Goal: Task Accomplishment & Management: Manage account settings

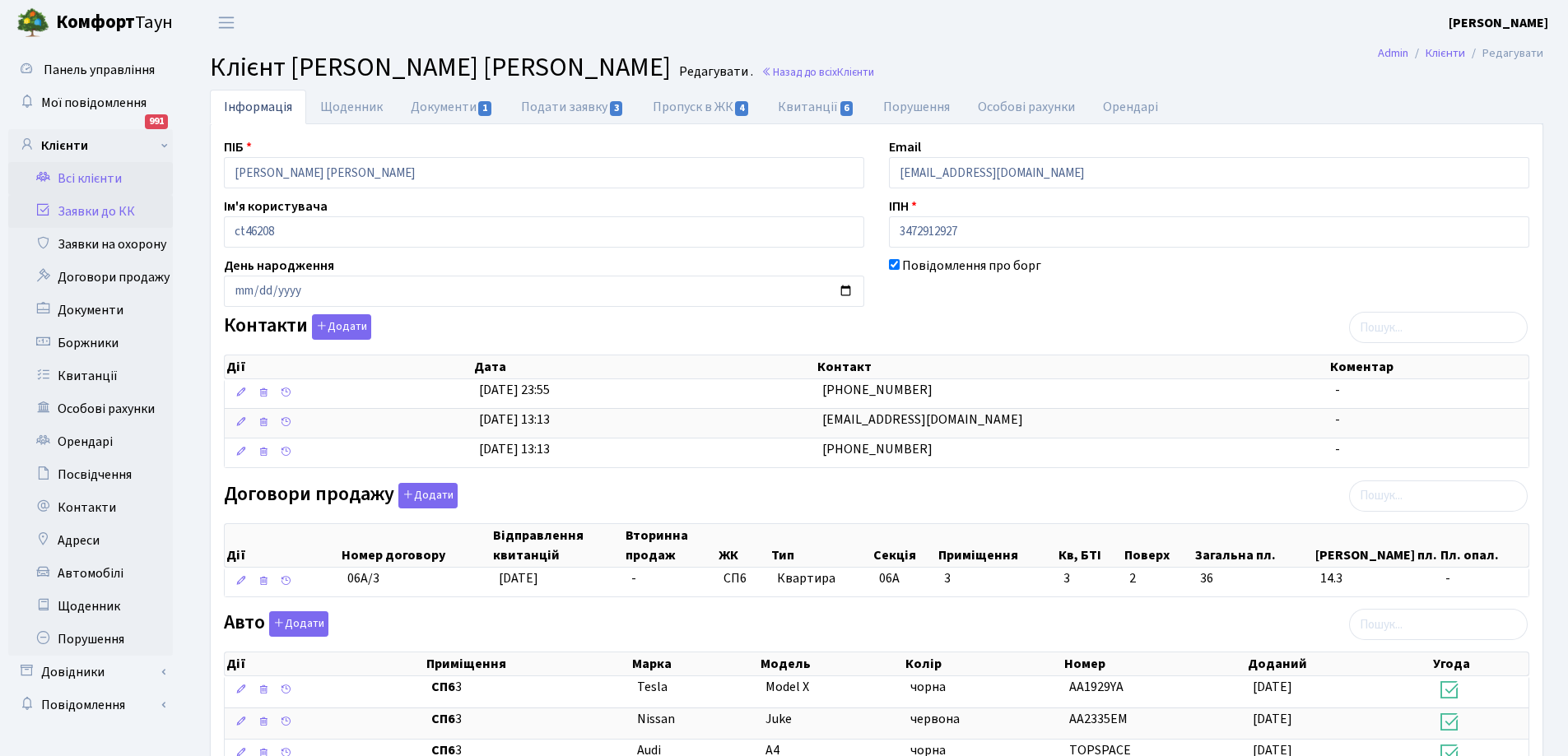
click at [88, 209] on link "Заявки до КК" at bounding box center [91, 211] width 164 height 33
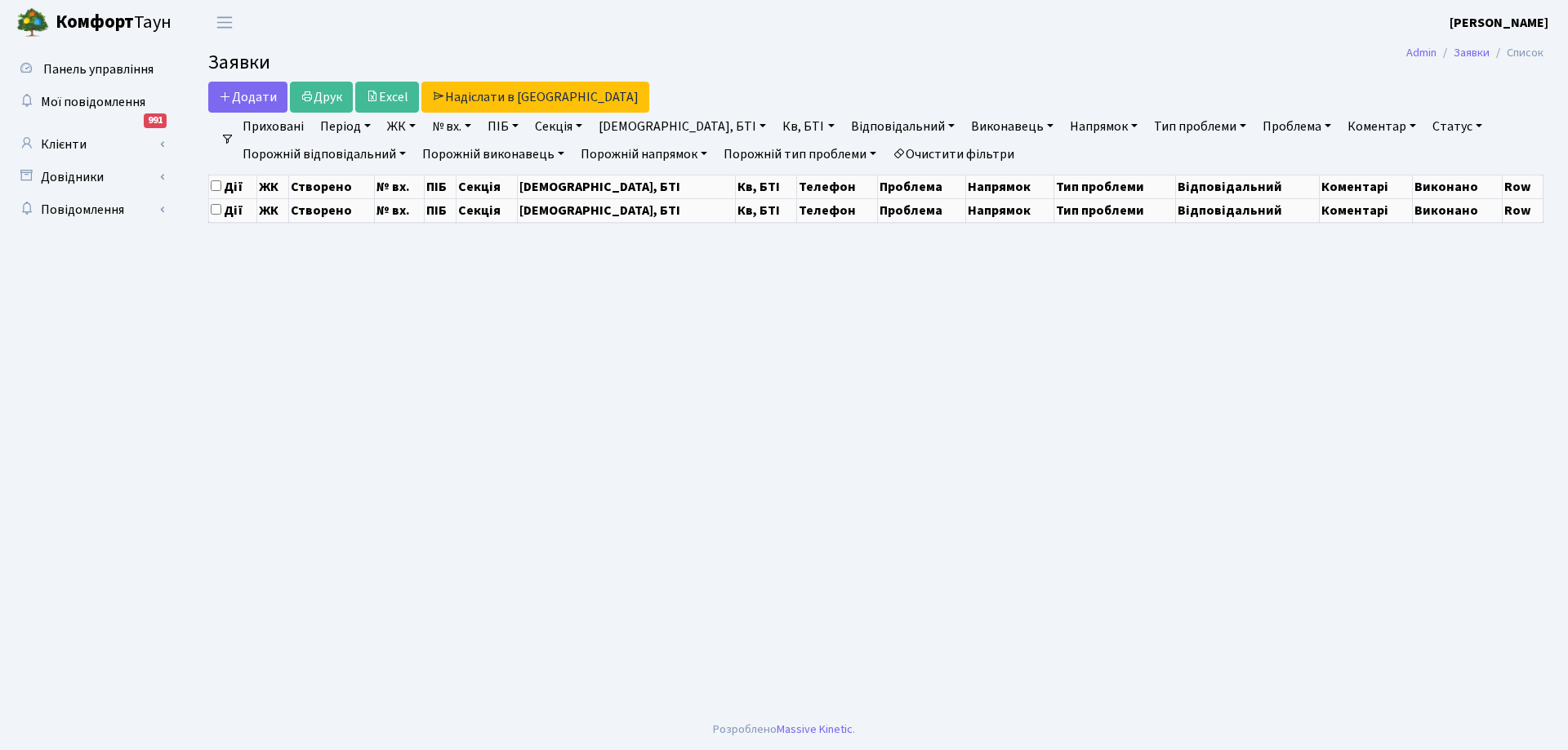
select select "25"
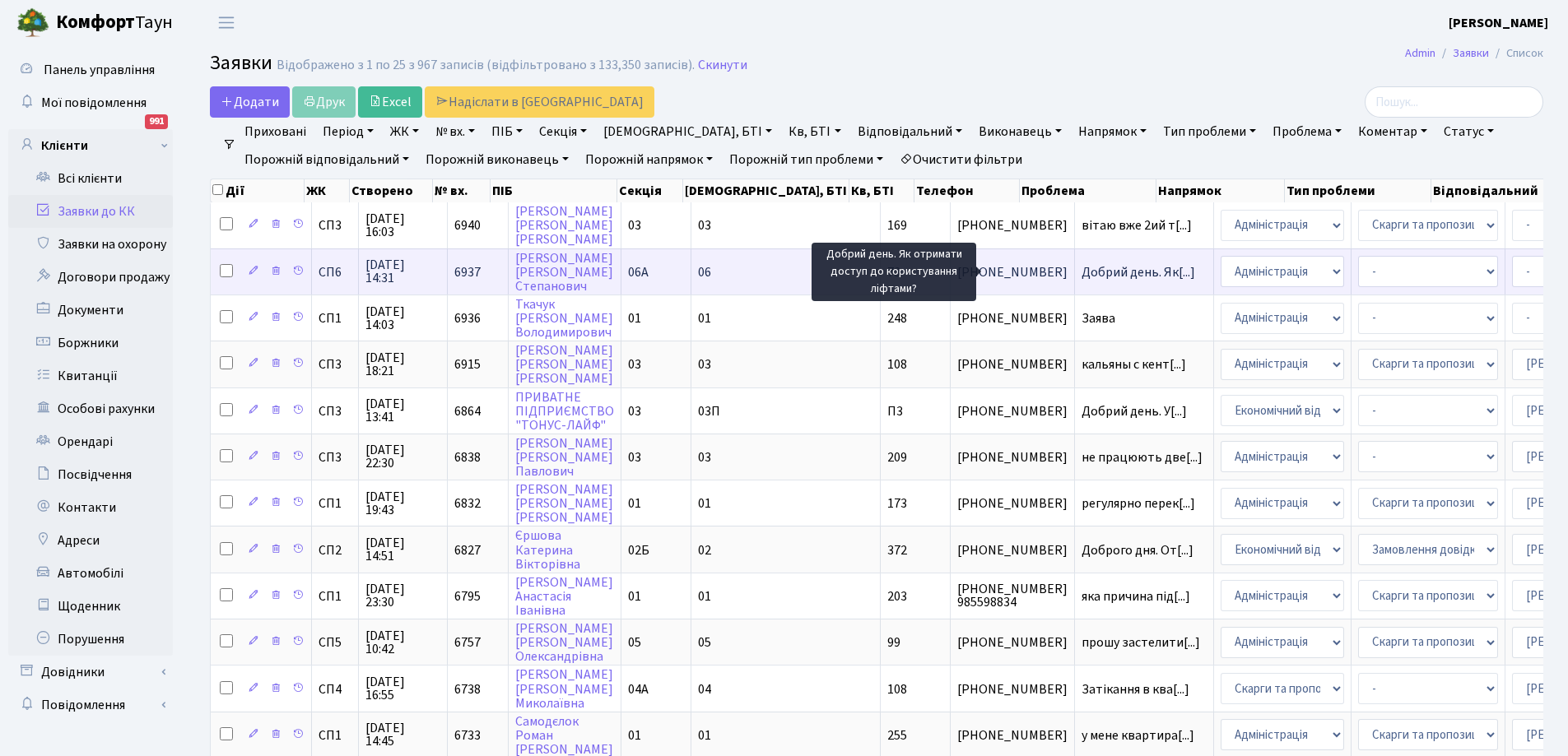
click at [1081, 272] on span "Добрий день. Як[...]" at bounding box center [1138, 272] width 114 height 18
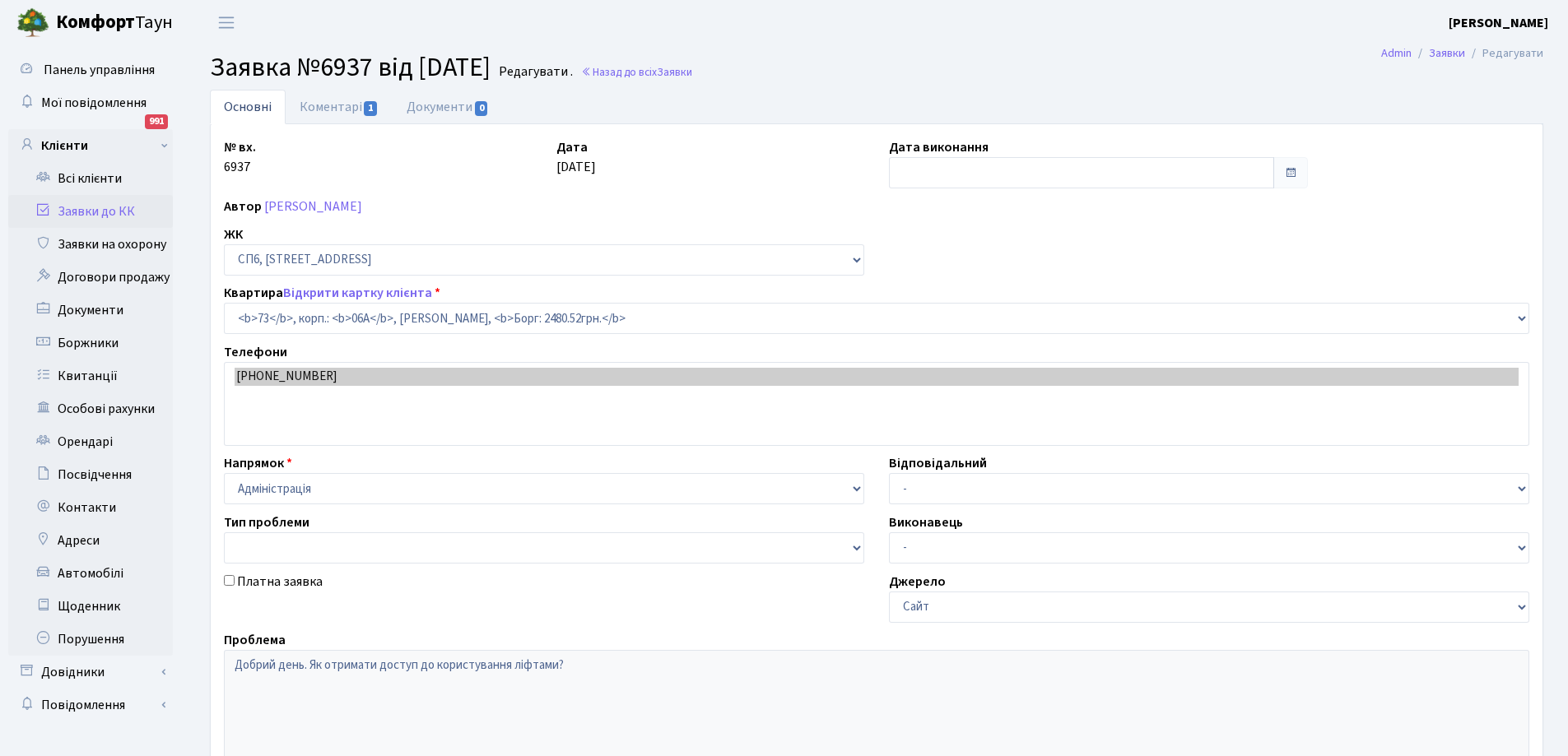
select select "21741"
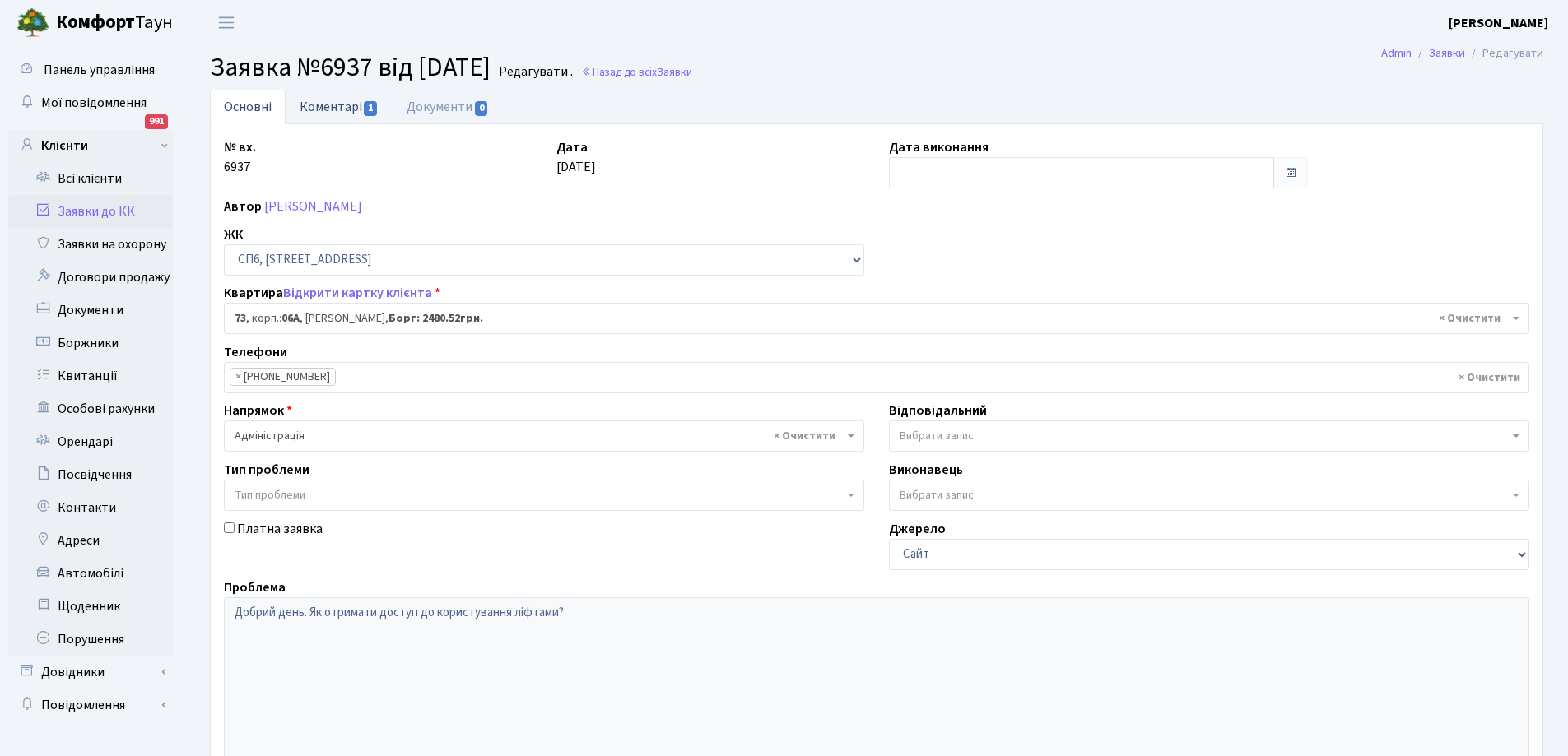
click at [320, 107] on link "Коментарі 1" at bounding box center [339, 107] width 107 height 34
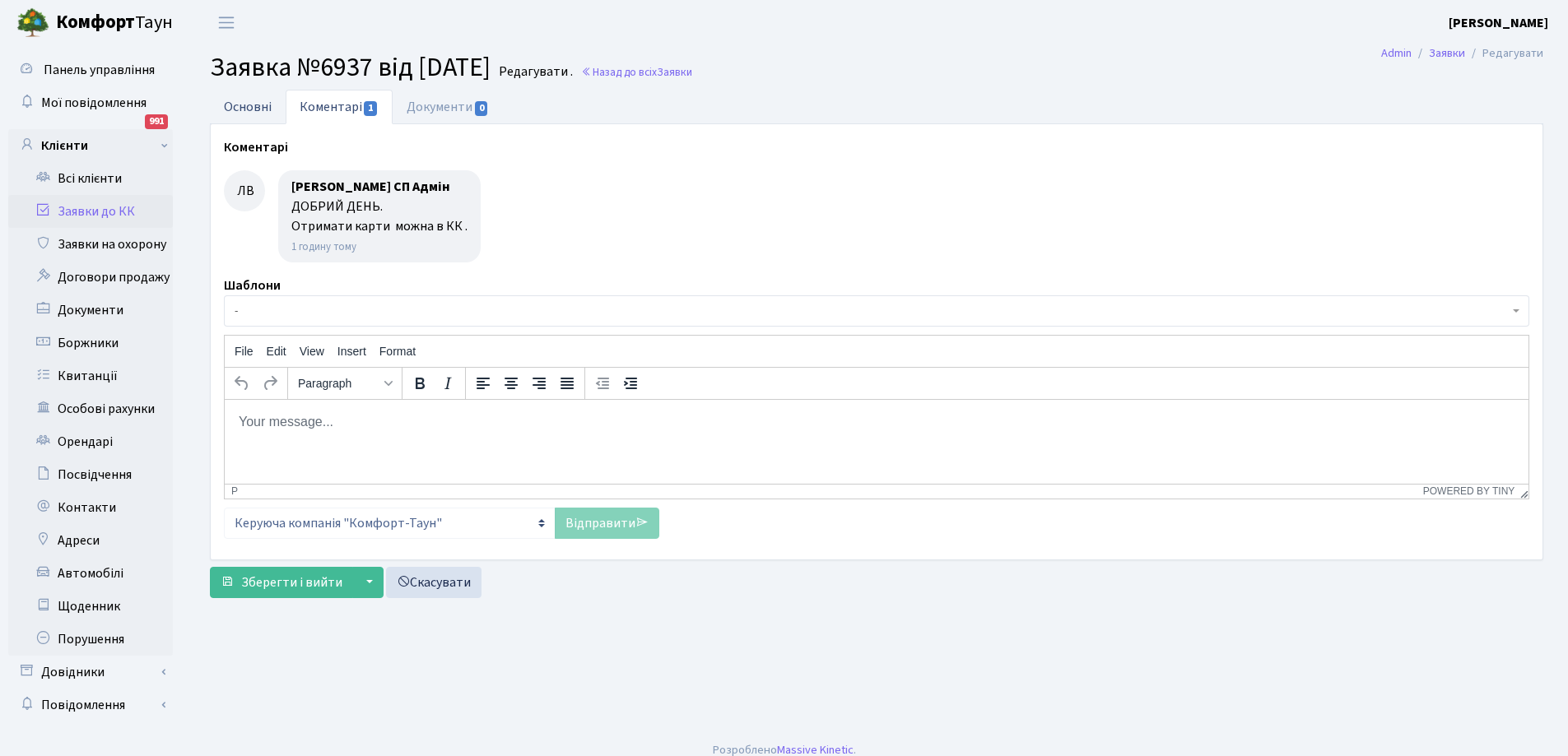
click at [249, 107] on link "Основні" at bounding box center [248, 107] width 76 height 34
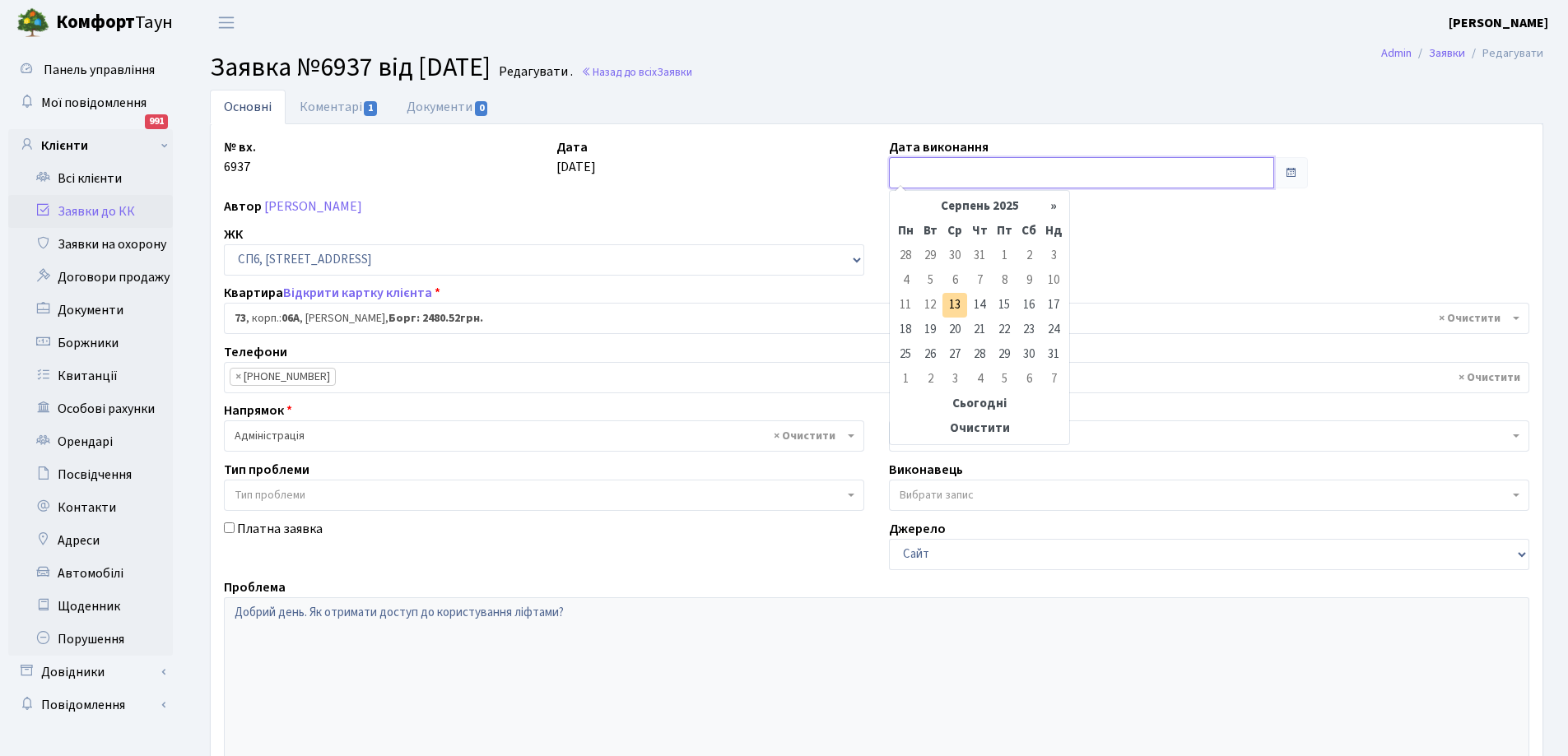
click at [922, 163] on input "text" at bounding box center [1081, 172] width 385 height 31
click at [962, 306] on td "13" at bounding box center [954, 306] width 24 height 24
type input "[DATE]"
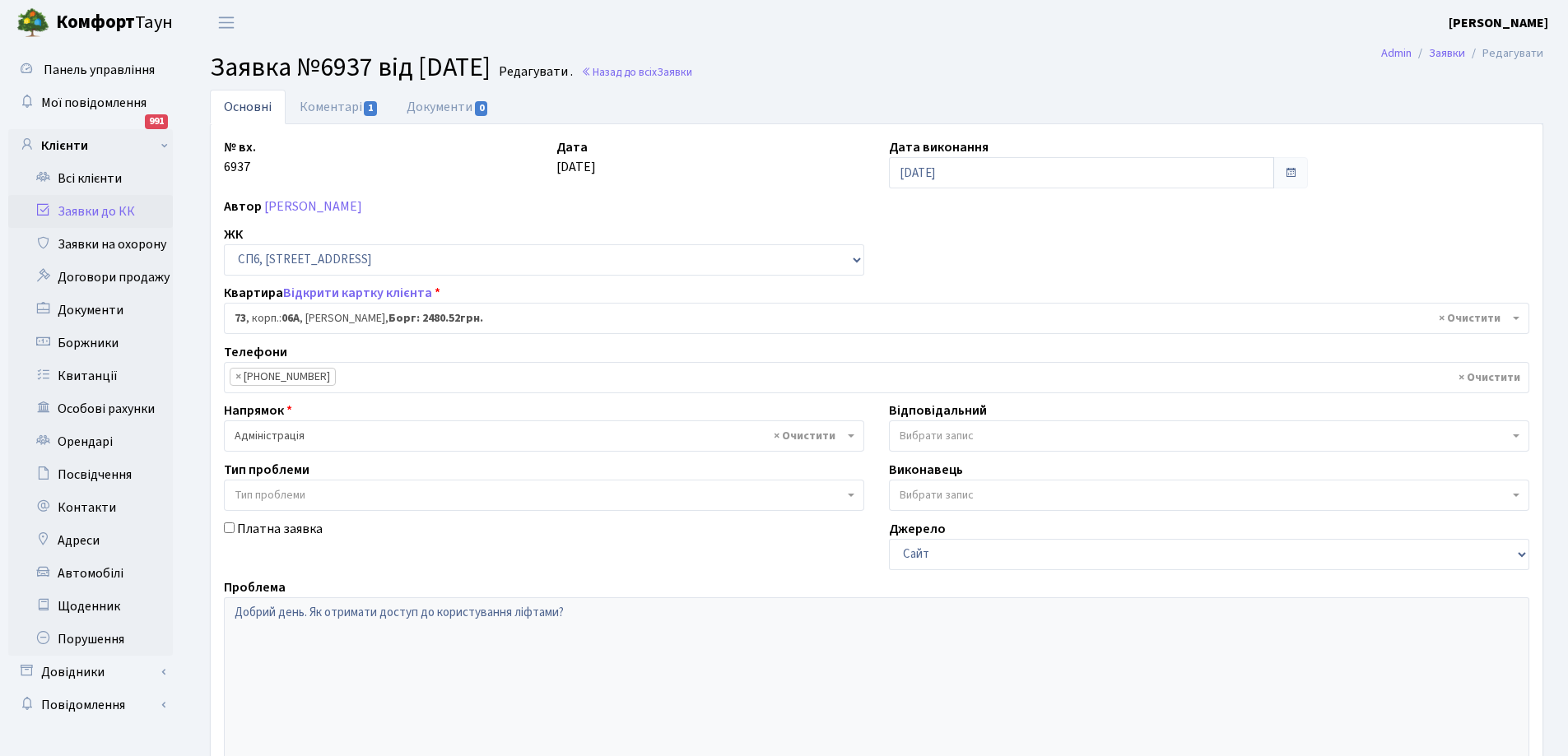
click at [85, 206] on link "Заявки до КК" at bounding box center [91, 211] width 164 height 33
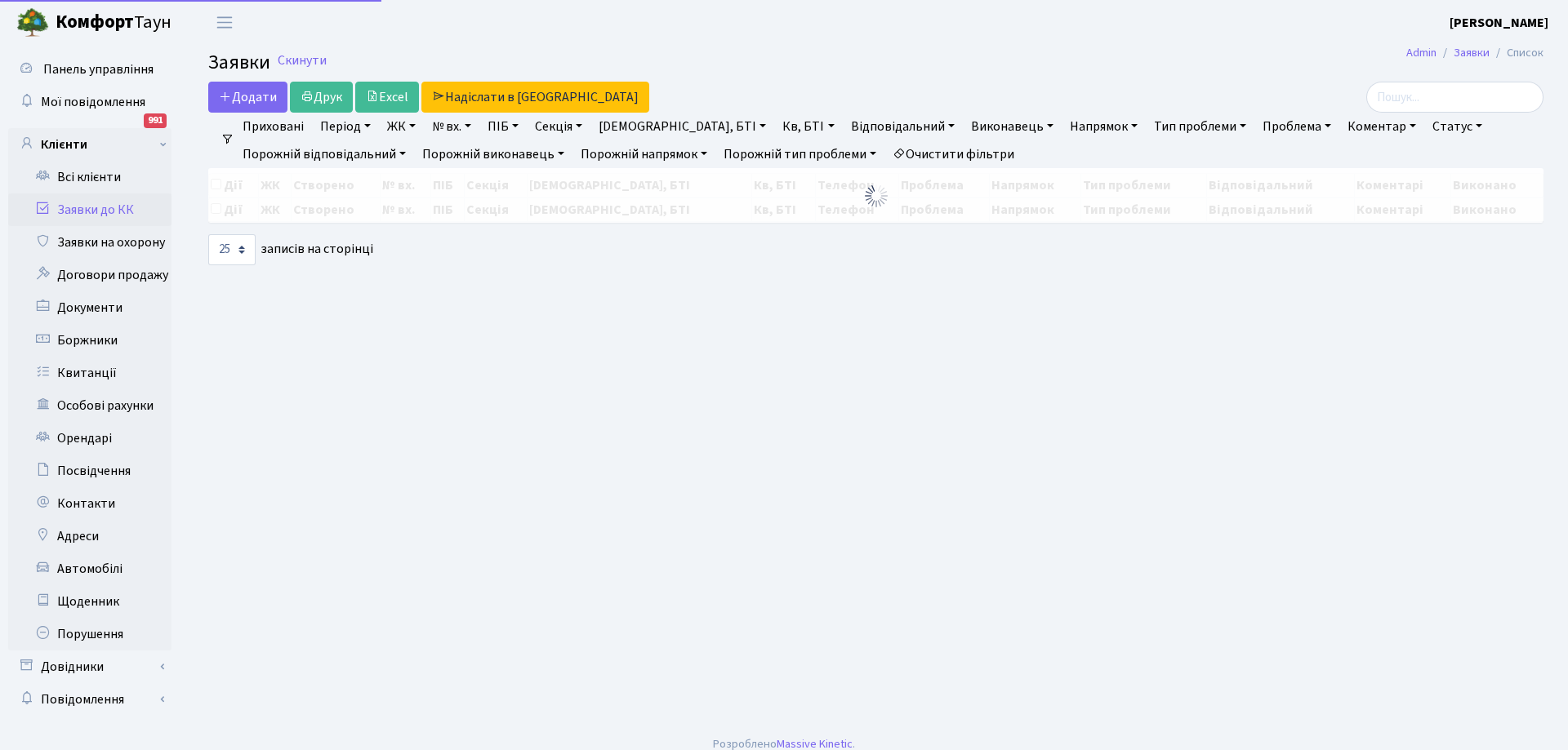
select select "25"
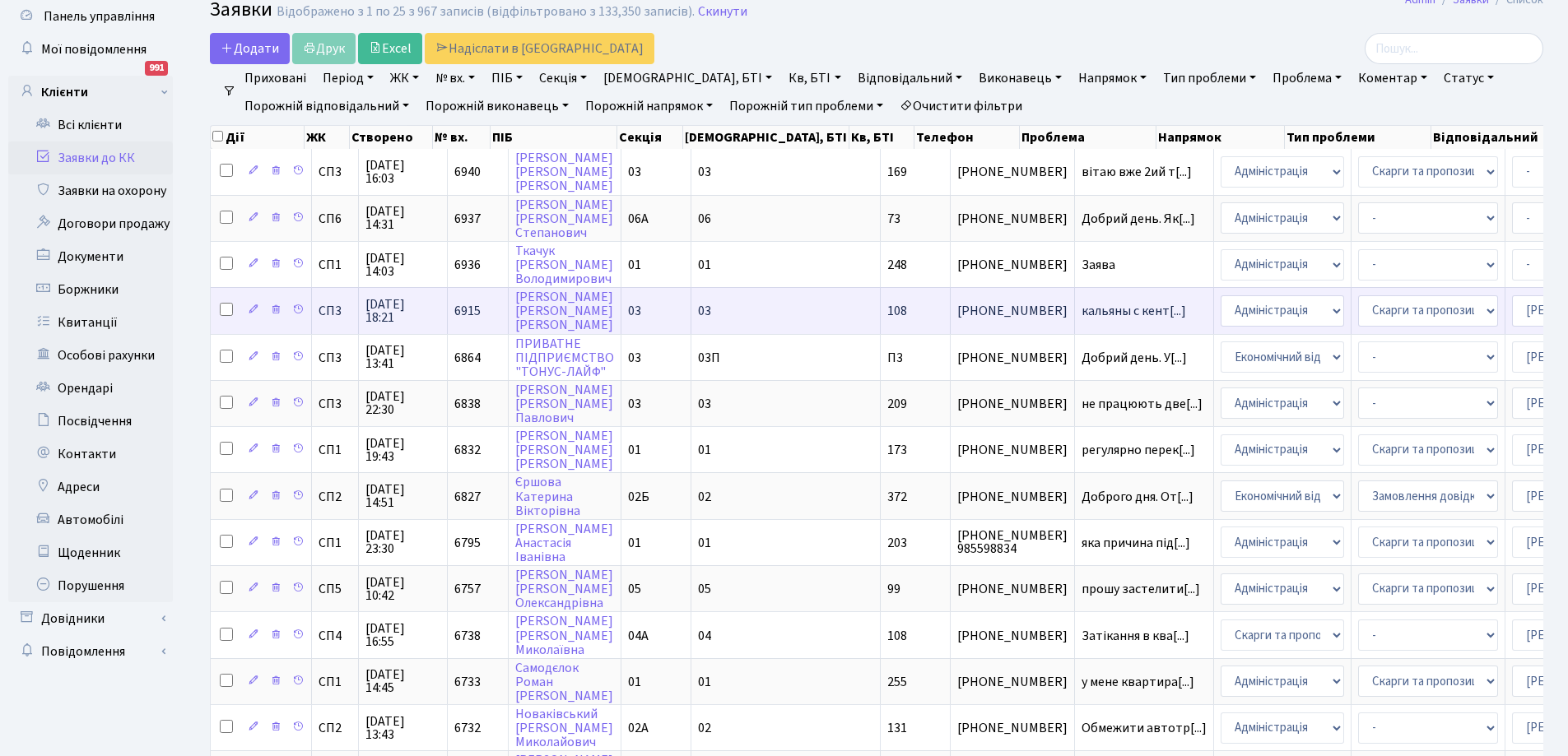
scroll to position [82, 0]
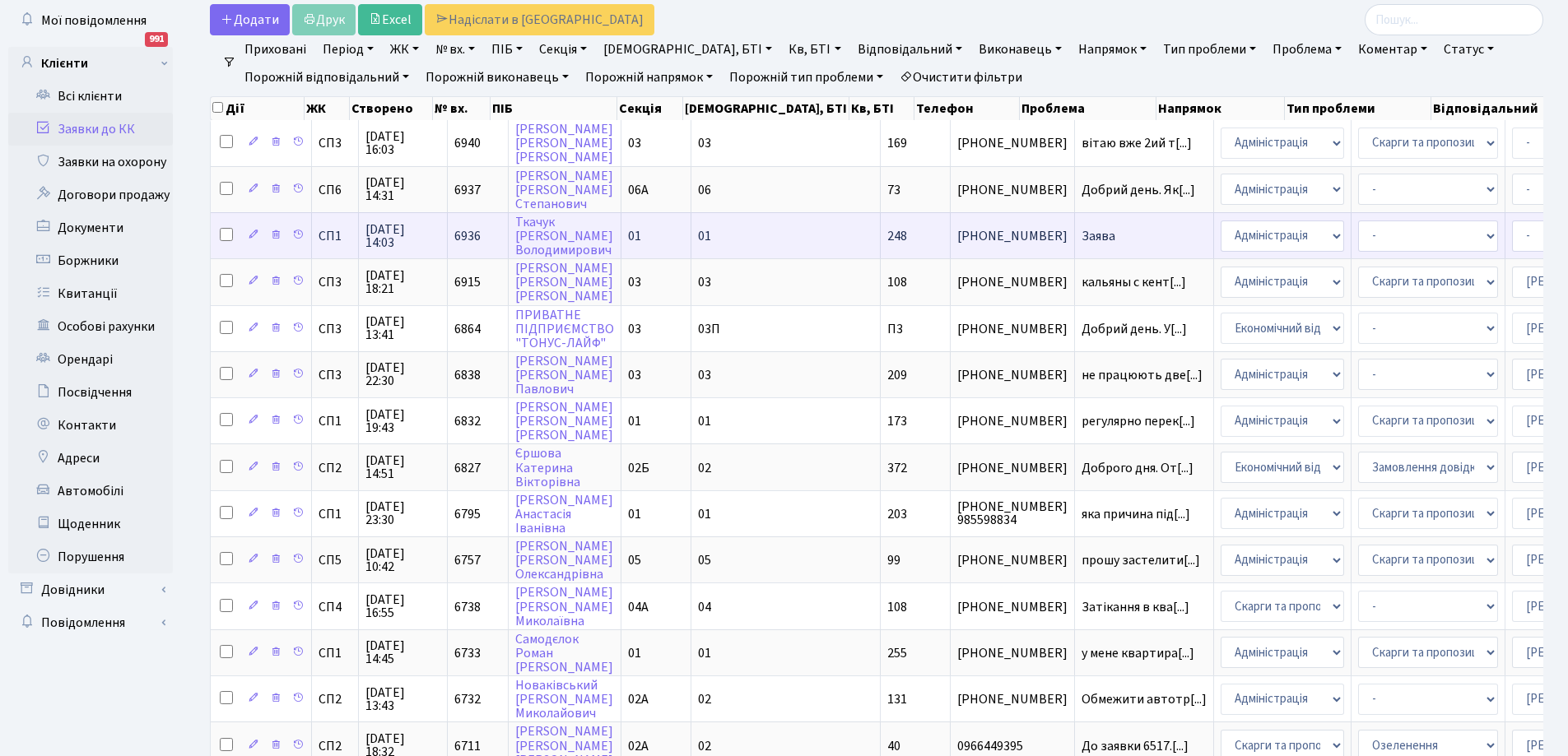
click at [1081, 231] on span "Заява" at bounding box center [1144, 236] width 125 height 13
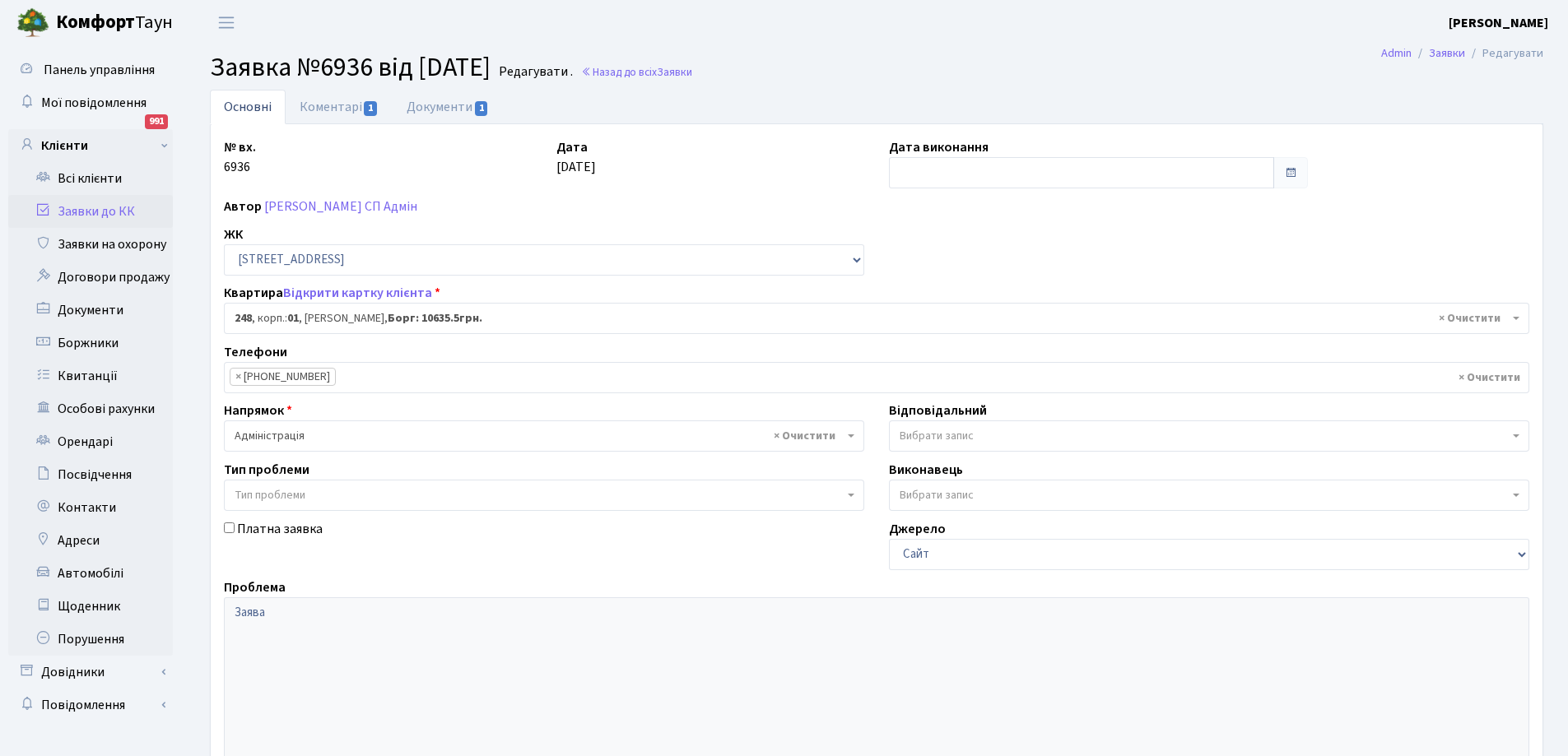
select select "20173"
click at [446, 102] on link "Документи 1" at bounding box center [448, 107] width 110 height 34
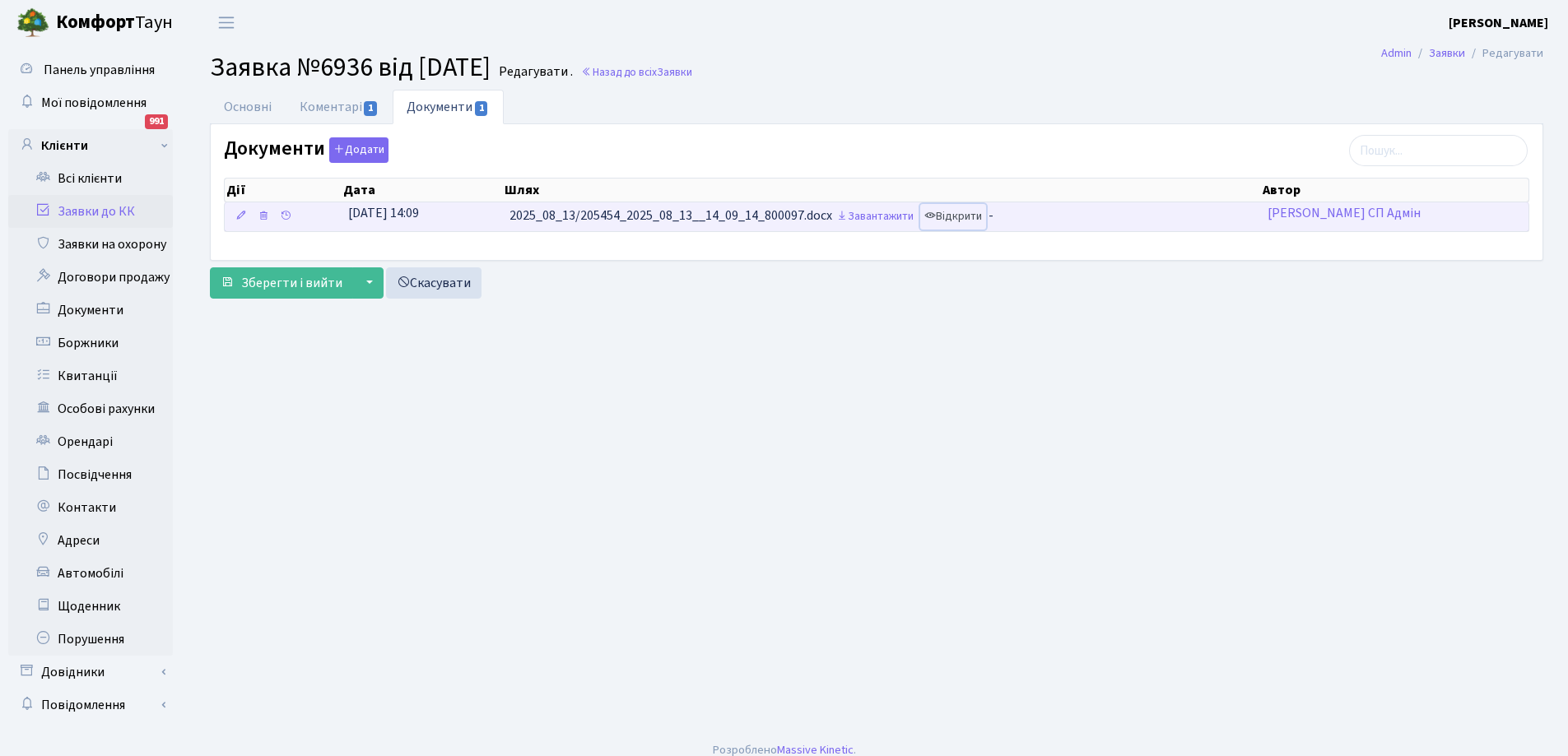
click at [959, 218] on link "Відкрити" at bounding box center [953, 216] width 65 height 25
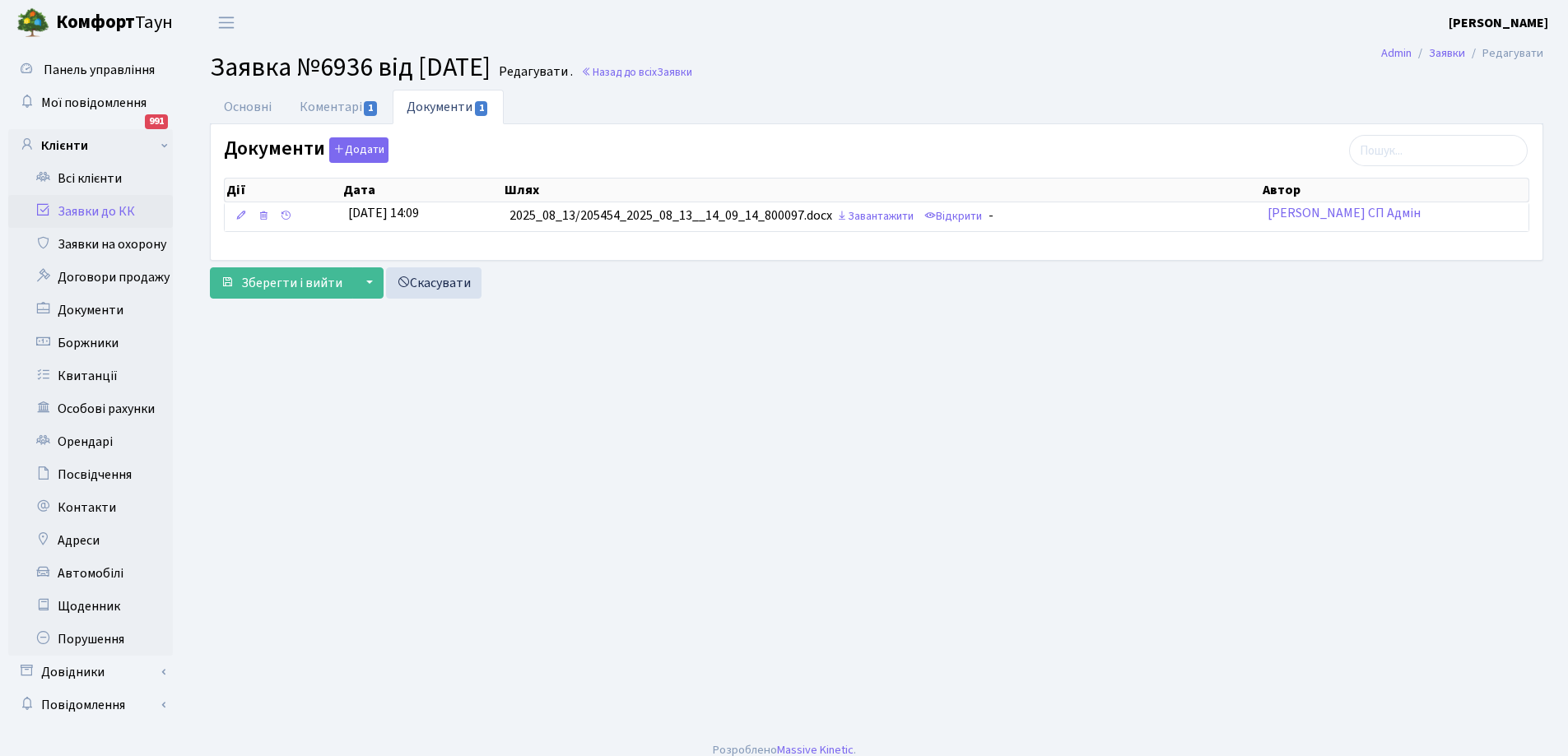
click at [99, 207] on link "Заявки до КК" at bounding box center [91, 211] width 164 height 33
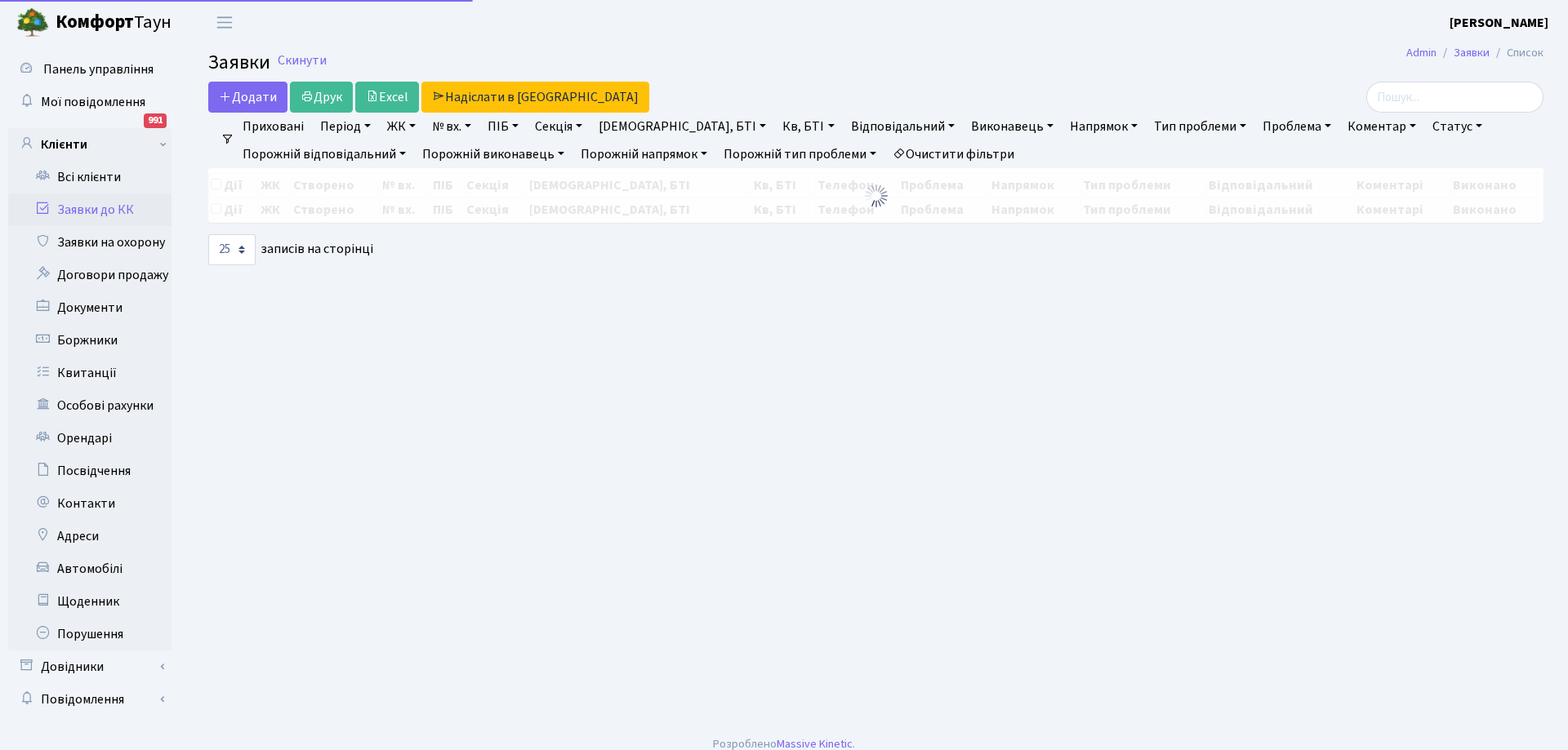
select select "25"
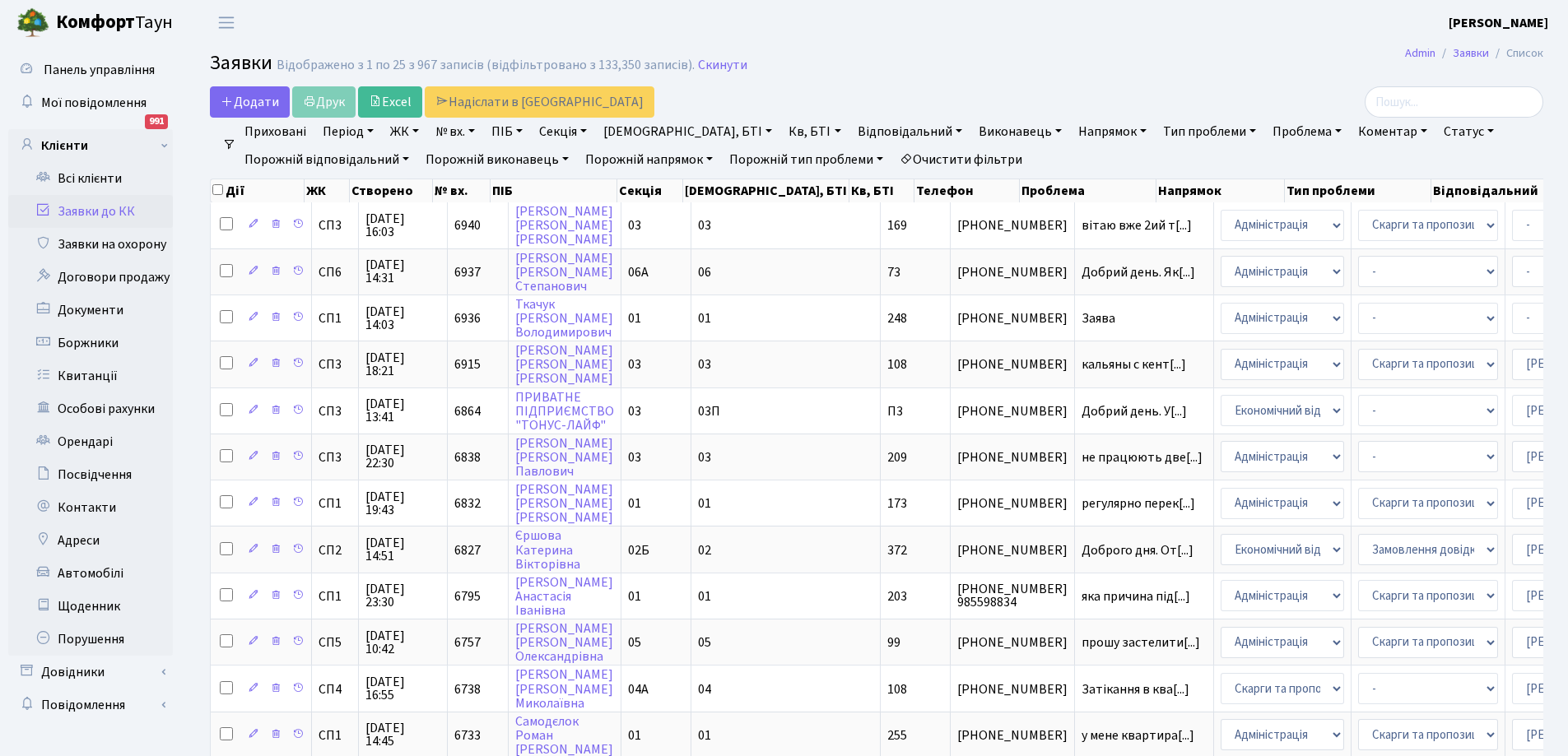
click at [782, 130] on link "Кв, БТІ" at bounding box center [815, 132] width 65 height 28
type input "248"
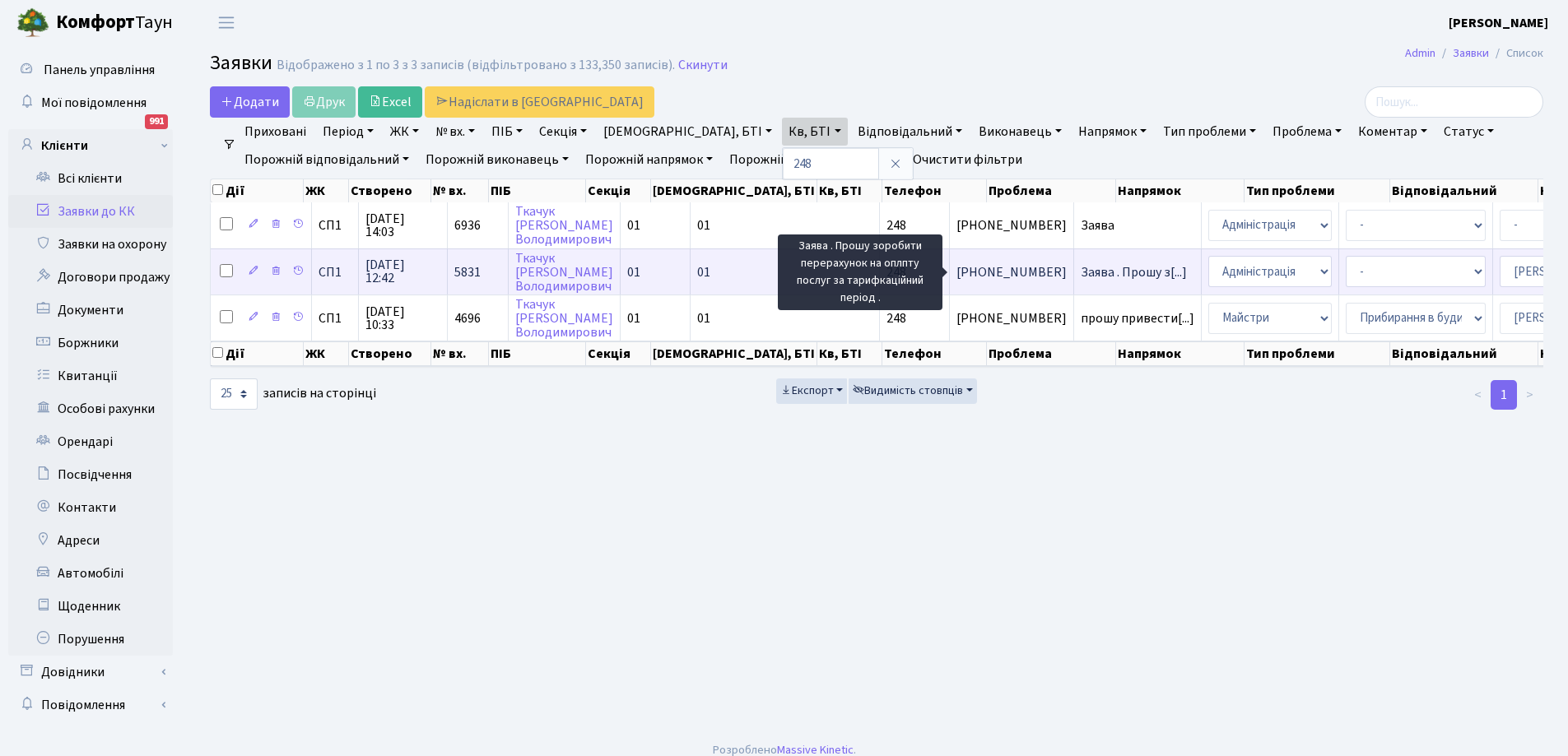
click at [1080, 266] on span "Заява . Прошу з[...]" at bounding box center [1133, 272] width 107 height 18
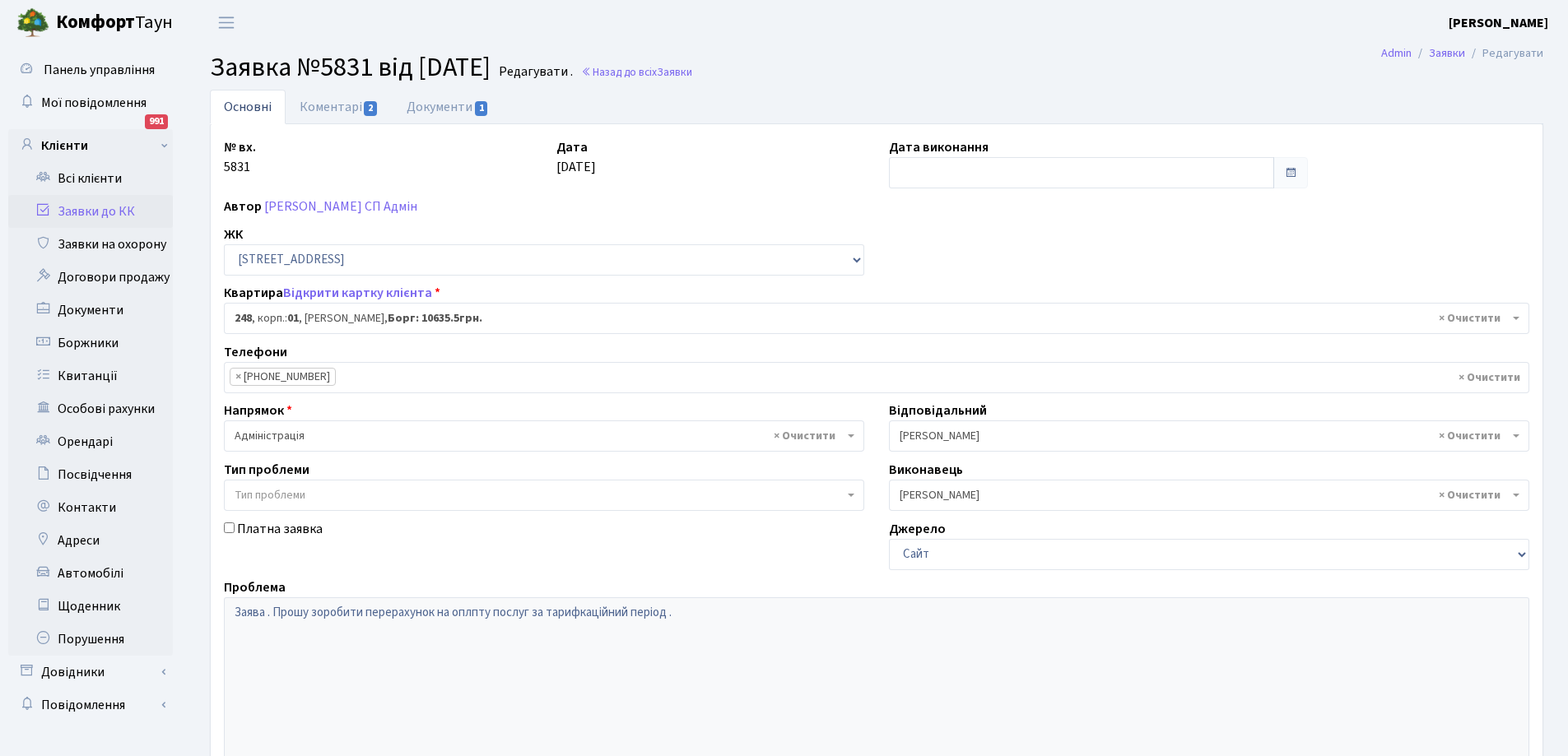
select select "20173"
click at [322, 110] on link "Коментарі 2" at bounding box center [339, 107] width 107 height 34
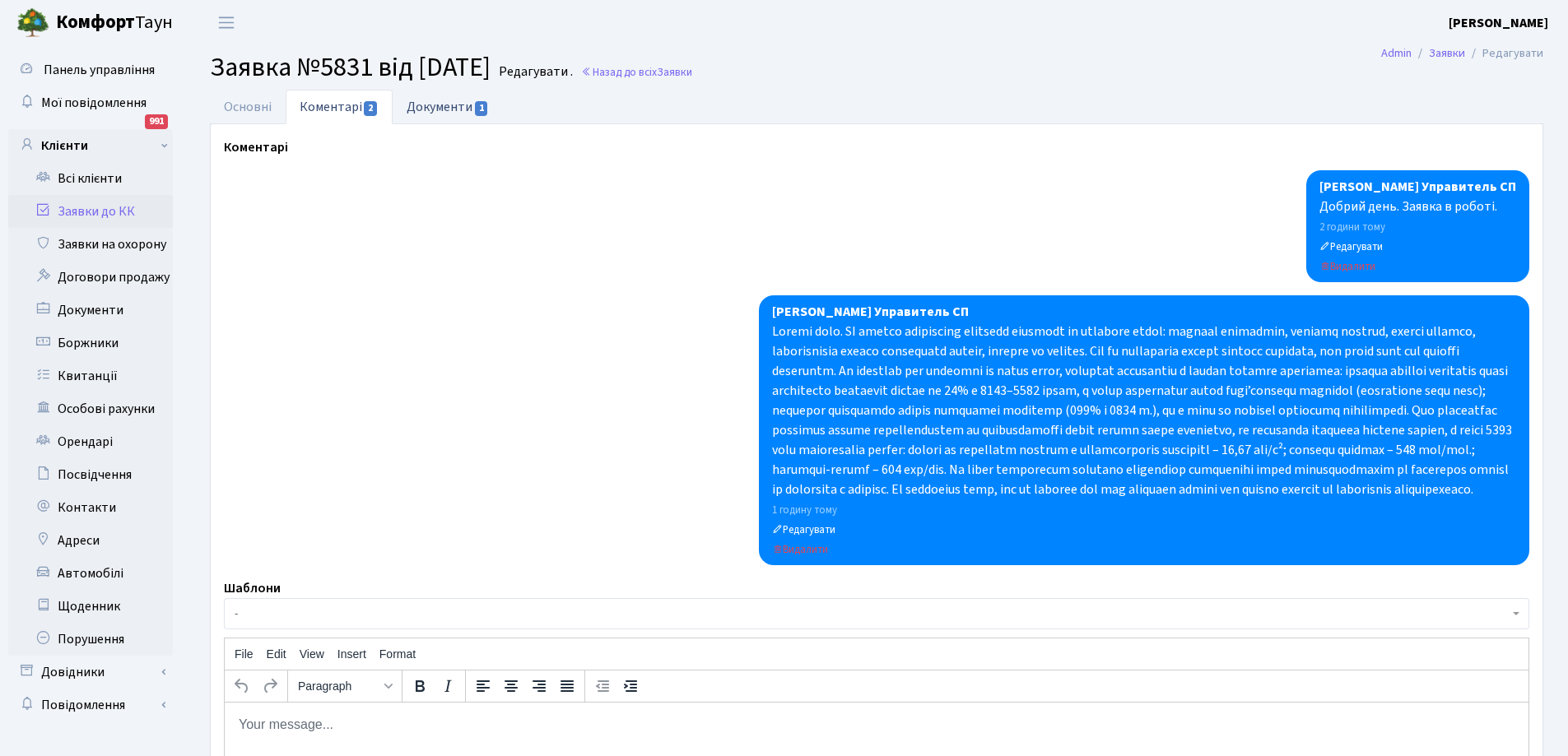
click at [452, 100] on link "Документи 1" at bounding box center [448, 107] width 110 height 34
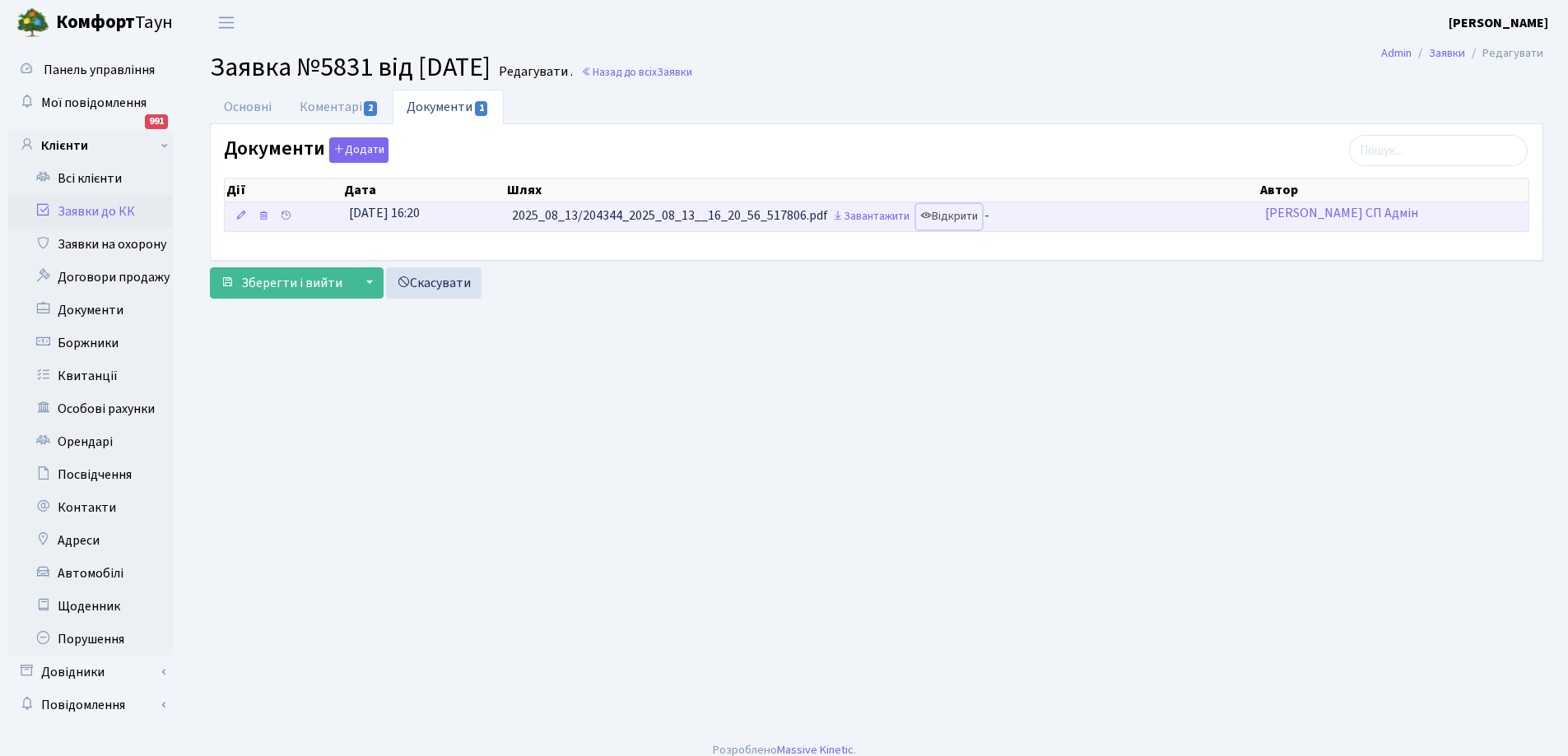
click at [960, 209] on link "Відкрити" at bounding box center [948, 216] width 65 height 25
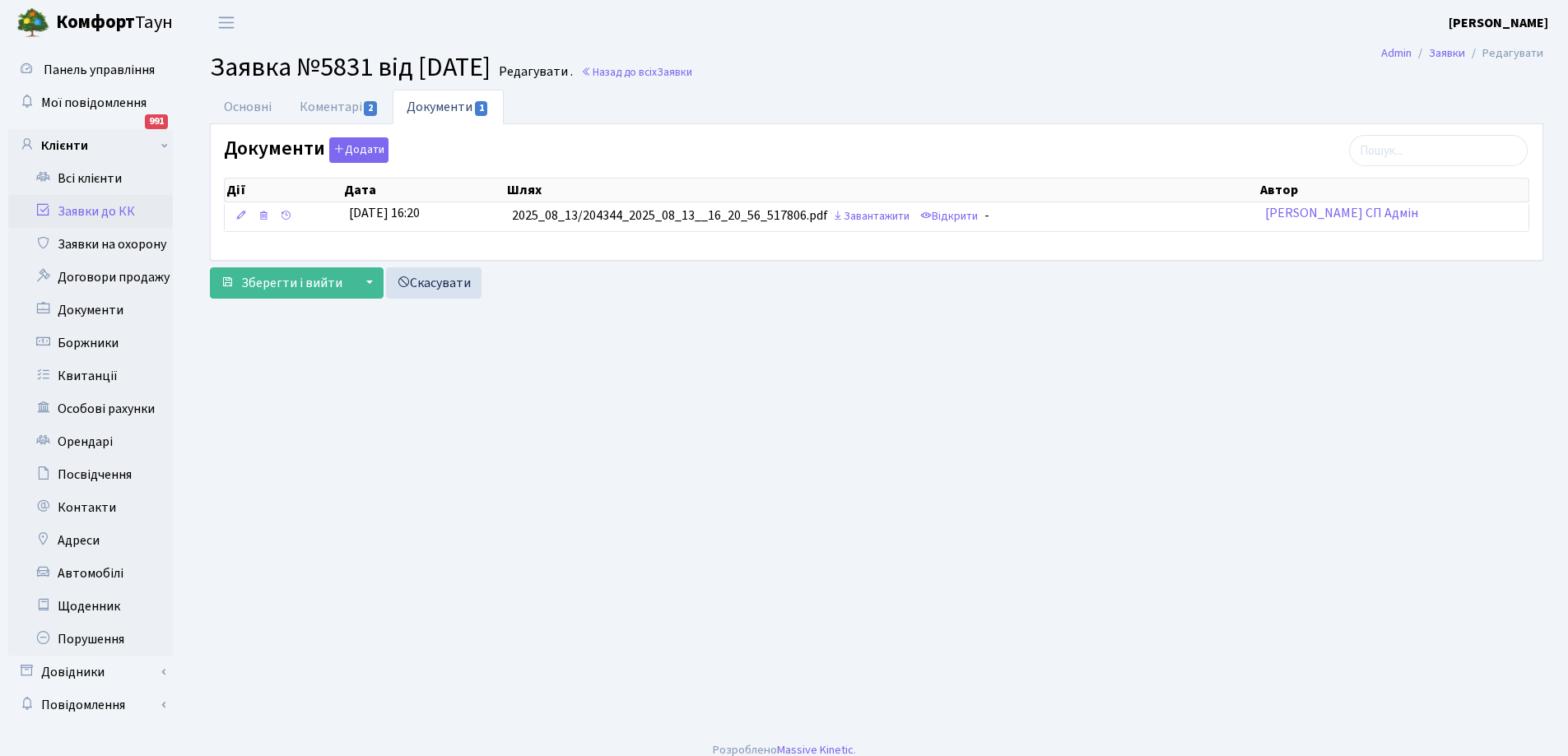
click at [88, 211] on link "Заявки до КК" at bounding box center [91, 211] width 164 height 33
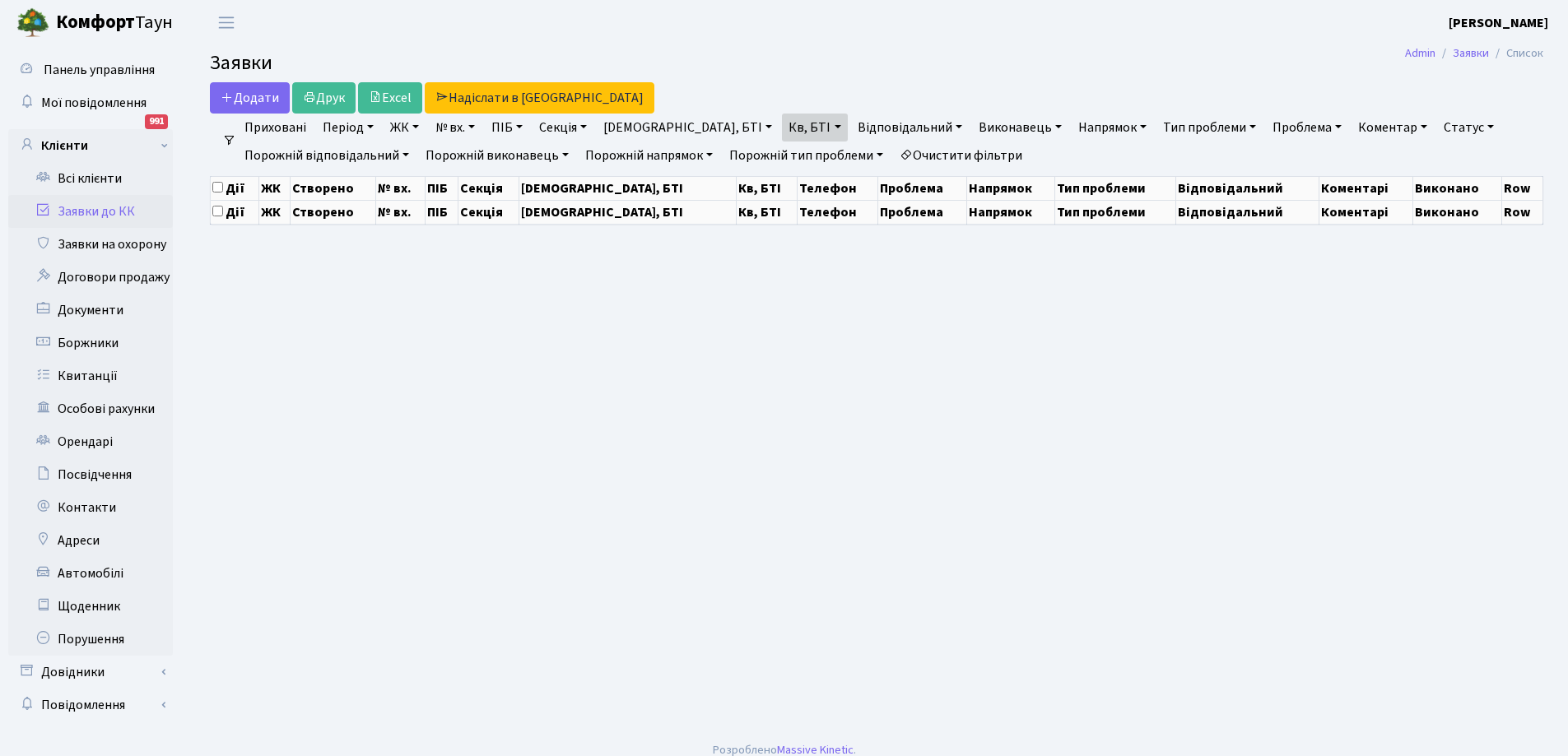
select select "25"
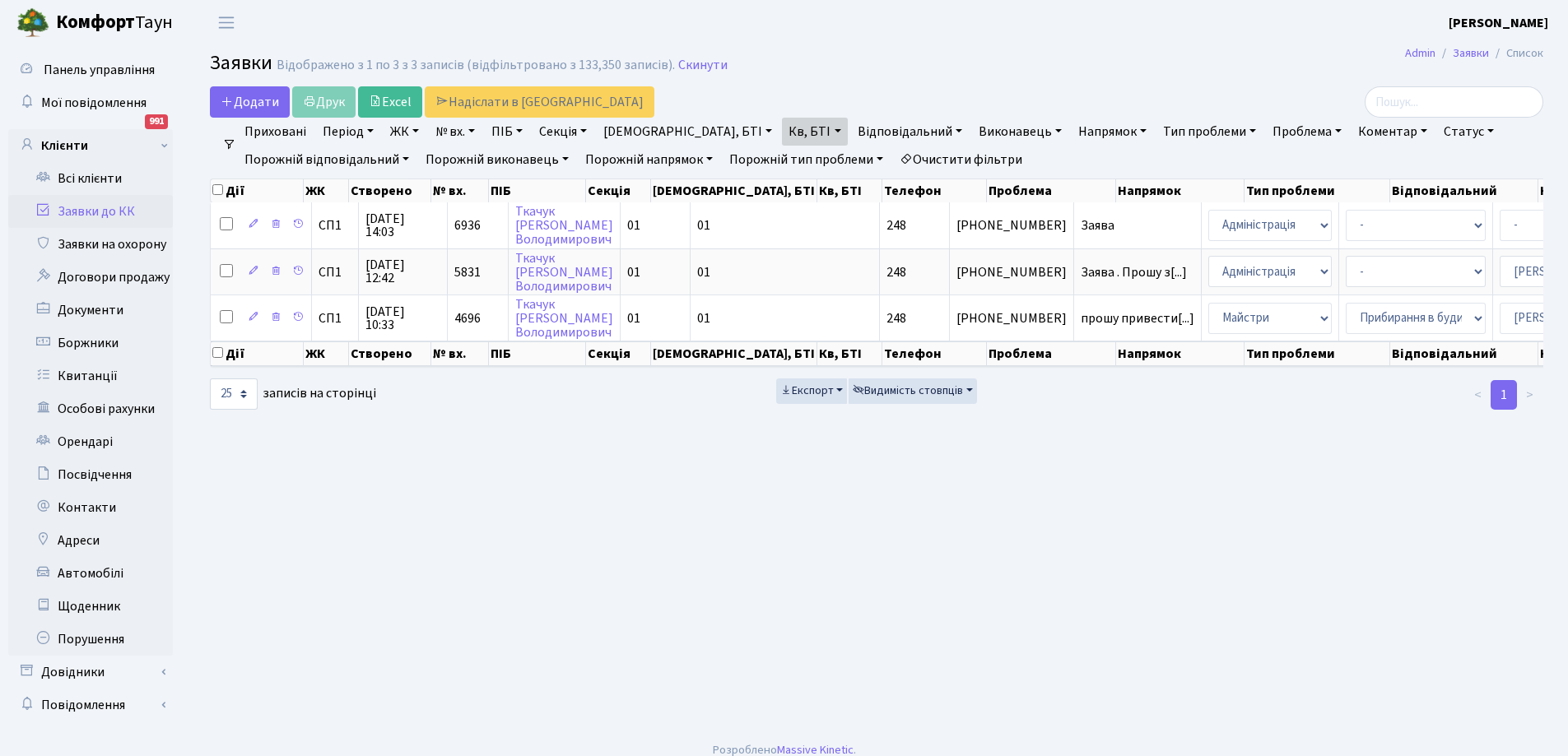
click at [782, 135] on link "Кв, БТІ" at bounding box center [815, 132] width 65 height 28
type input "8"
click at [990, 155] on li "Очистити фільтри" at bounding box center [961, 160] width 135 height 28
click at [86, 209] on link "Заявки до КК" at bounding box center [91, 211] width 164 height 33
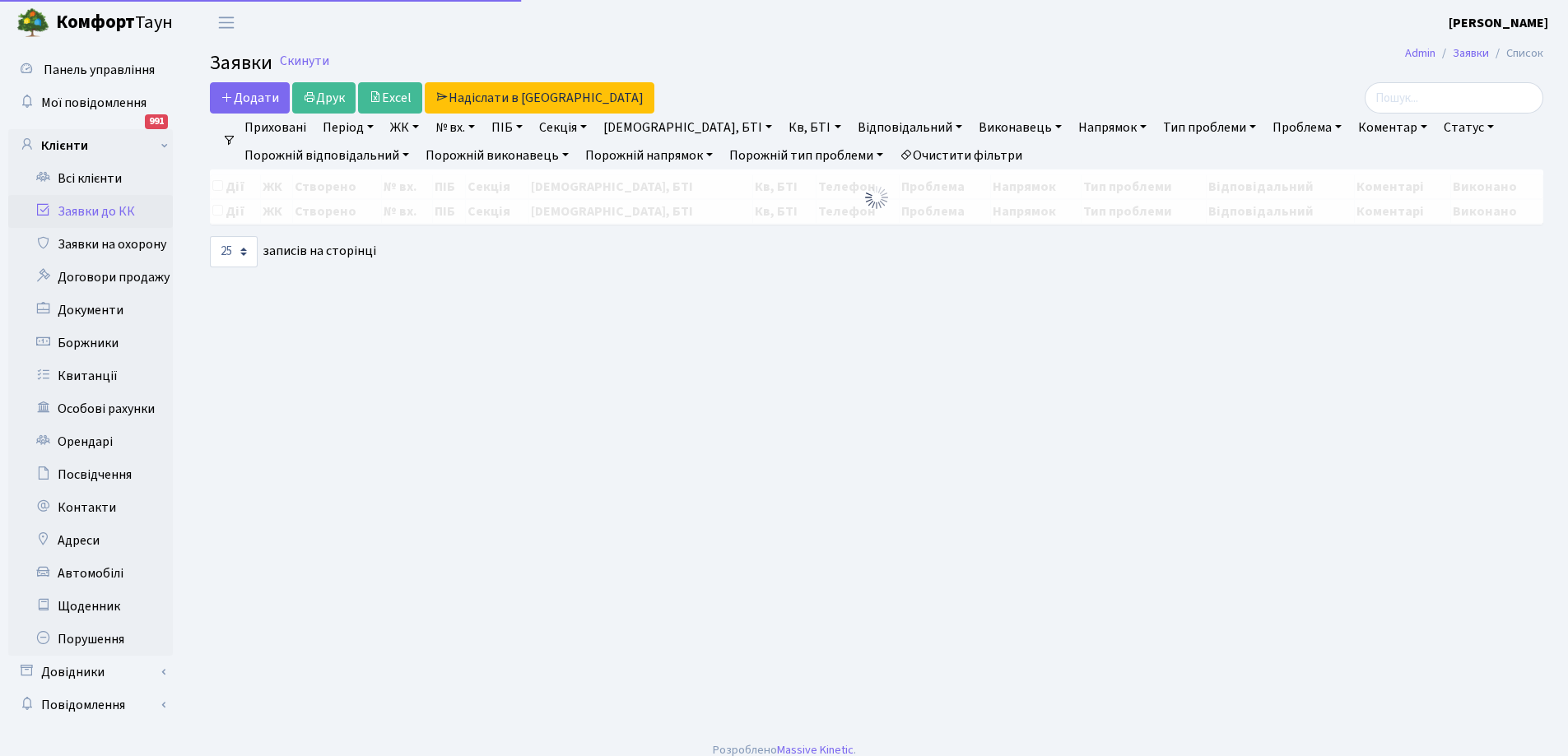
select select "25"
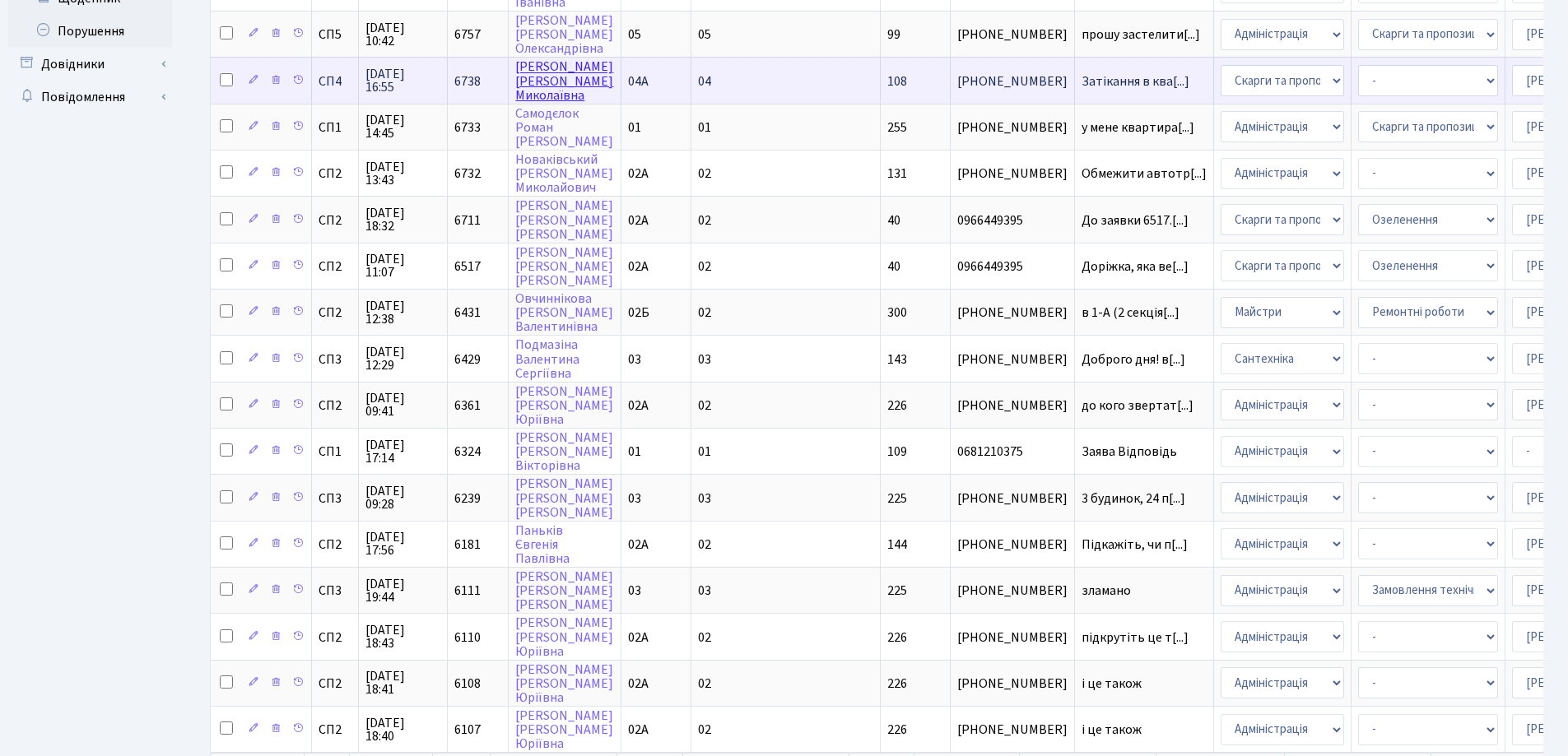
scroll to position [728, 0]
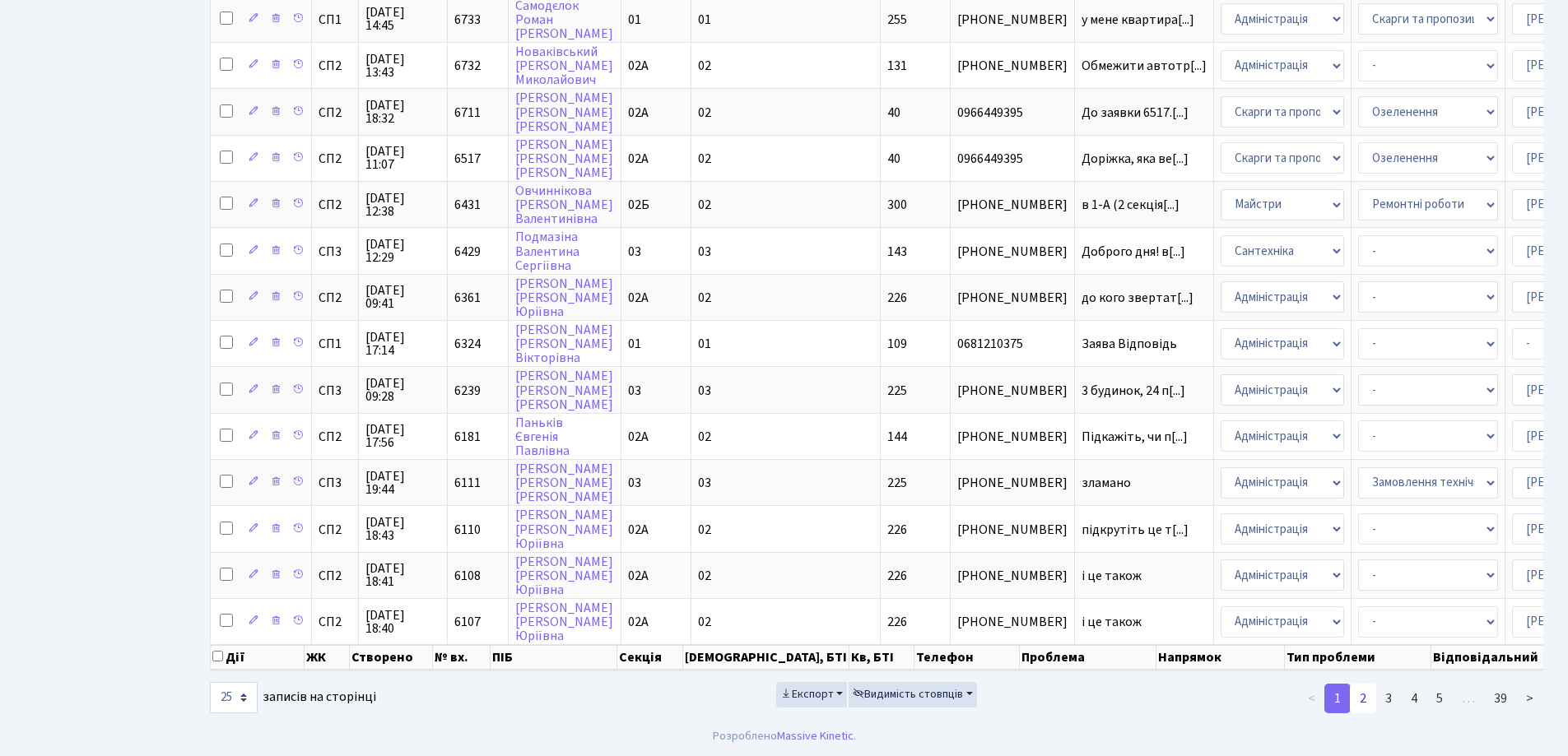
click at [1363, 703] on link "2" at bounding box center [1362, 699] width 26 height 30
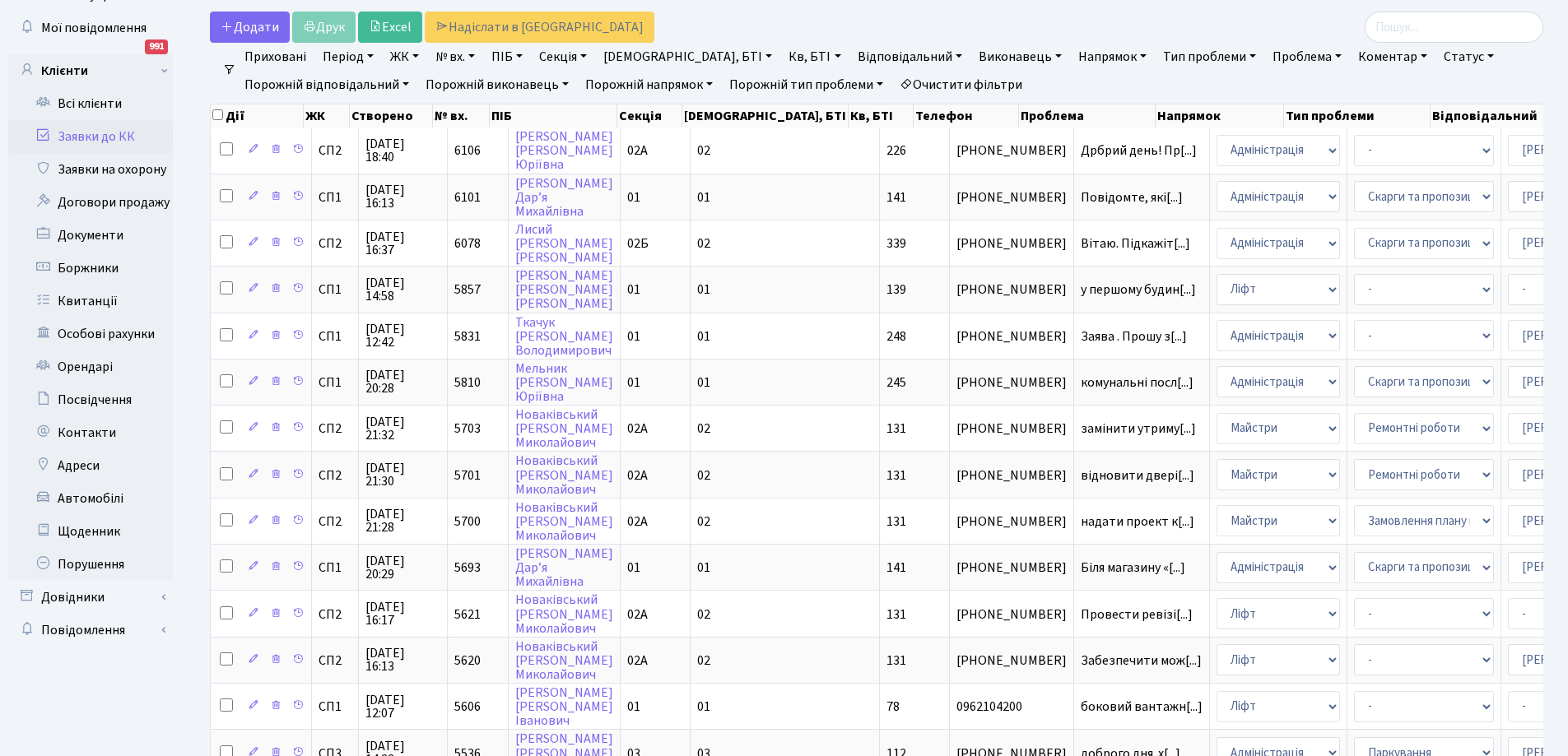
scroll to position [0, 0]
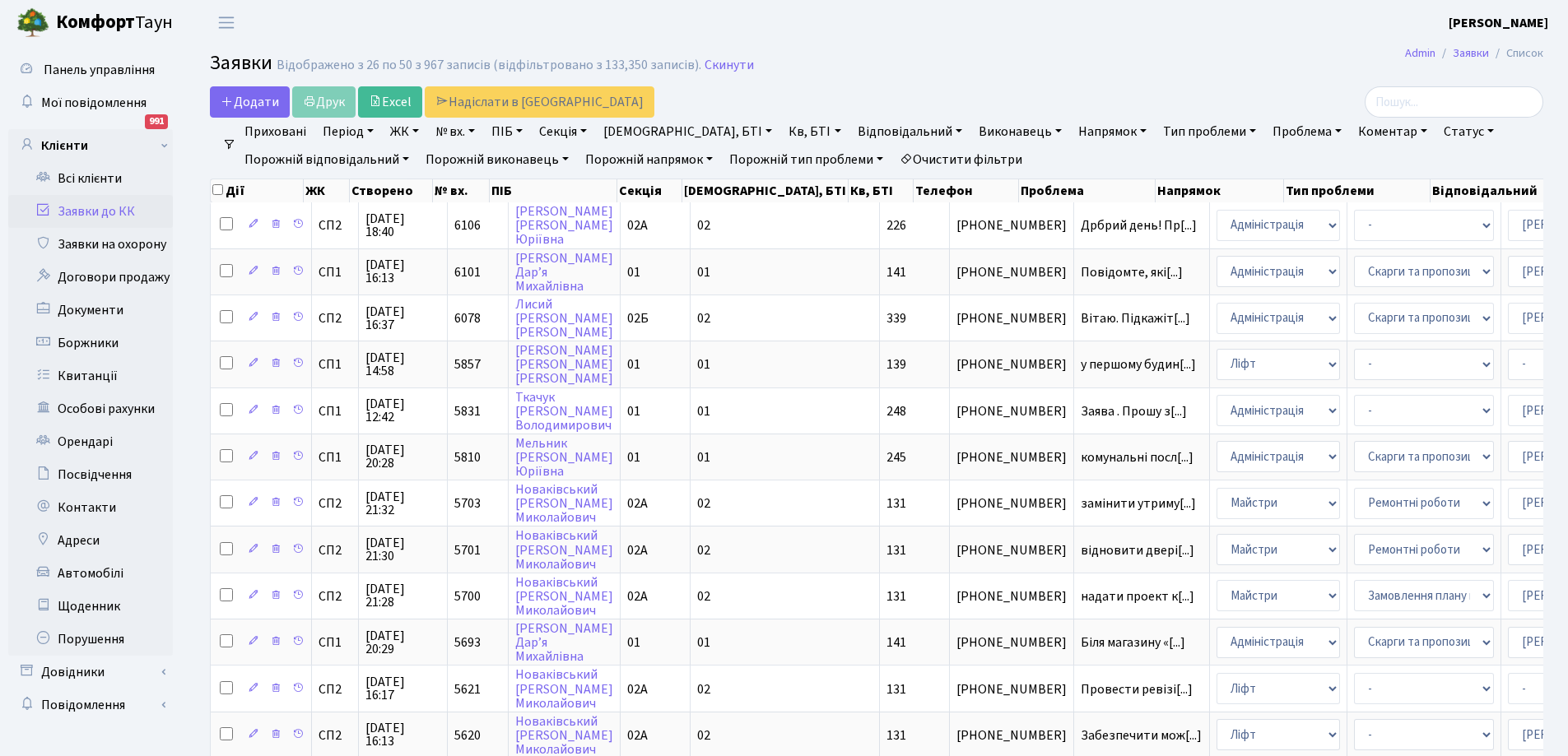
click at [1437, 129] on link "Статус" at bounding box center [1469, 132] width 64 height 28
click at [1438, 205] on link "Виконано" at bounding box center [1503, 207] width 130 height 25
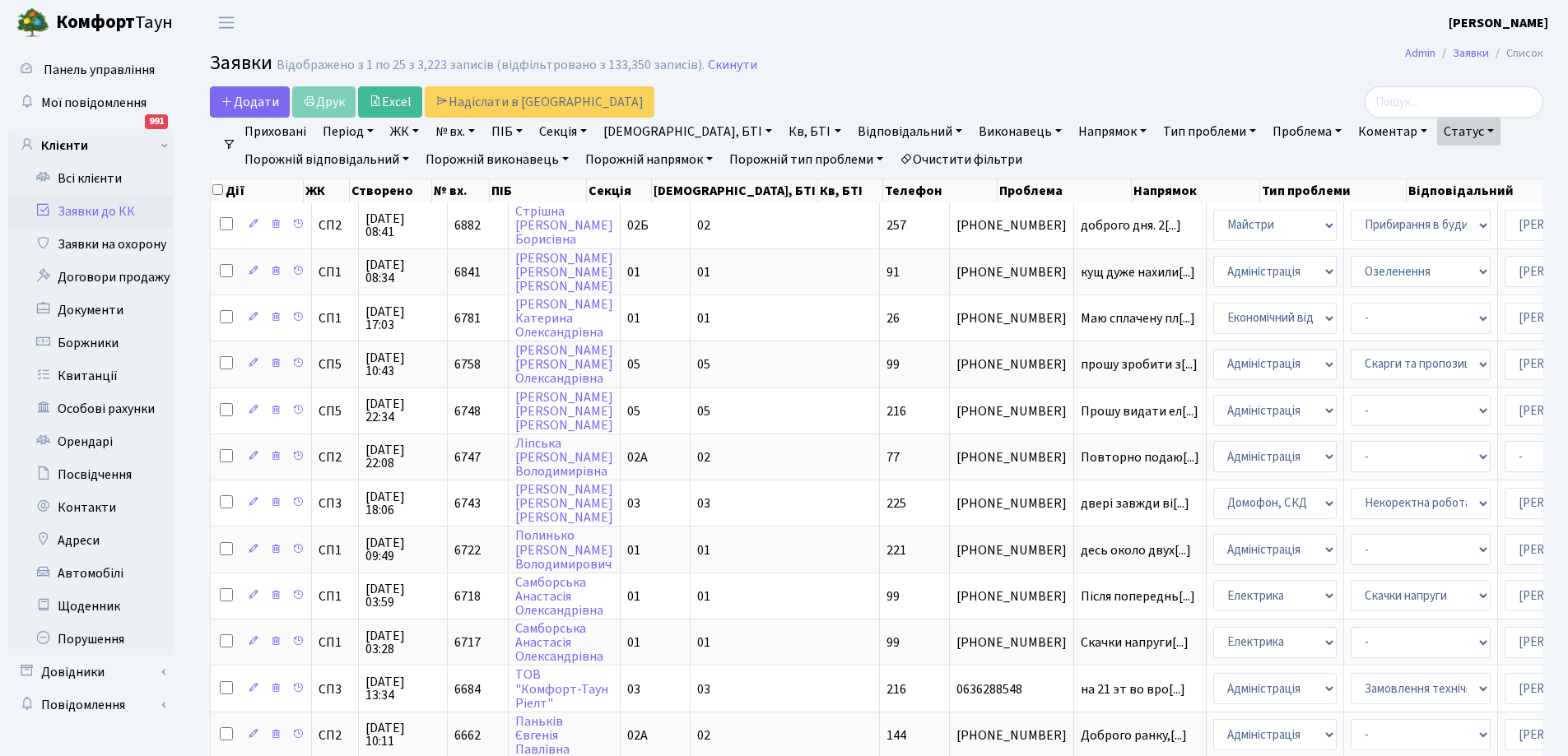
click at [1437, 122] on link "Статус" at bounding box center [1469, 132] width 64 height 28
click at [1438, 200] on link "Виконано" at bounding box center [1503, 207] width 130 height 25
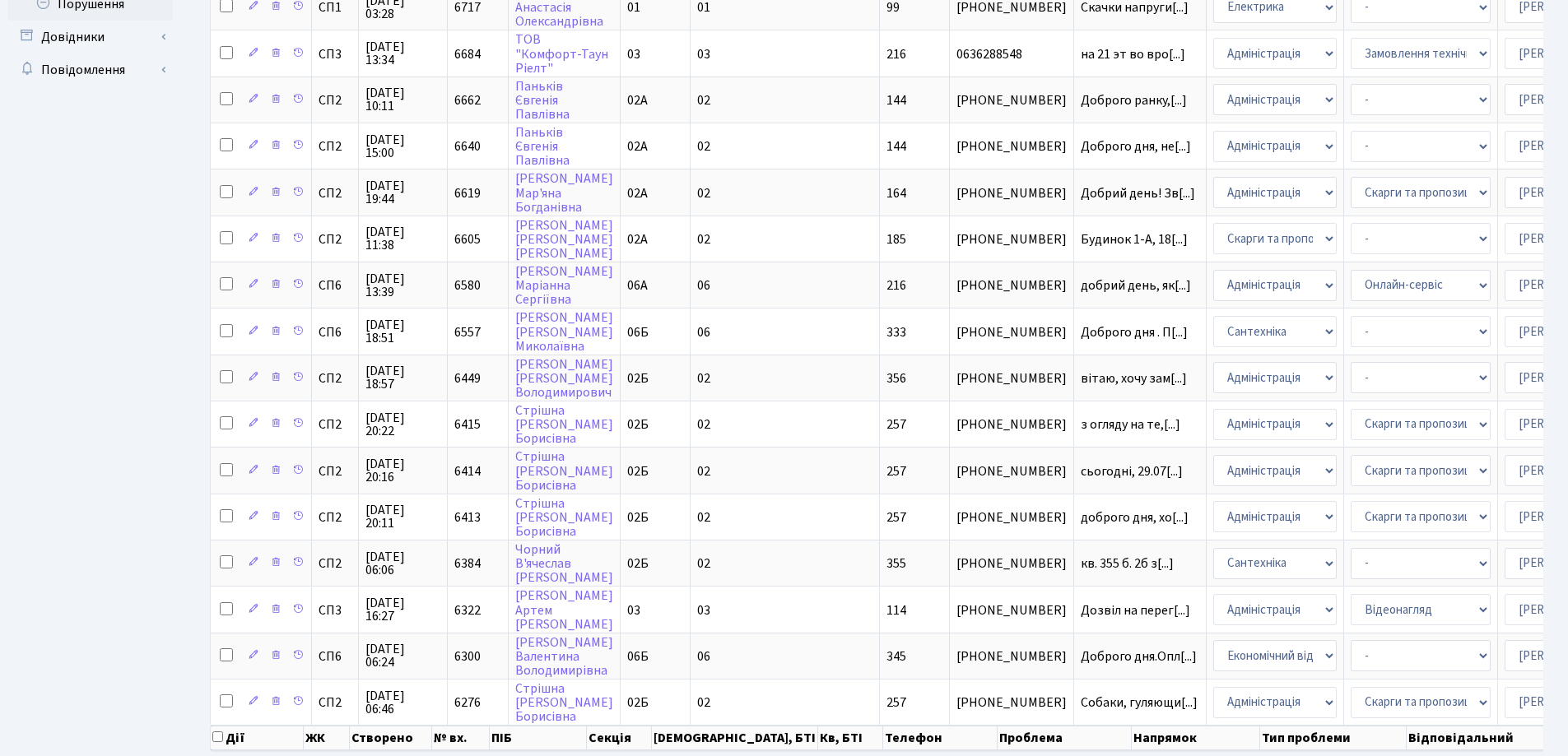
scroll to position [728, 0]
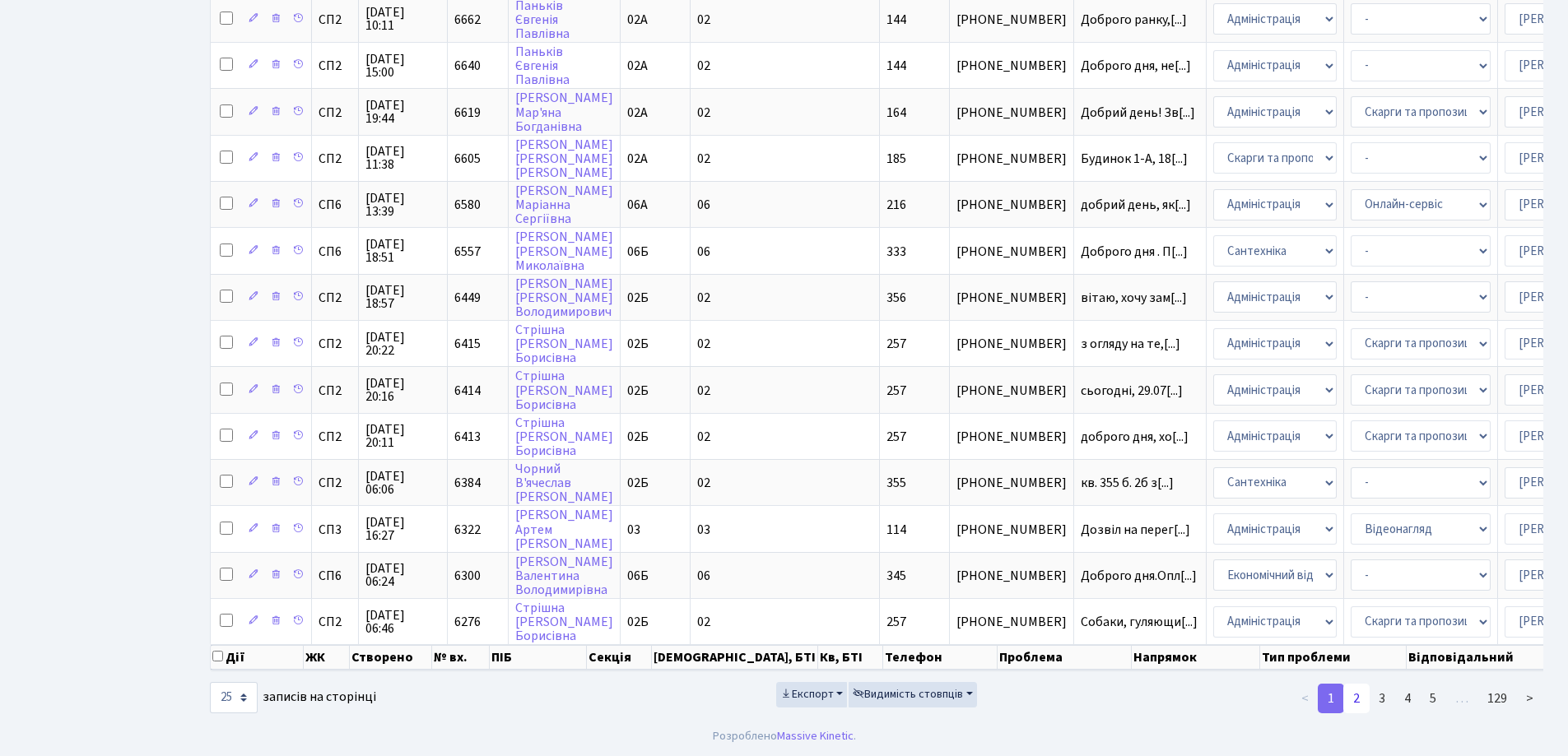
click at [1360, 702] on link "2" at bounding box center [1356, 699] width 26 height 30
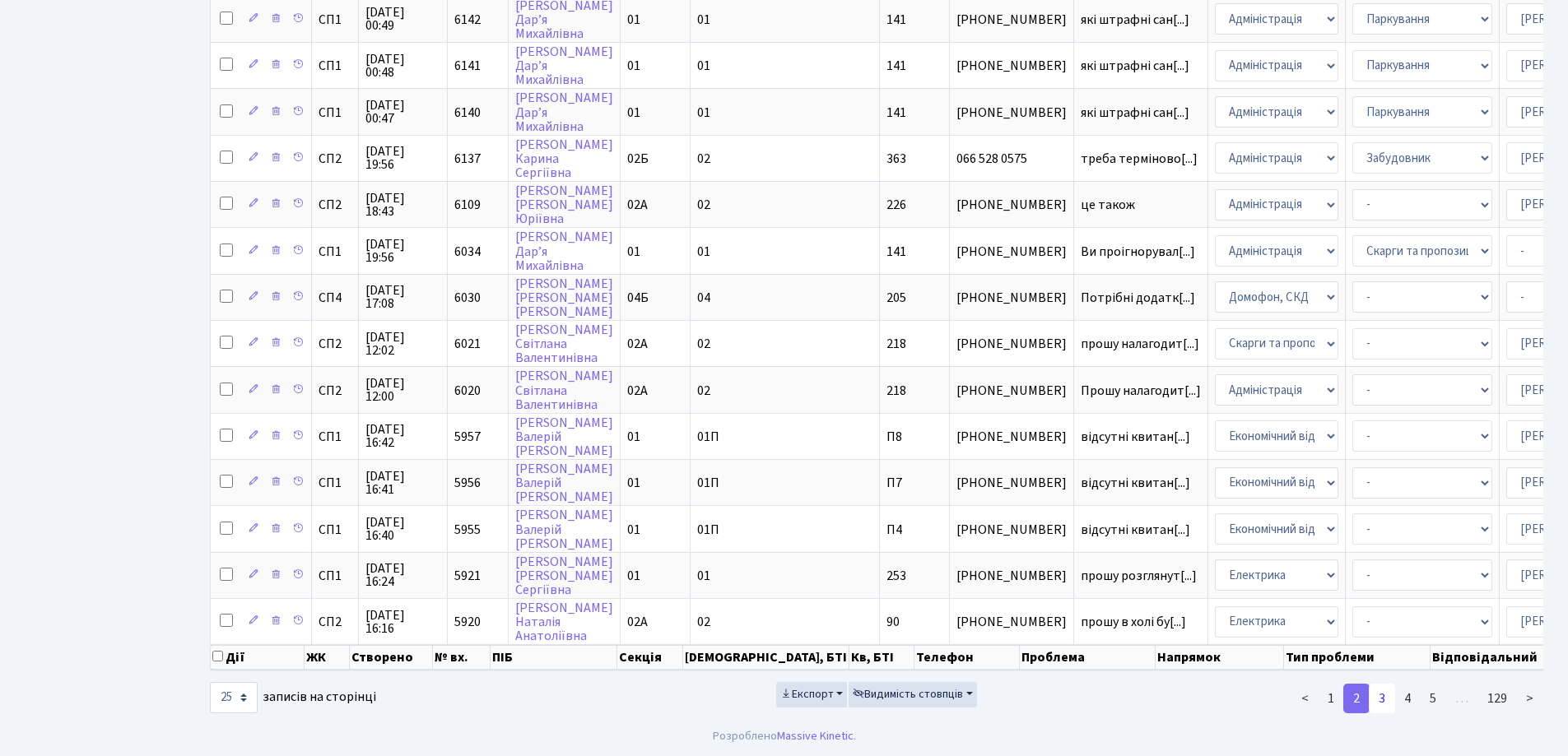
click at [1388, 696] on link "3" at bounding box center [1382, 699] width 26 height 30
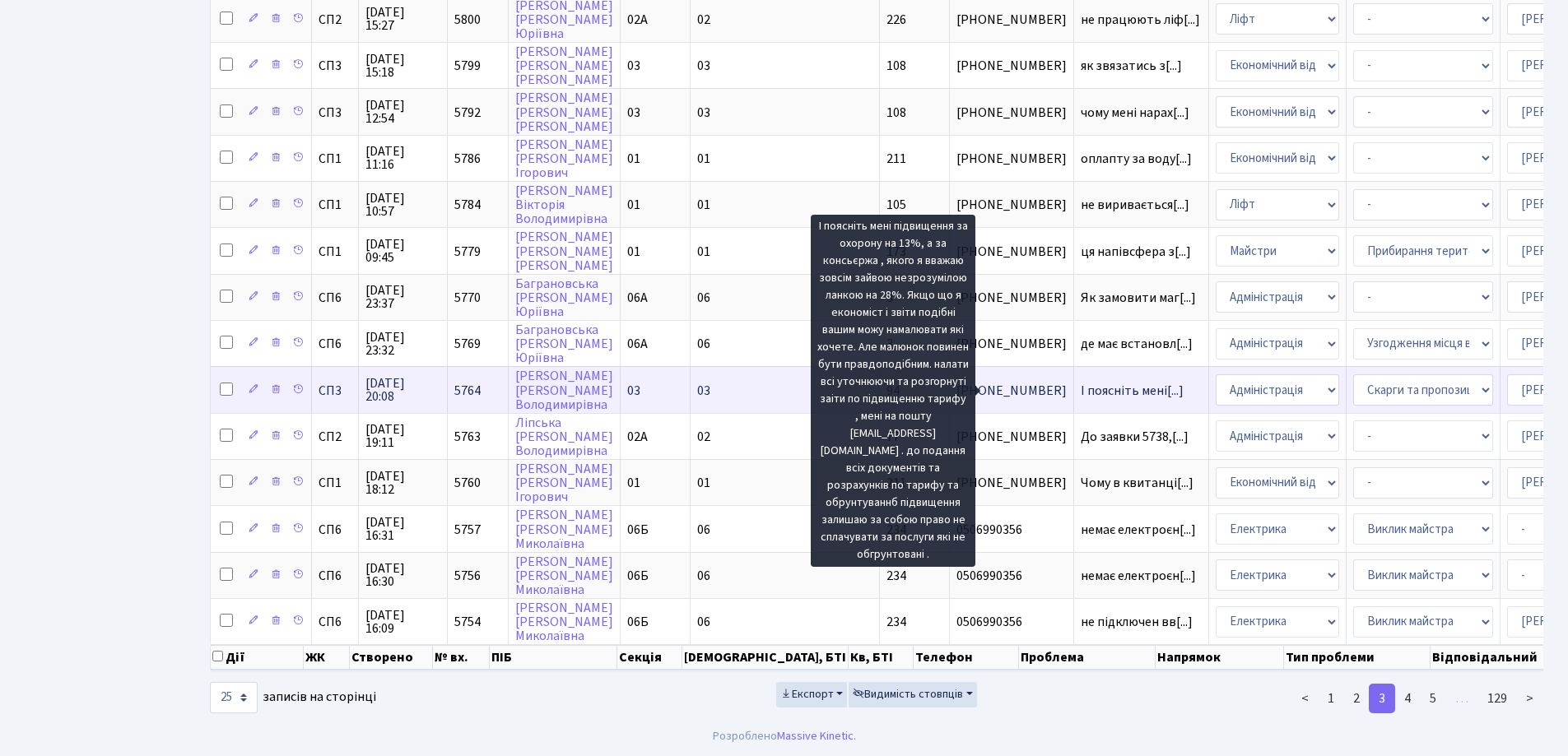
click at [1080, 382] on span "І поясніть мені[...]" at bounding box center [1132, 391] width 103 height 18
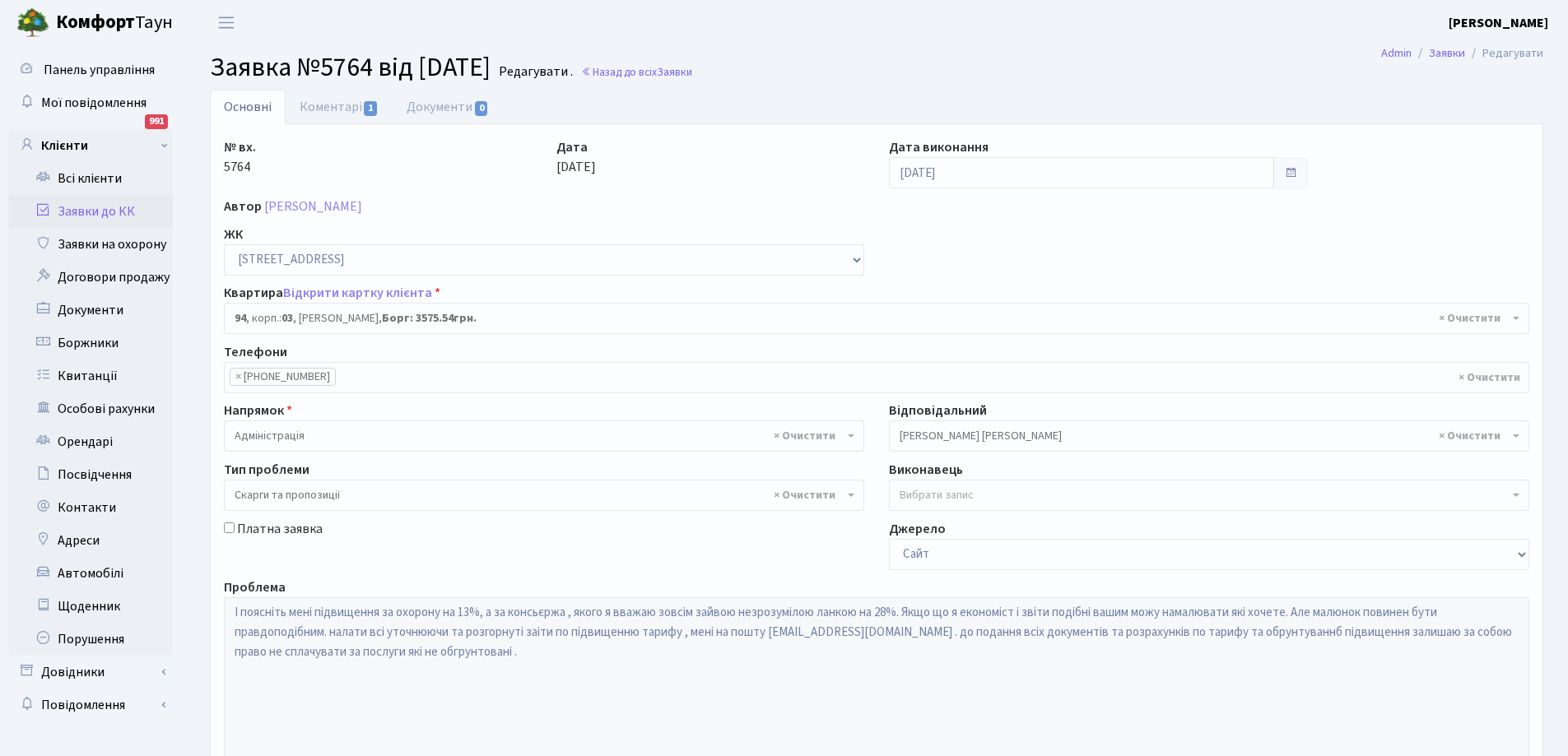
select select "20816"
select select "55"
click at [335, 107] on link "Коментарі 1" at bounding box center [339, 107] width 107 height 34
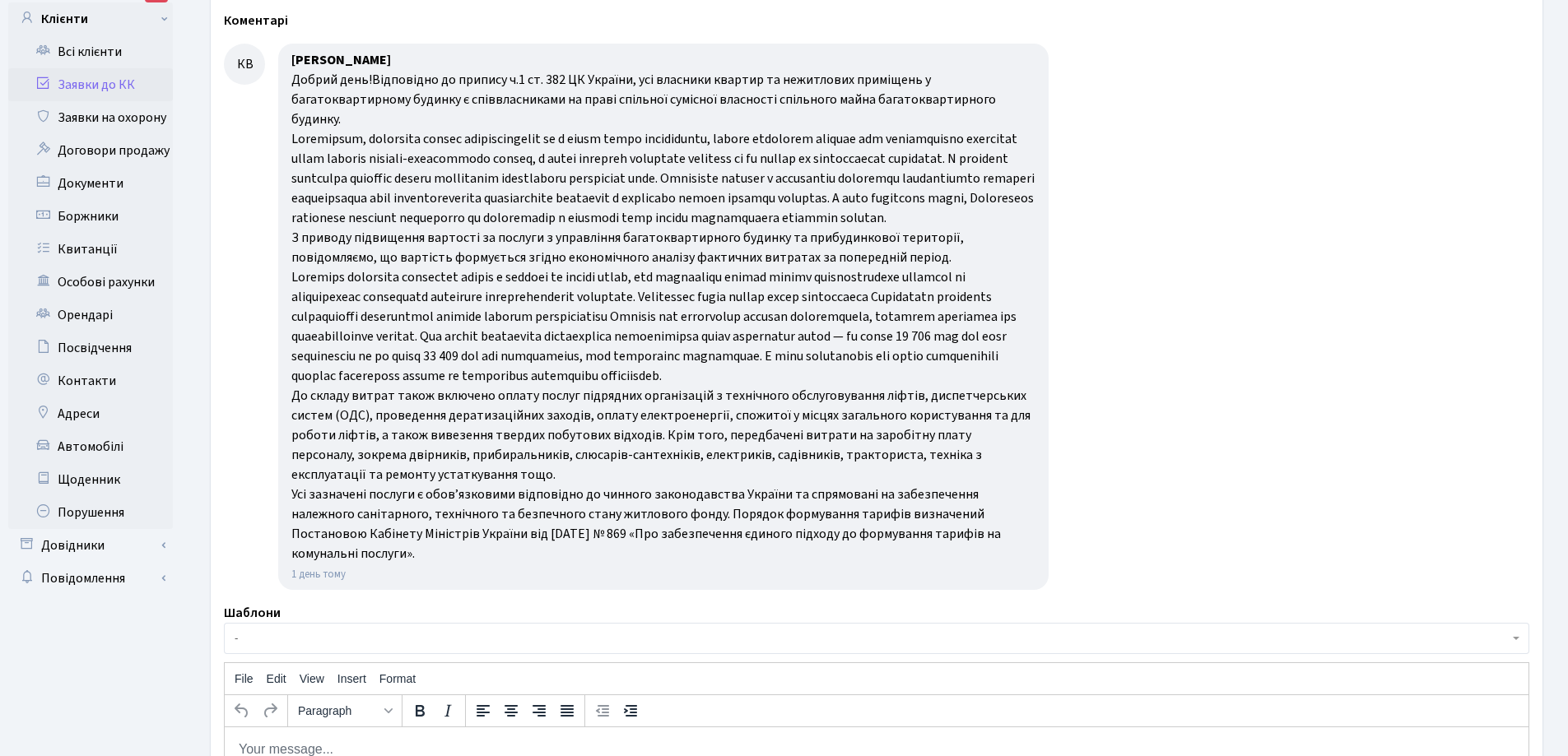
scroll to position [17, 0]
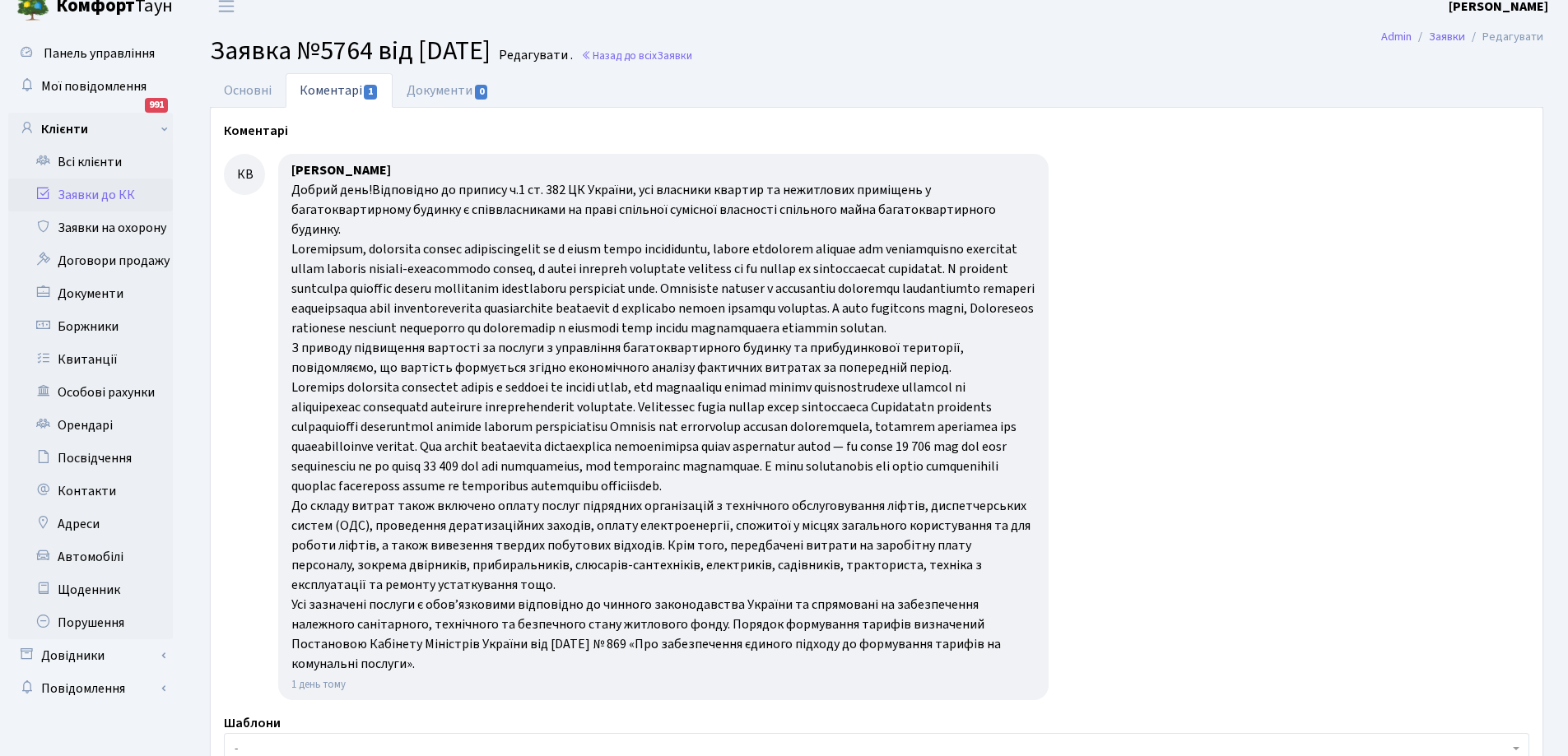
drag, startPoint x: 292, startPoint y: 188, endPoint x: 1009, endPoint y: 667, distance: 862.3
click at [1009, 667] on div "Добрий день!Відповідно до припису ч.1 ст. 382 ЦК України, усі власники квартир …" at bounding box center [663, 427] width 744 height 493
copy div "Добрий день!Відповідно до припису ч.1 ст. 382 ЦК України, усі власники квартир …"
click at [107, 195] on link "Заявки до КК" at bounding box center [91, 194] width 164 height 33
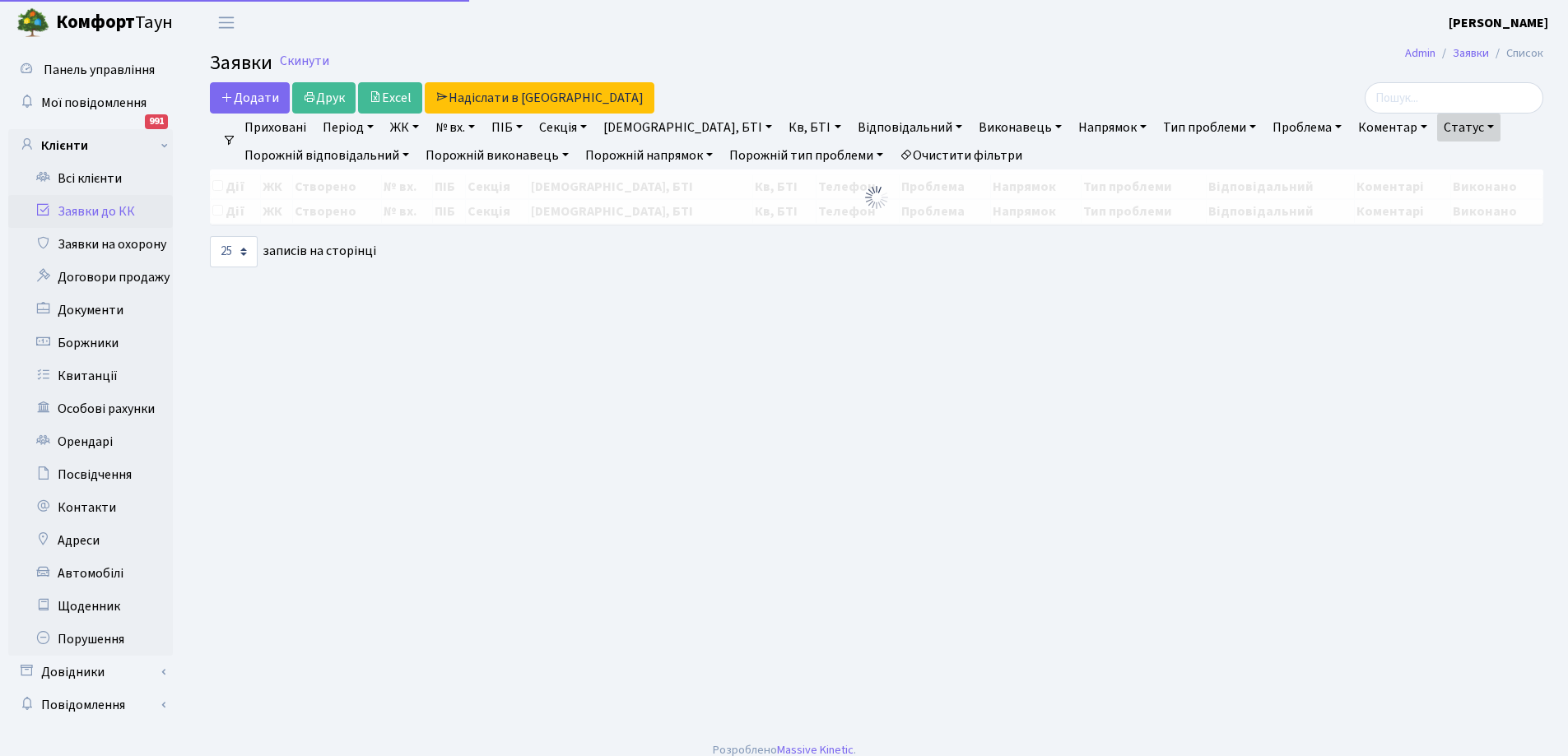
select select "25"
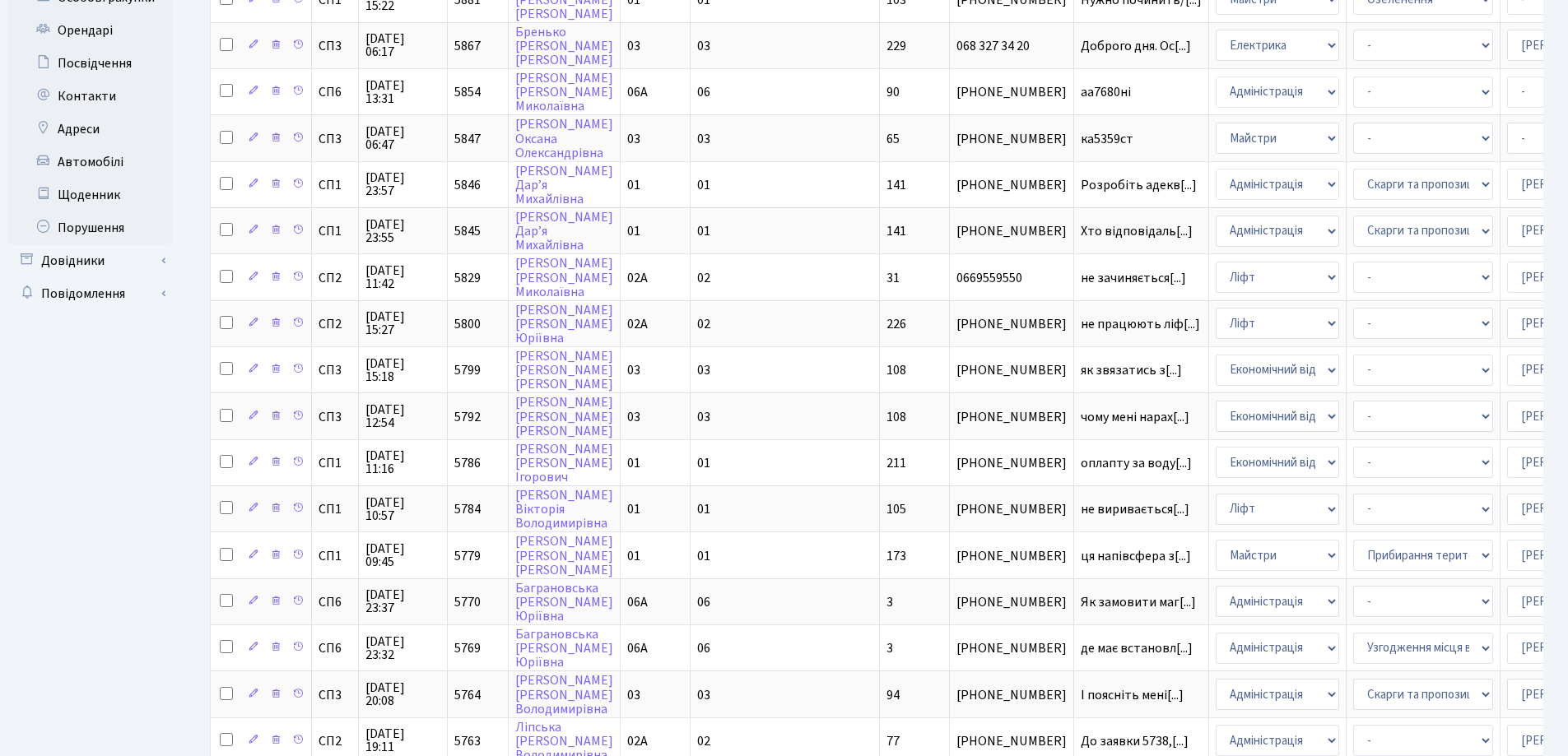
scroll to position [728, 0]
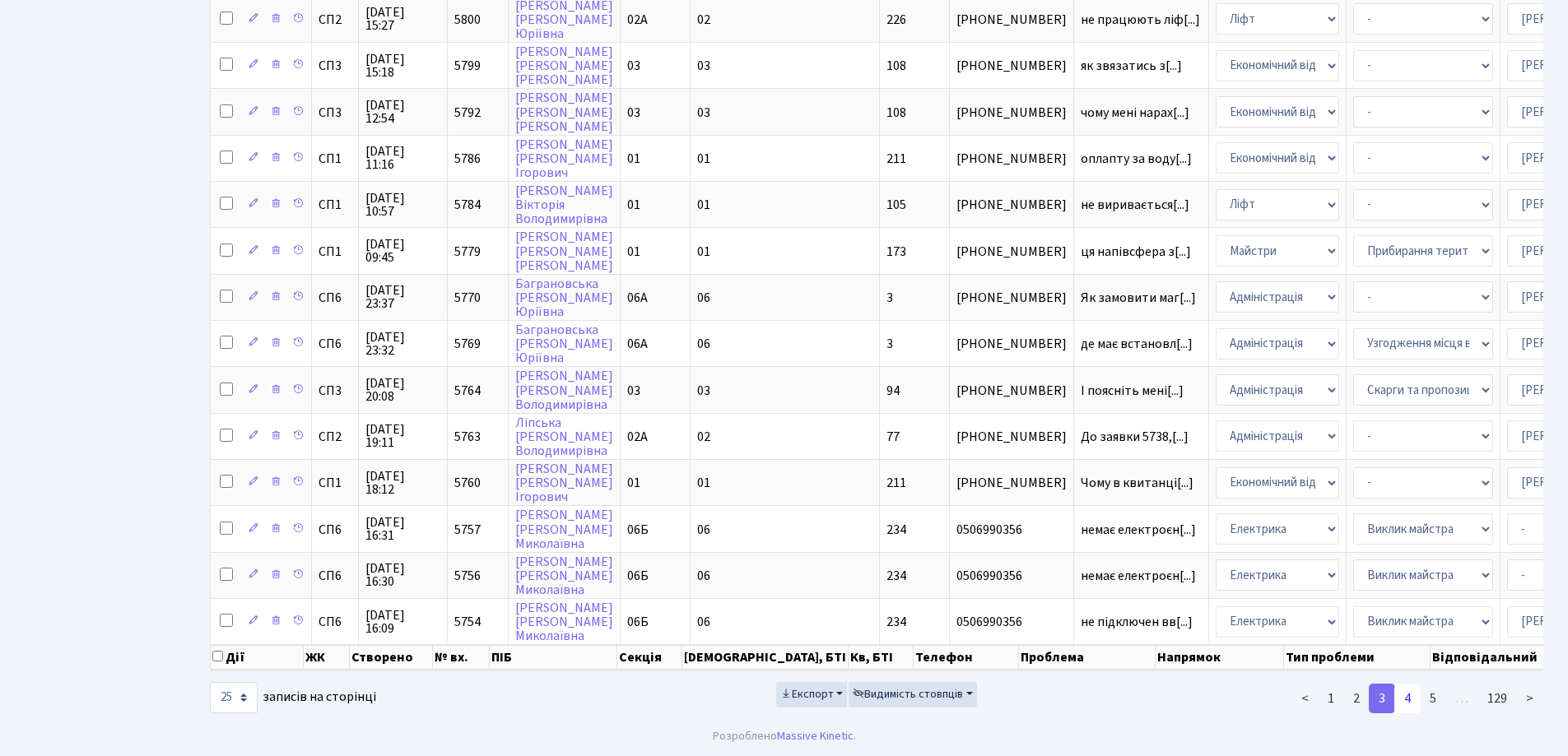
click at [1408, 698] on link "4" at bounding box center [1407, 699] width 26 height 30
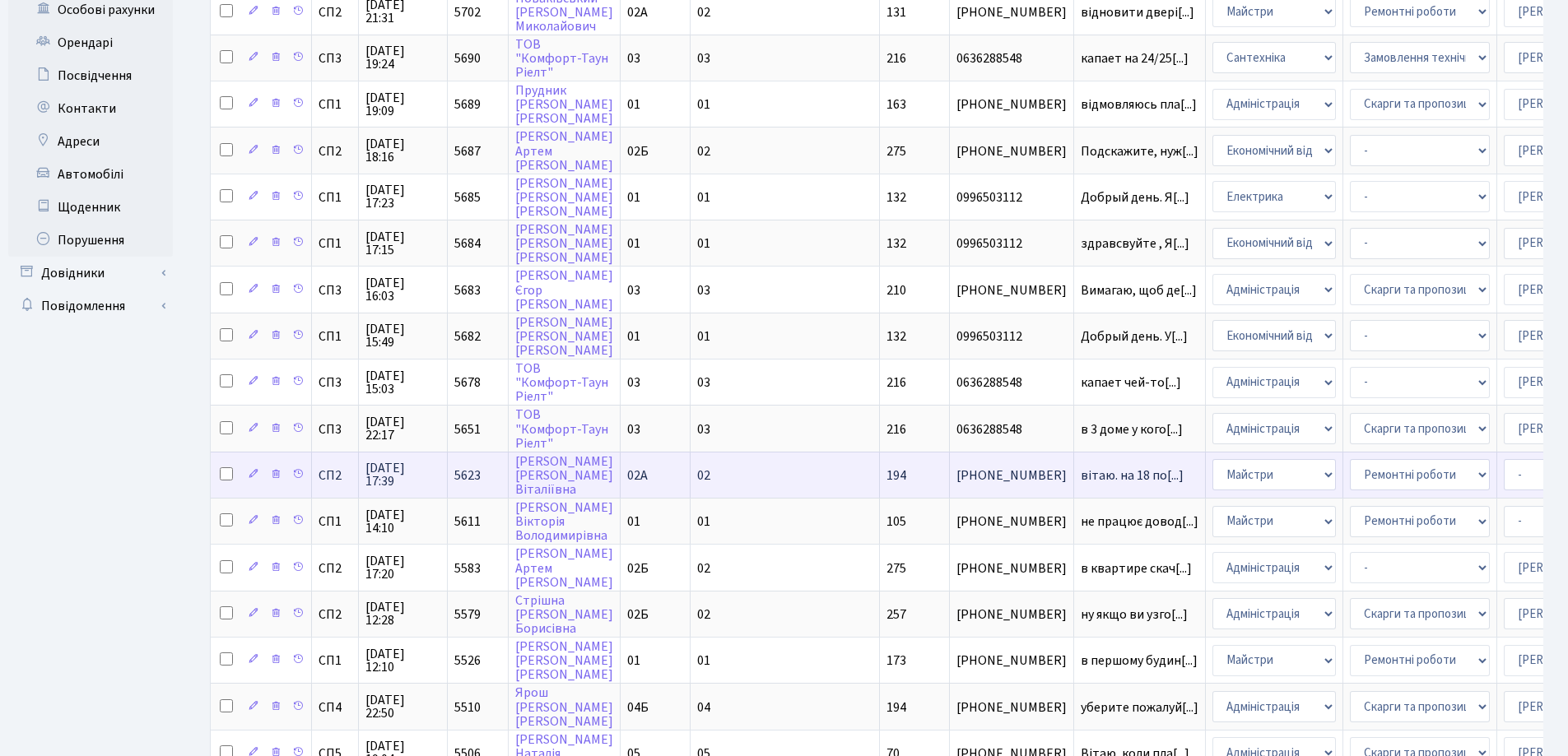
scroll to position [317, 0]
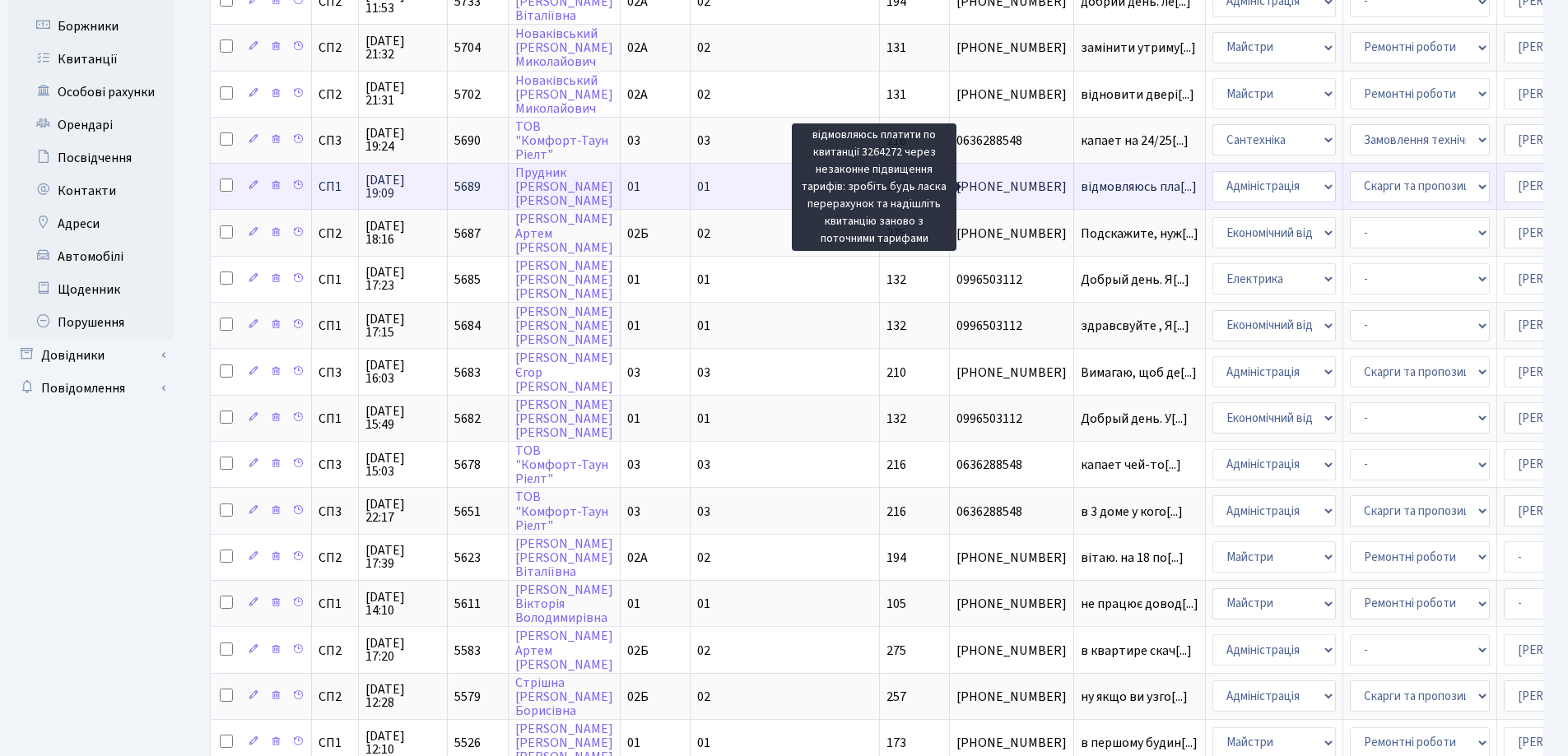
click at [1080, 184] on span "відмовляюсь пла[...]" at bounding box center [1138, 186] width 116 height 18
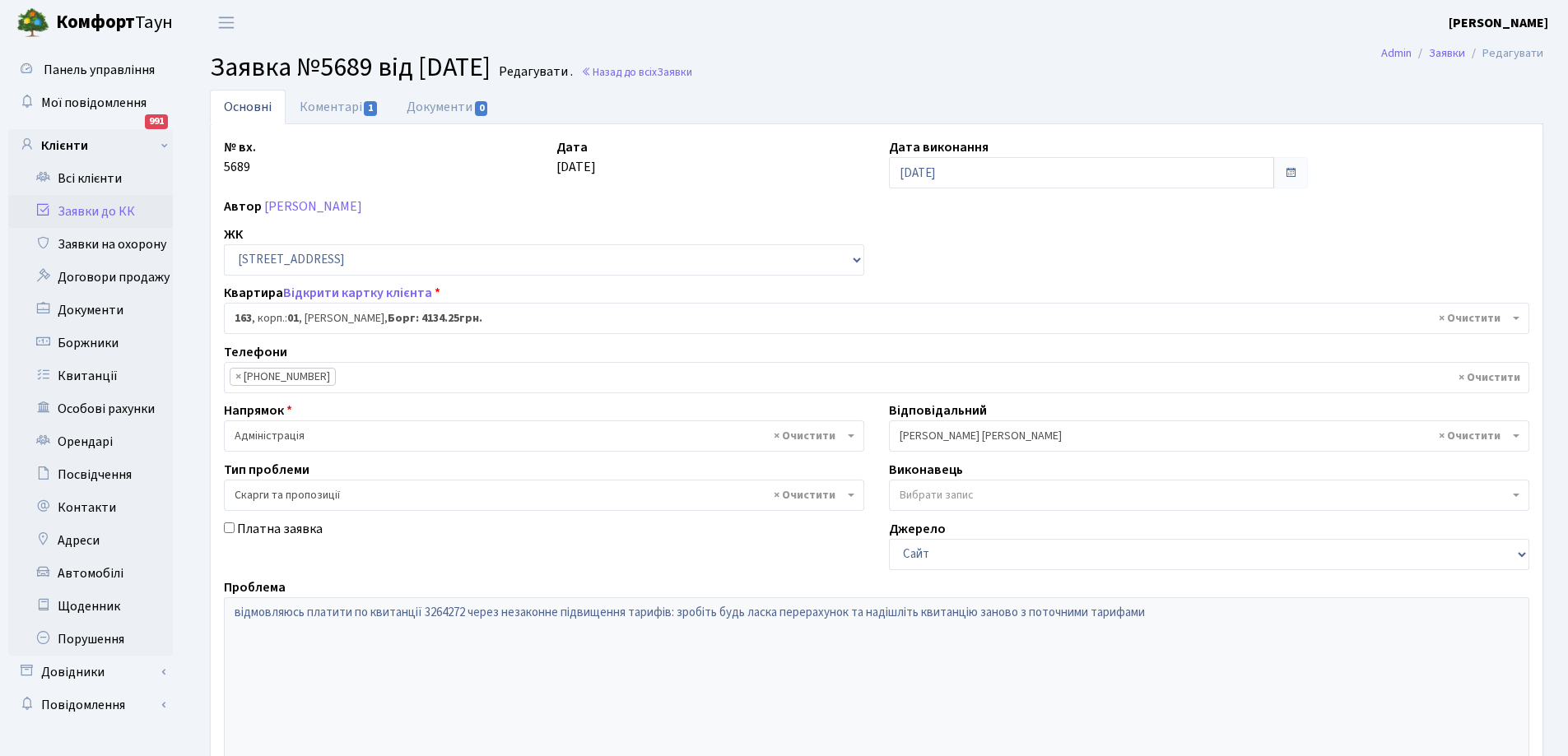
select select "20088"
select select "55"
click at [328, 104] on link "Коментарі 1" at bounding box center [339, 107] width 107 height 34
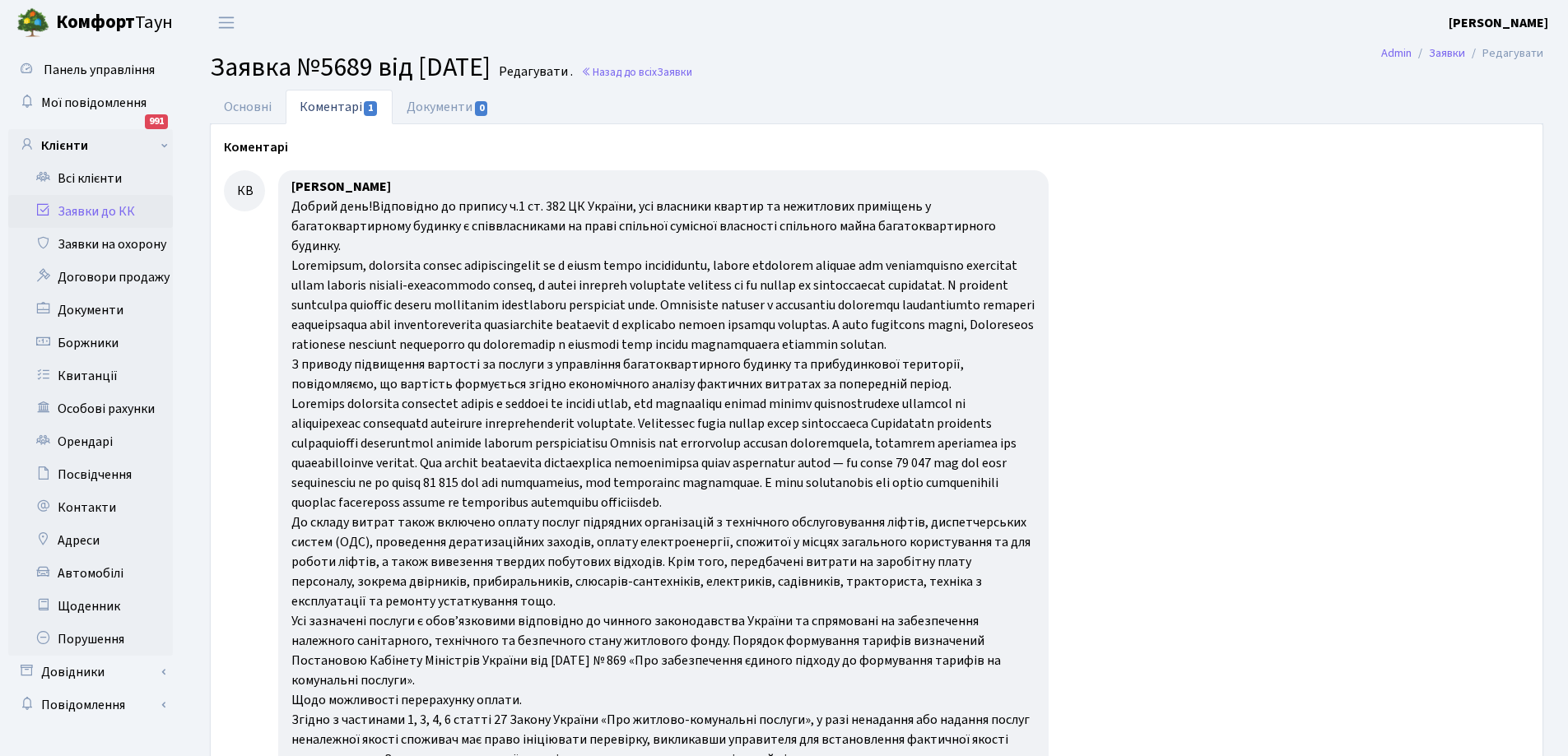
click at [75, 205] on link "Заявки до КК" at bounding box center [91, 211] width 164 height 33
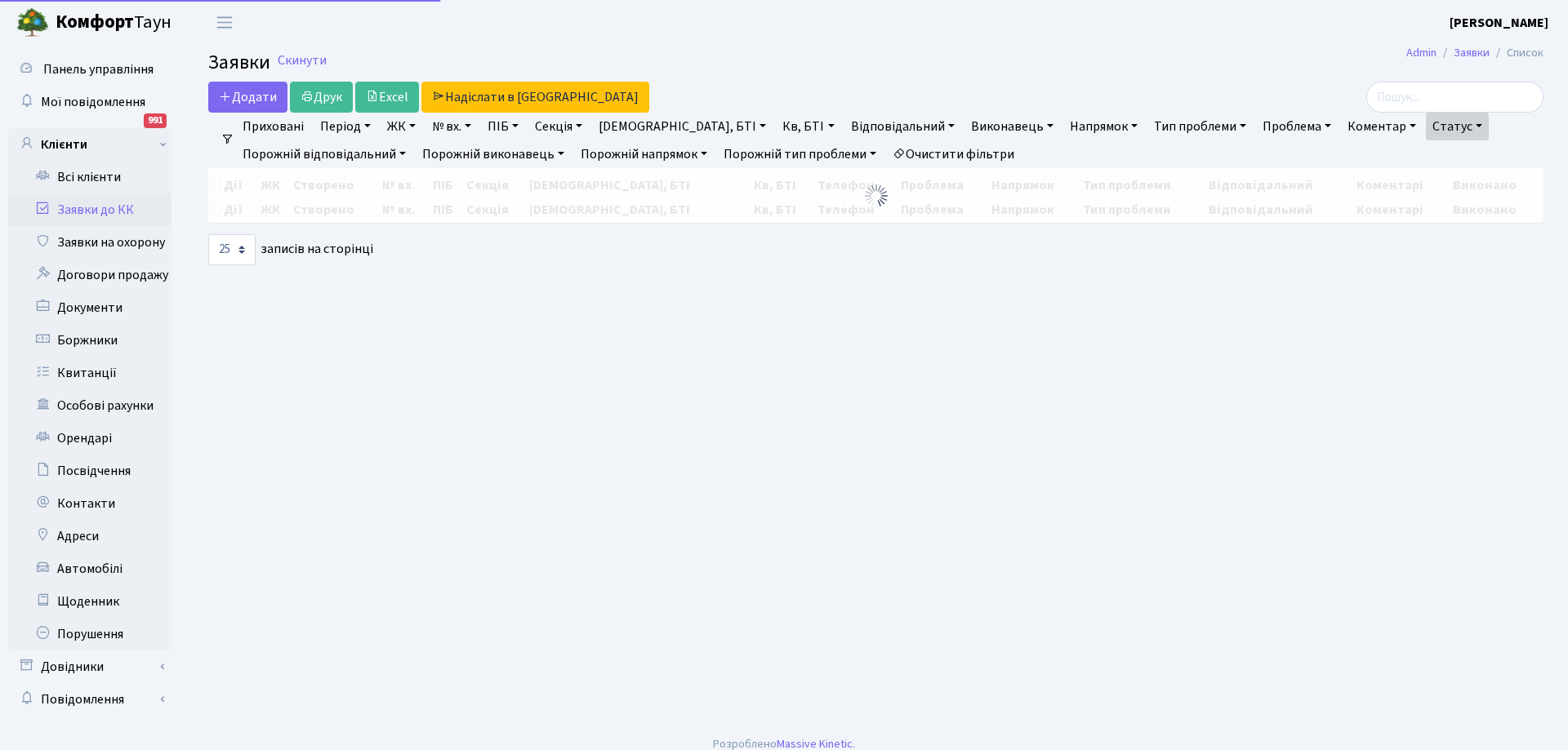
select select "25"
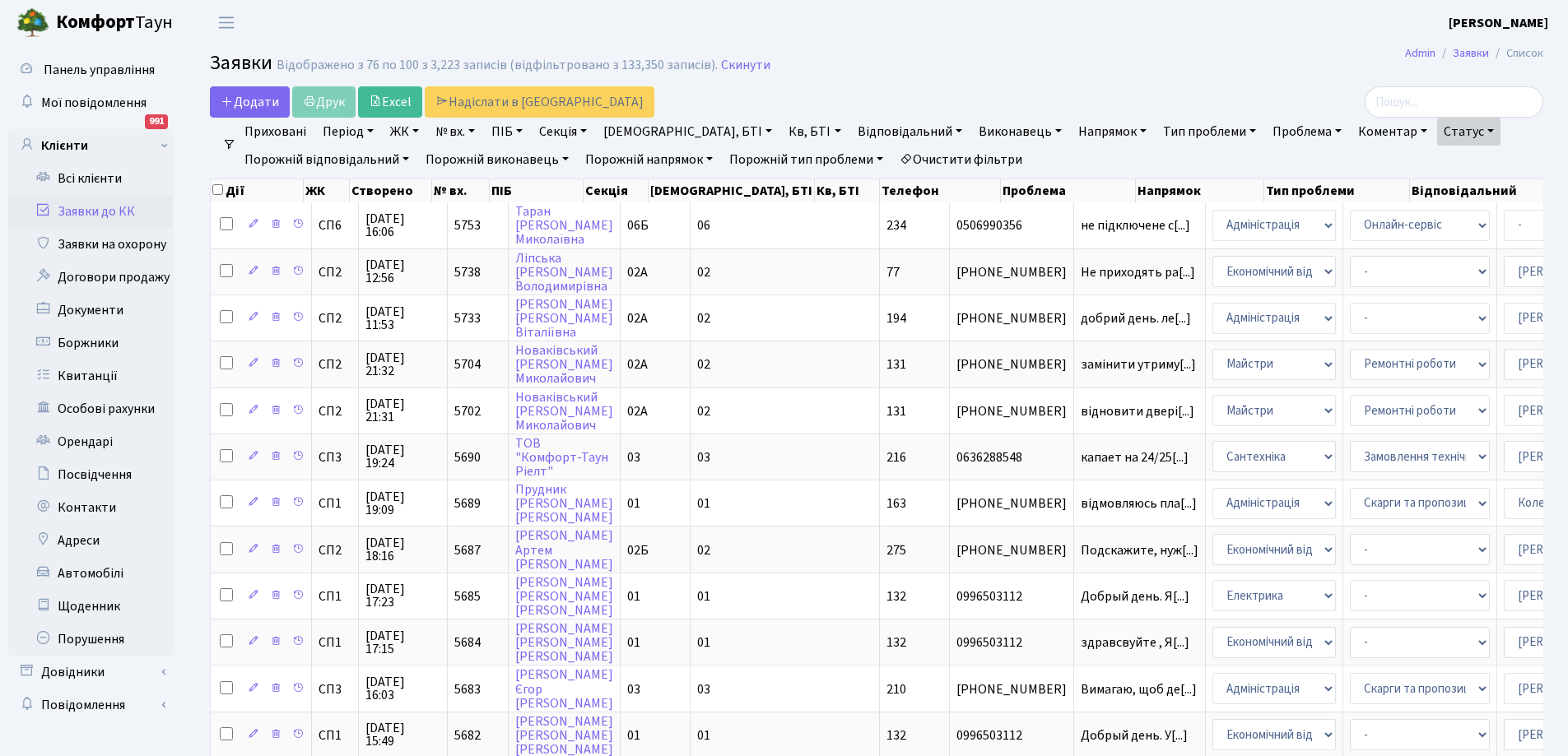
click at [1437, 124] on link "Статус" at bounding box center [1469, 132] width 64 height 28
click at [1438, 236] on link "Не виконано" at bounding box center [1503, 231] width 130 height 25
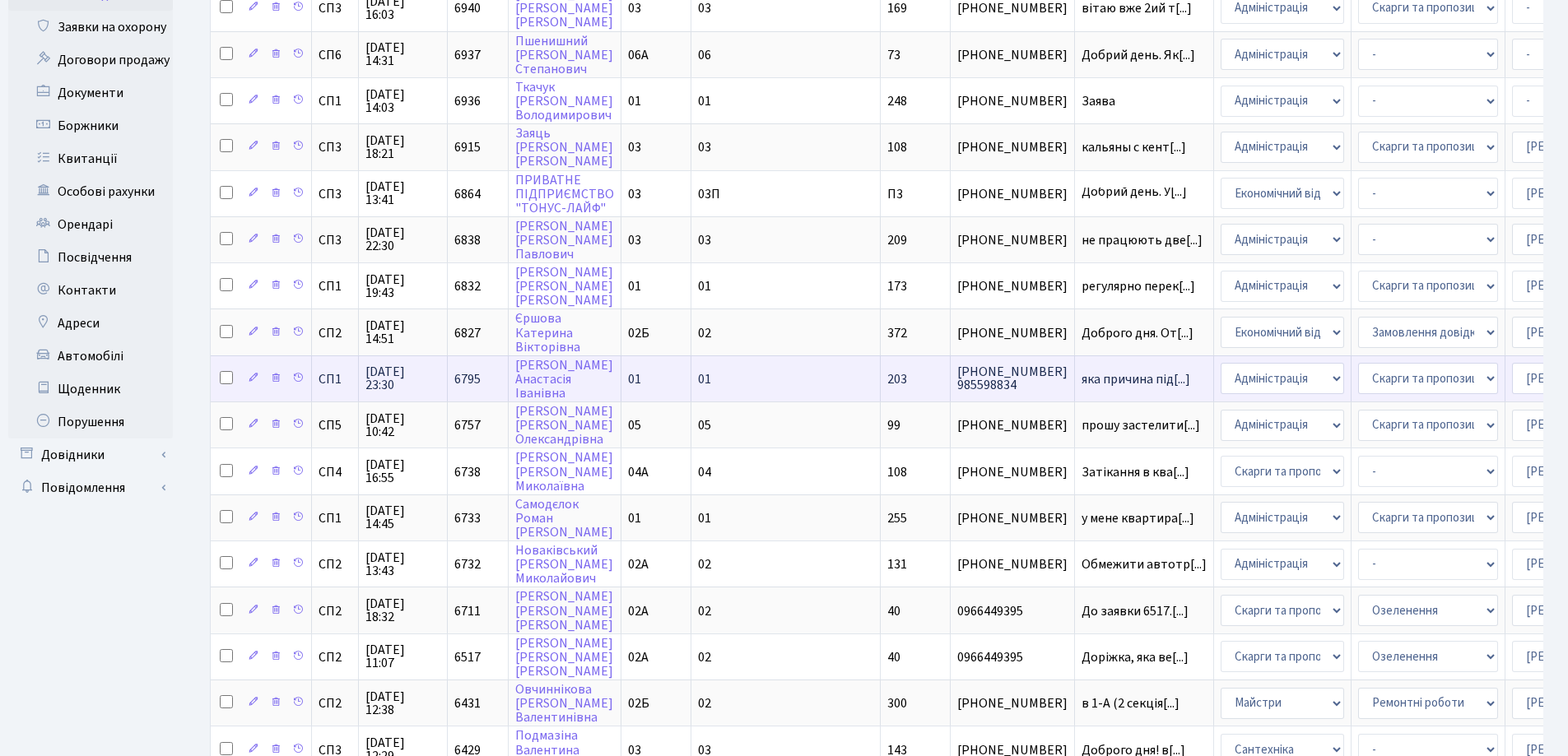
scroll to position [247, 0]
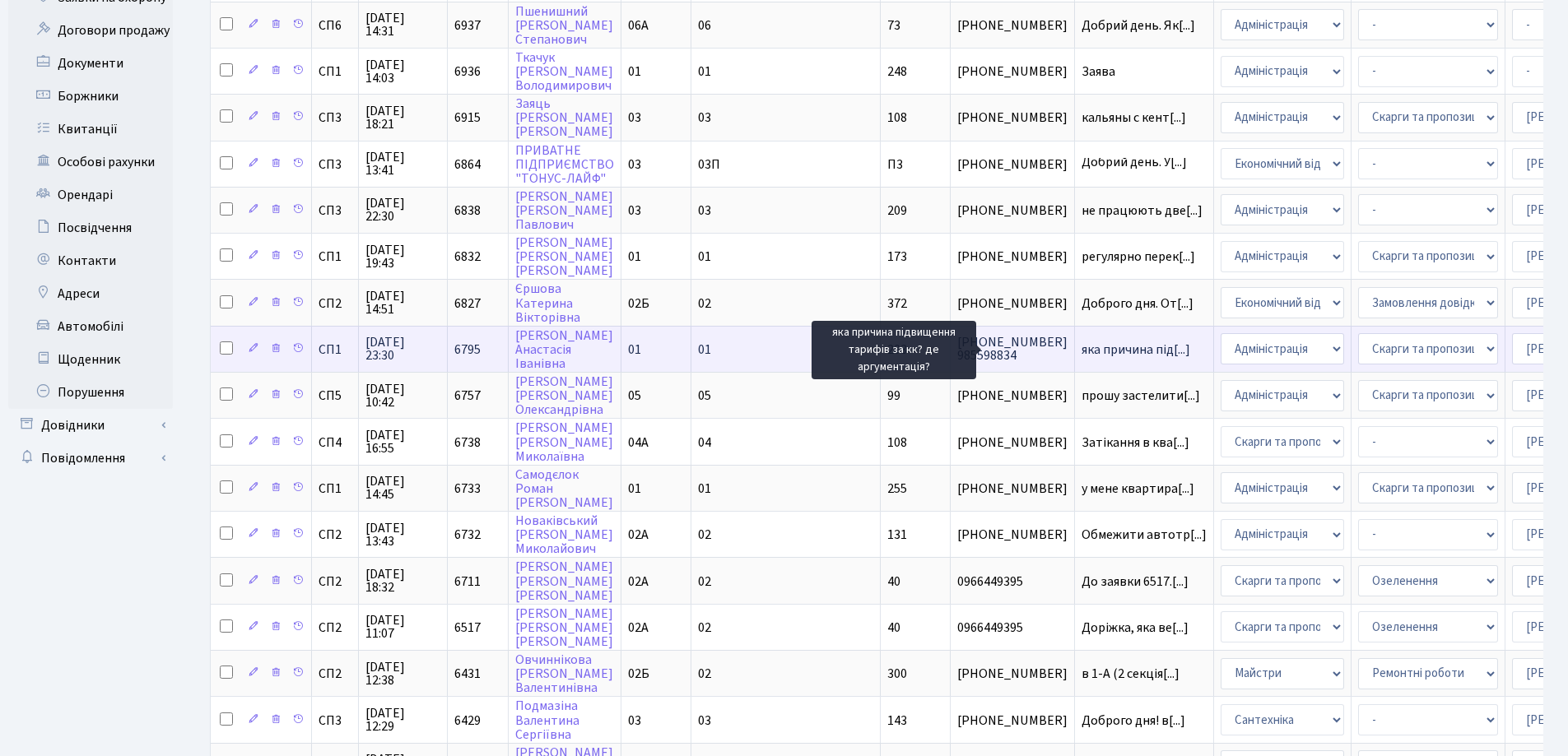
click at [1081, 348] on span "яка причина під[...]" at bounding box center [1135, 349] width 108 height 18
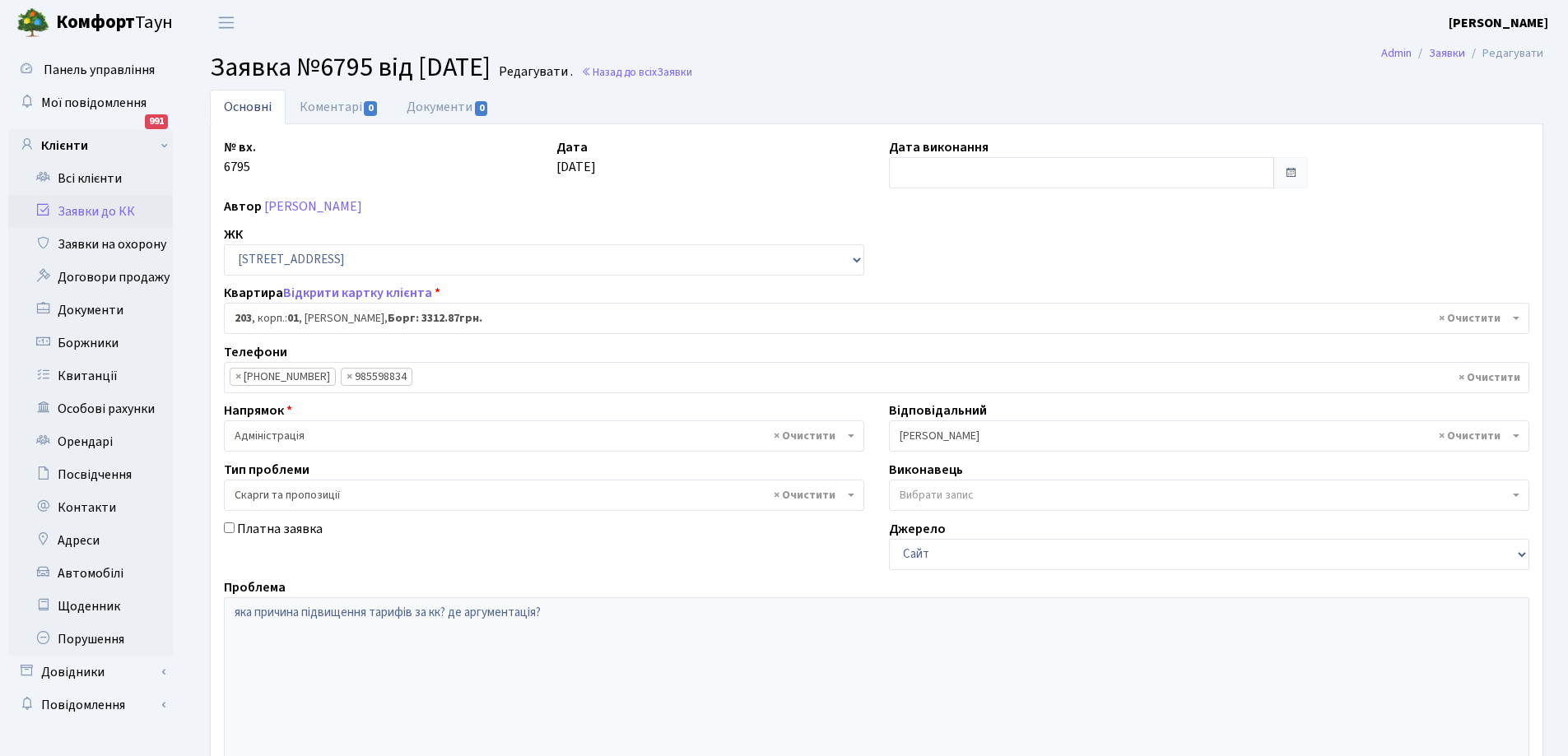
select select "20128"
select select "55"
click at [333, 109] on link "Коментарі 0" at bounding box center [339, 107] width 107 height 34
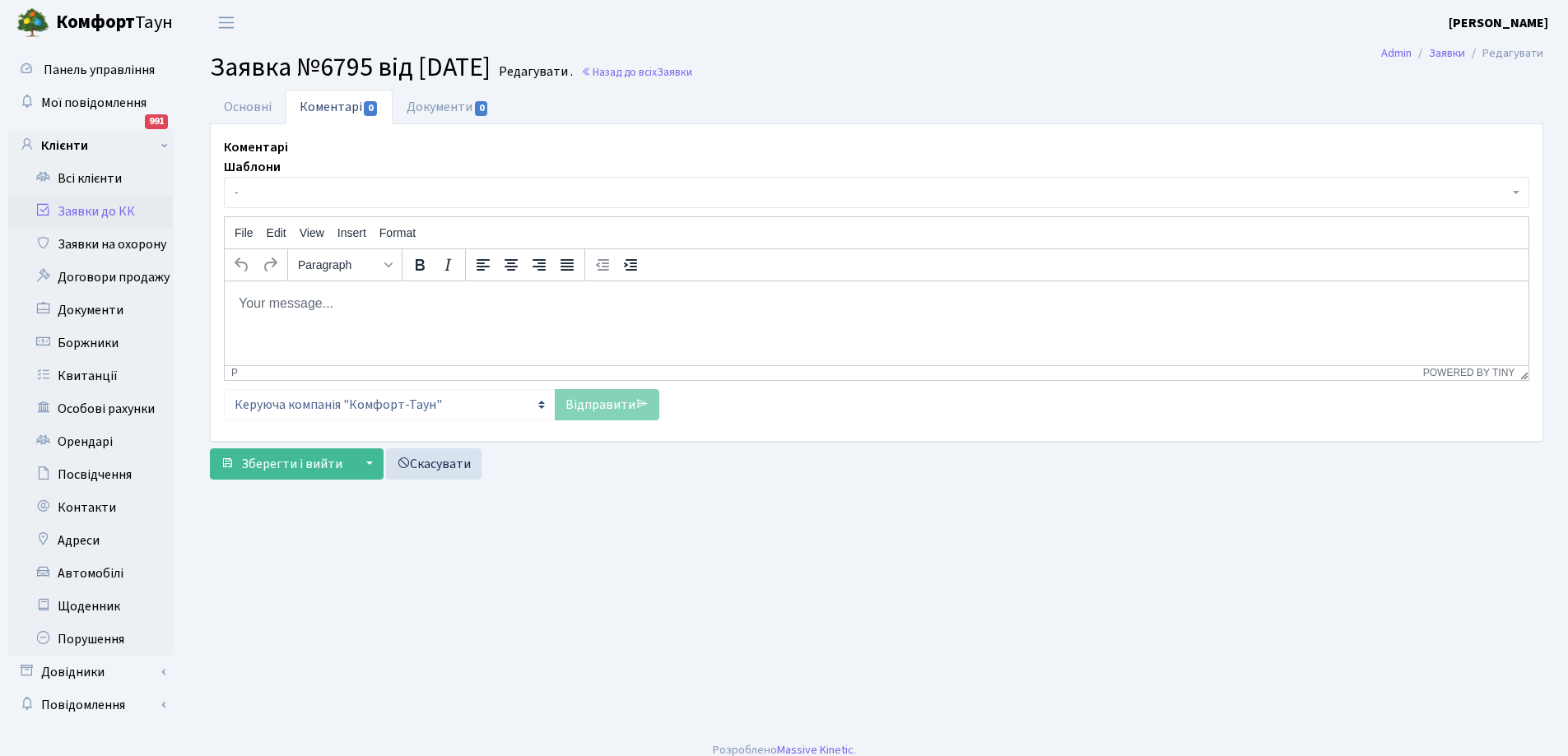
click at [317, 307] on body "Rich Text Area. Press ALT-0 for help." at bounding box center [877, 302] width 1277 height 18
click at [369, 334] on div "Link..." at bounding box center [365, 324] width 31 height 20
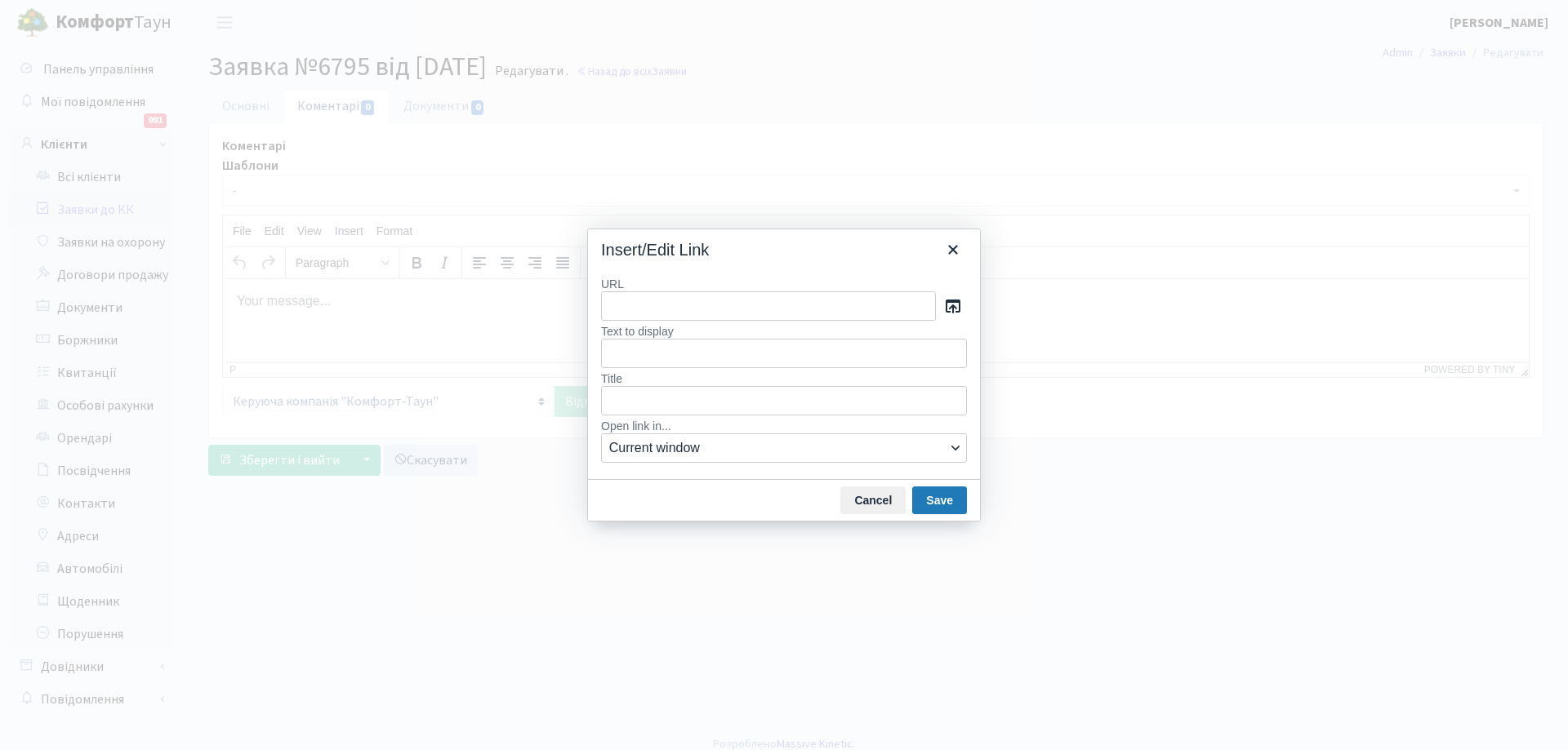
type input "Добрий день!Відповідно до припису ч.1 ст. 382 ЦК України, усі власники квартир …"
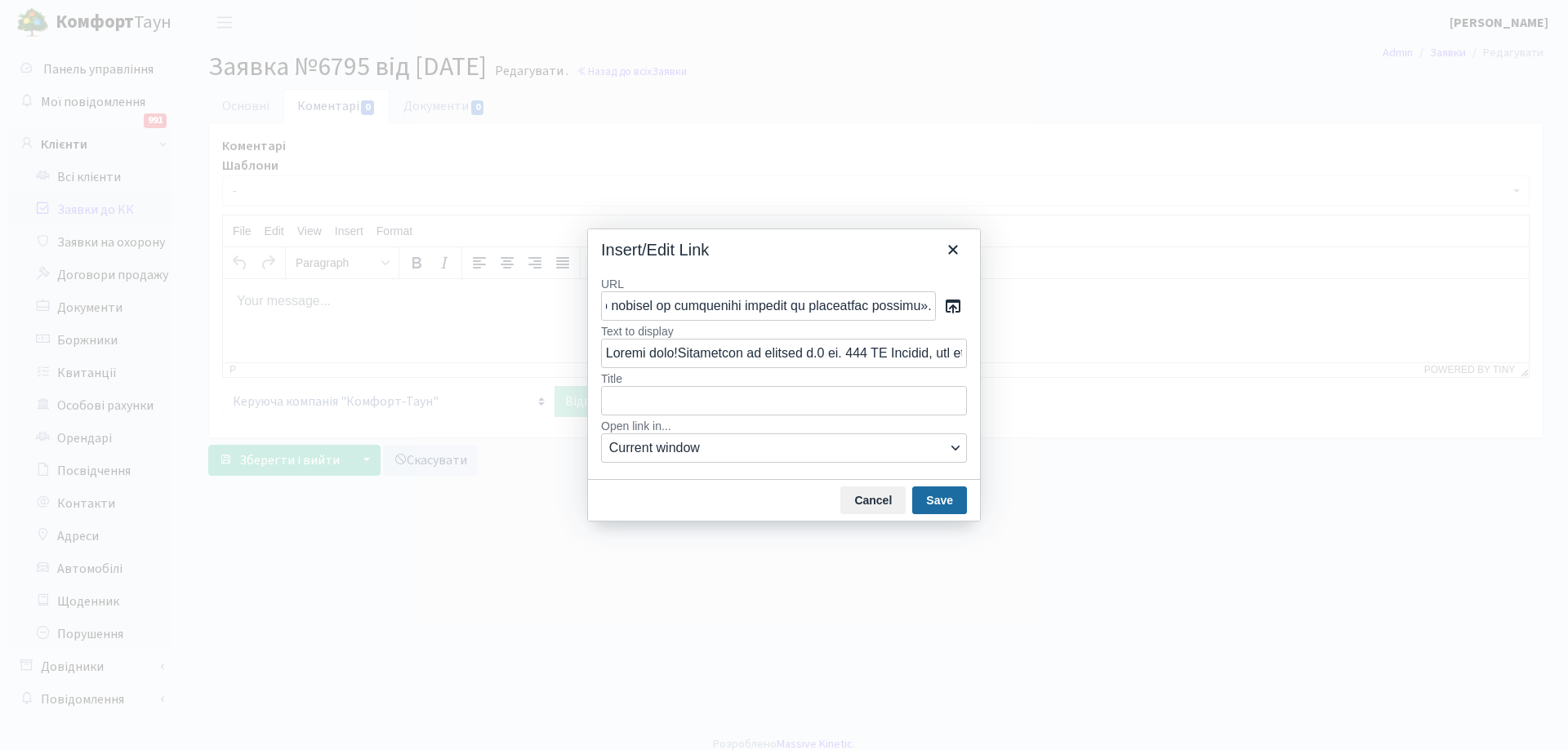
click at [949, 506] on button "Save" at bounding box center [939, 501] width 55 height 28
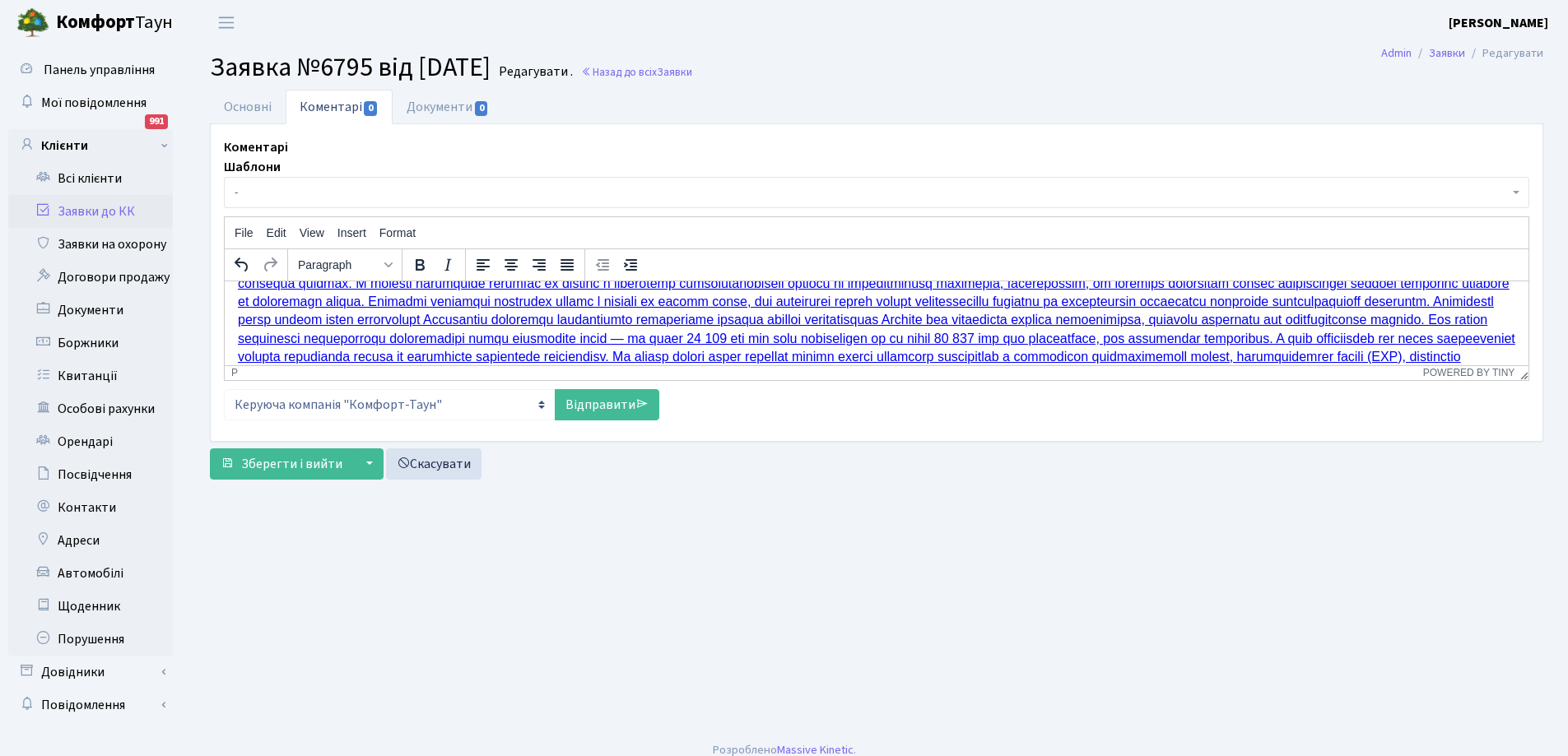
scroll to position [0, 0]
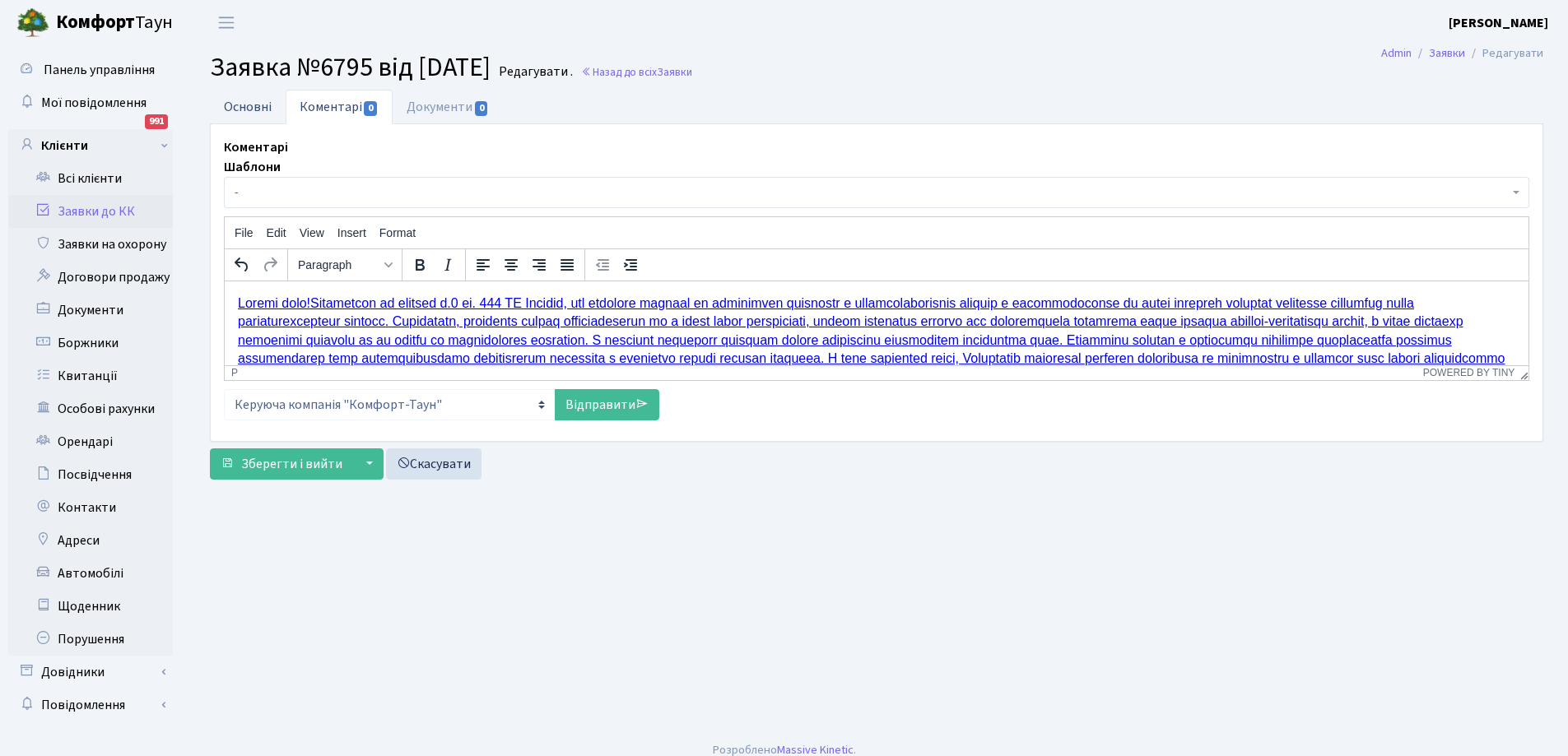
click at [249, 107] on link "Основні" at bounding box center [248, 107] width 76 height 34
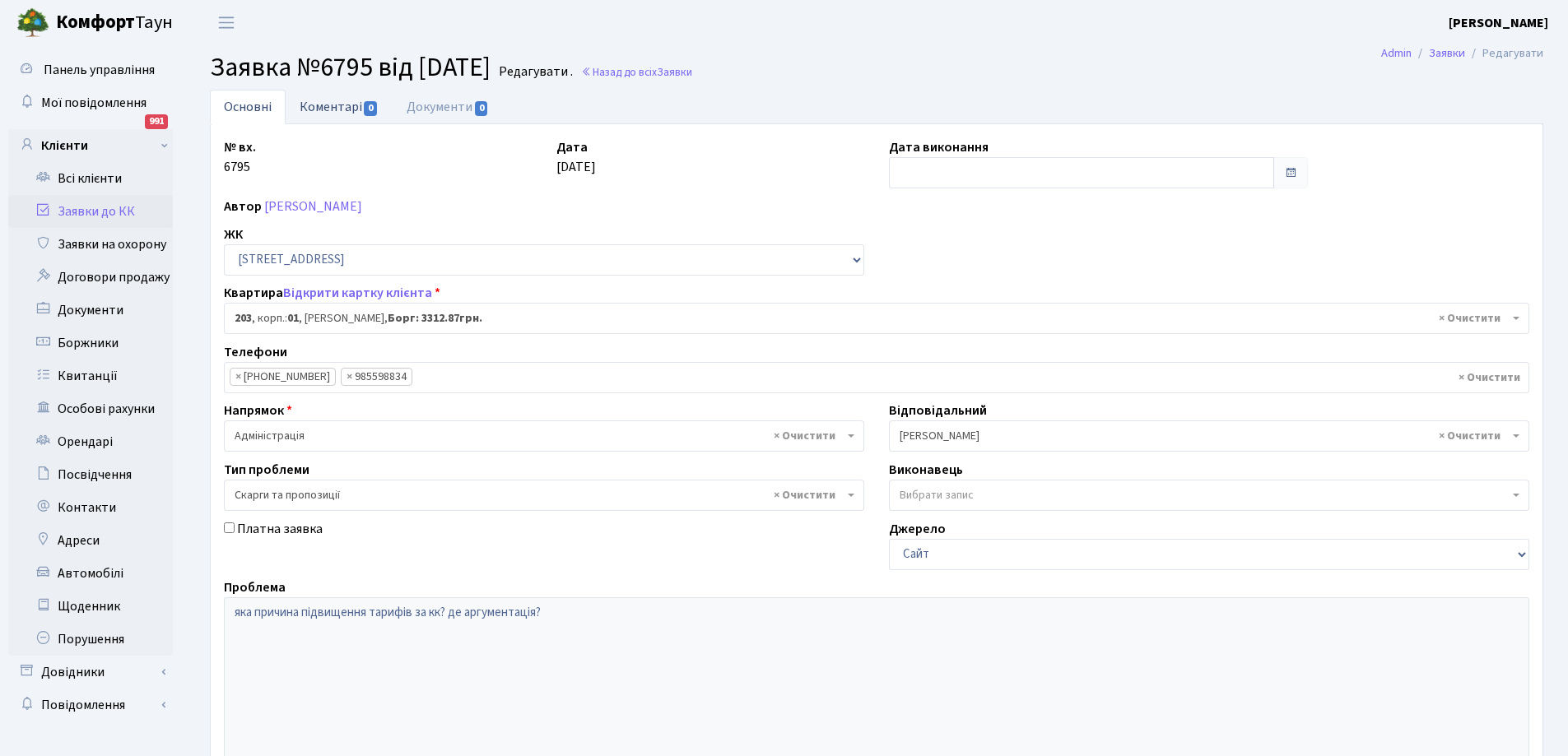
click at [330, 107] on link "Коментарі 0" at bounding box center [339, 107] width 107 height 34
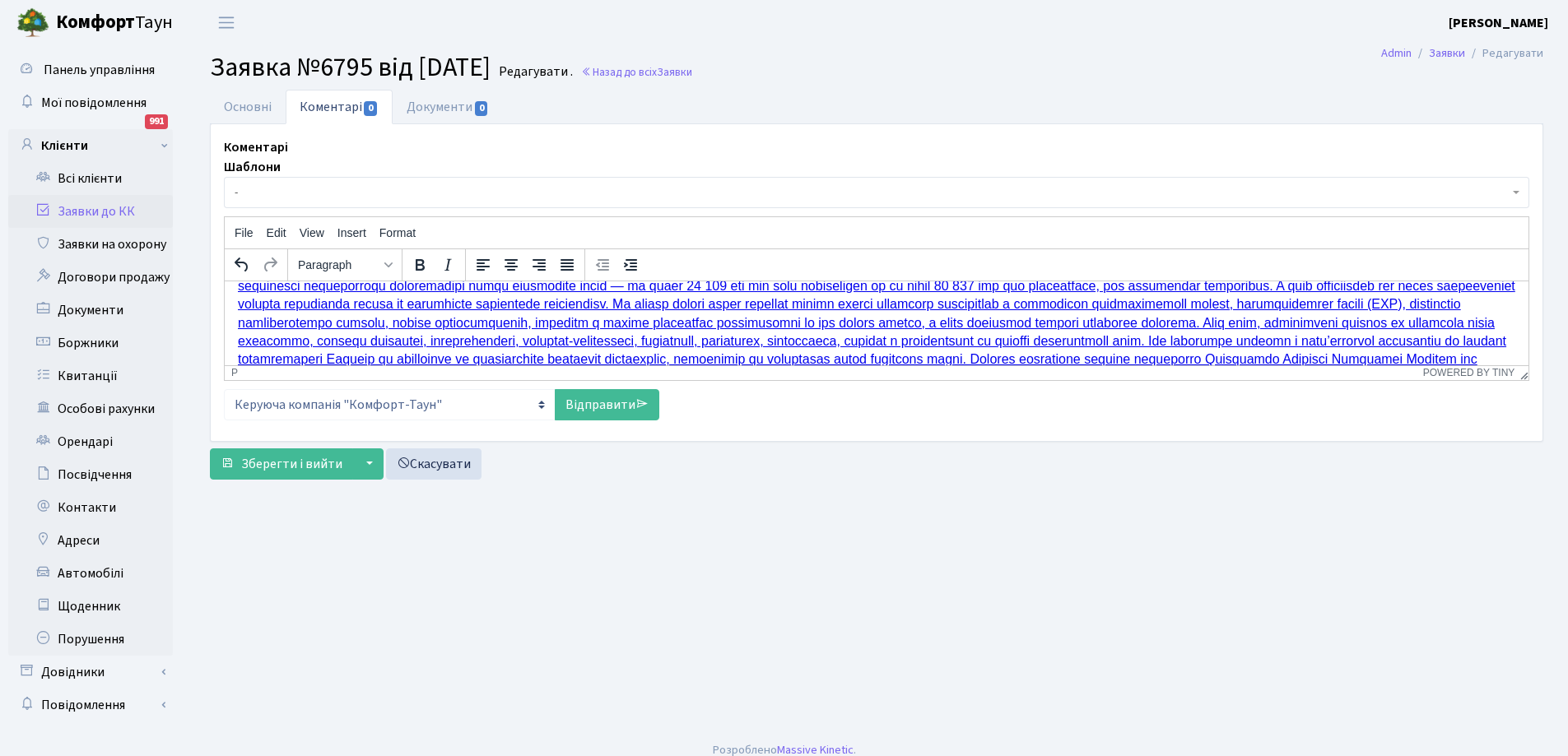
scroll to position [118, 0]
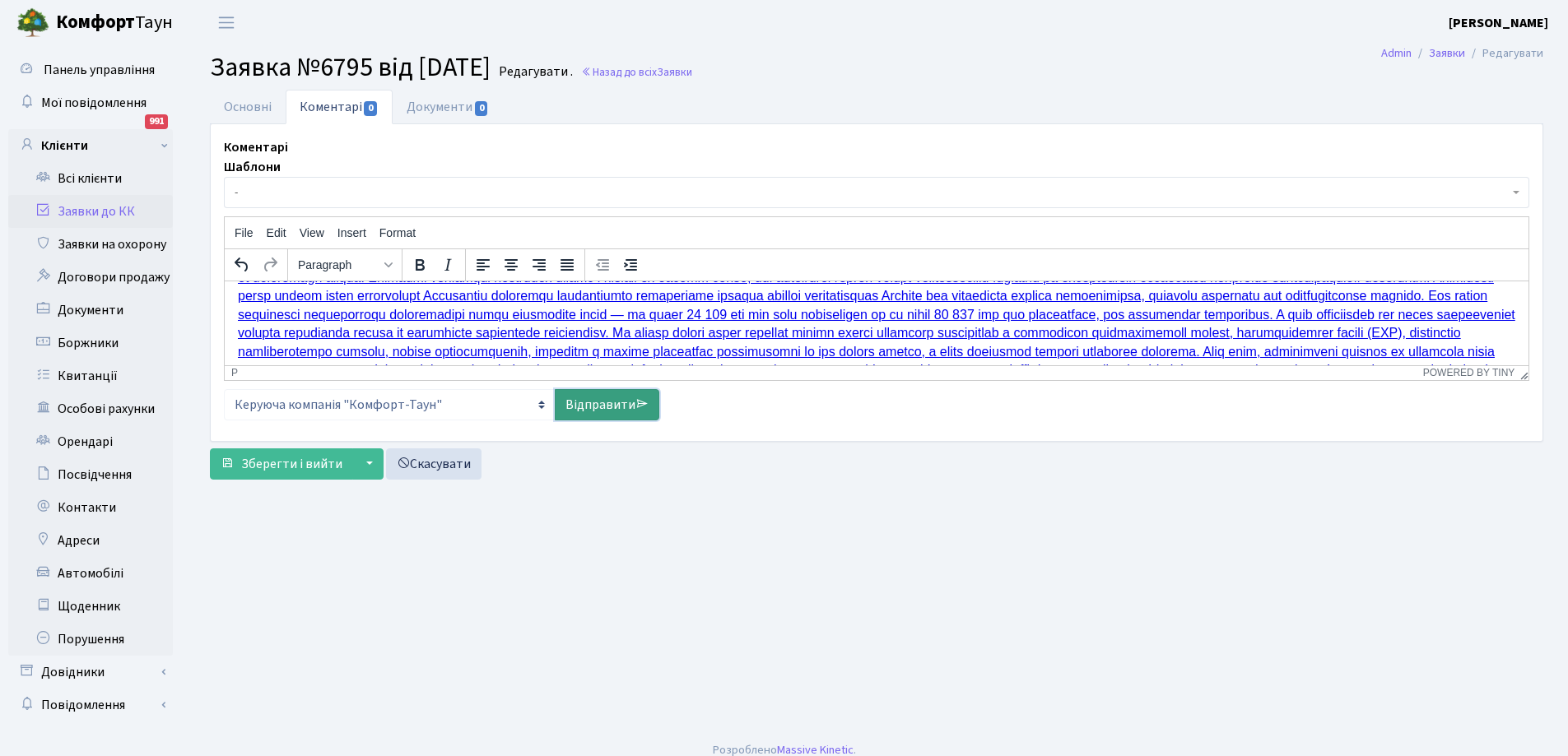
click at [604, 403] on link "Відправити" at bounding box center [607, 405] width 105 height 31
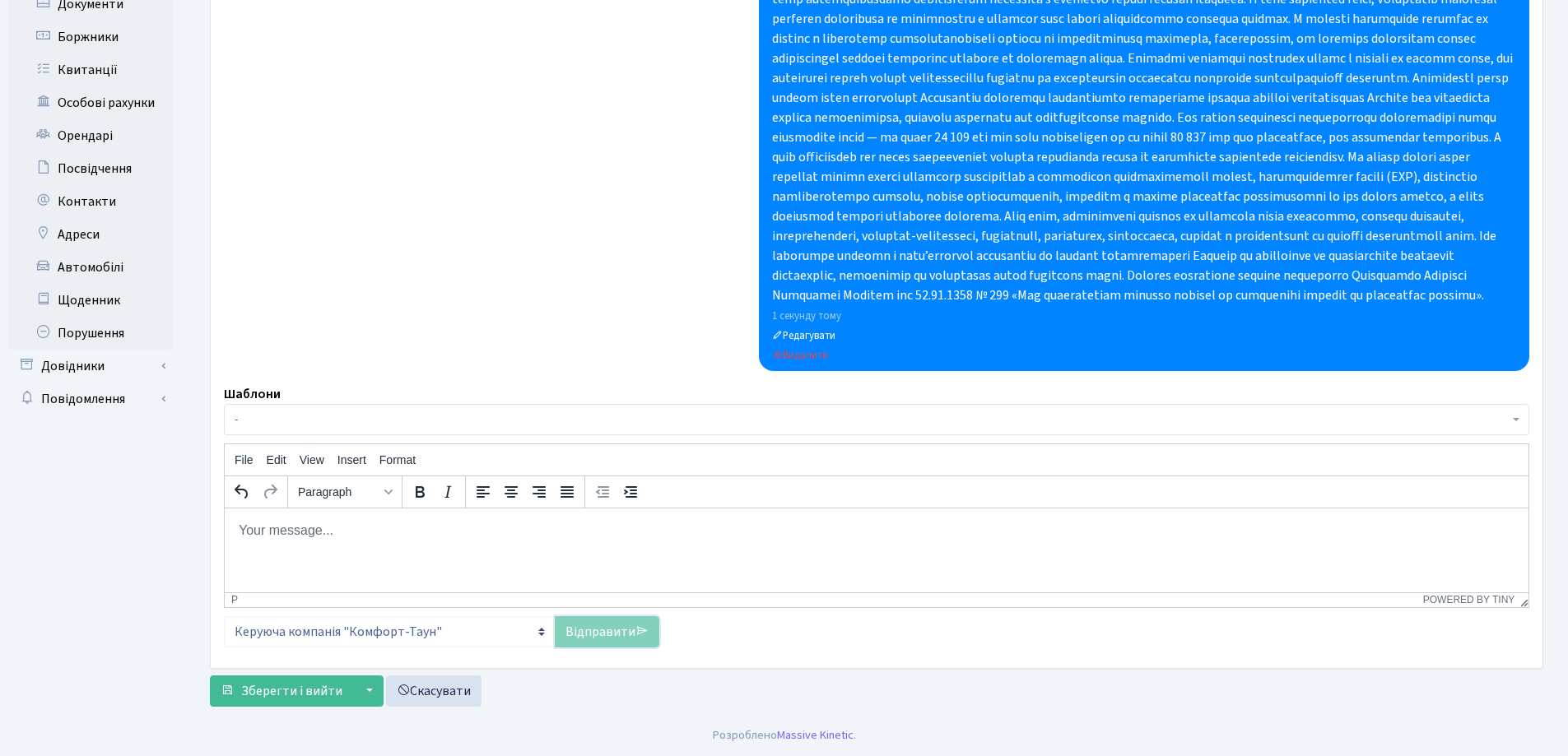
scroll to position [0, 0]
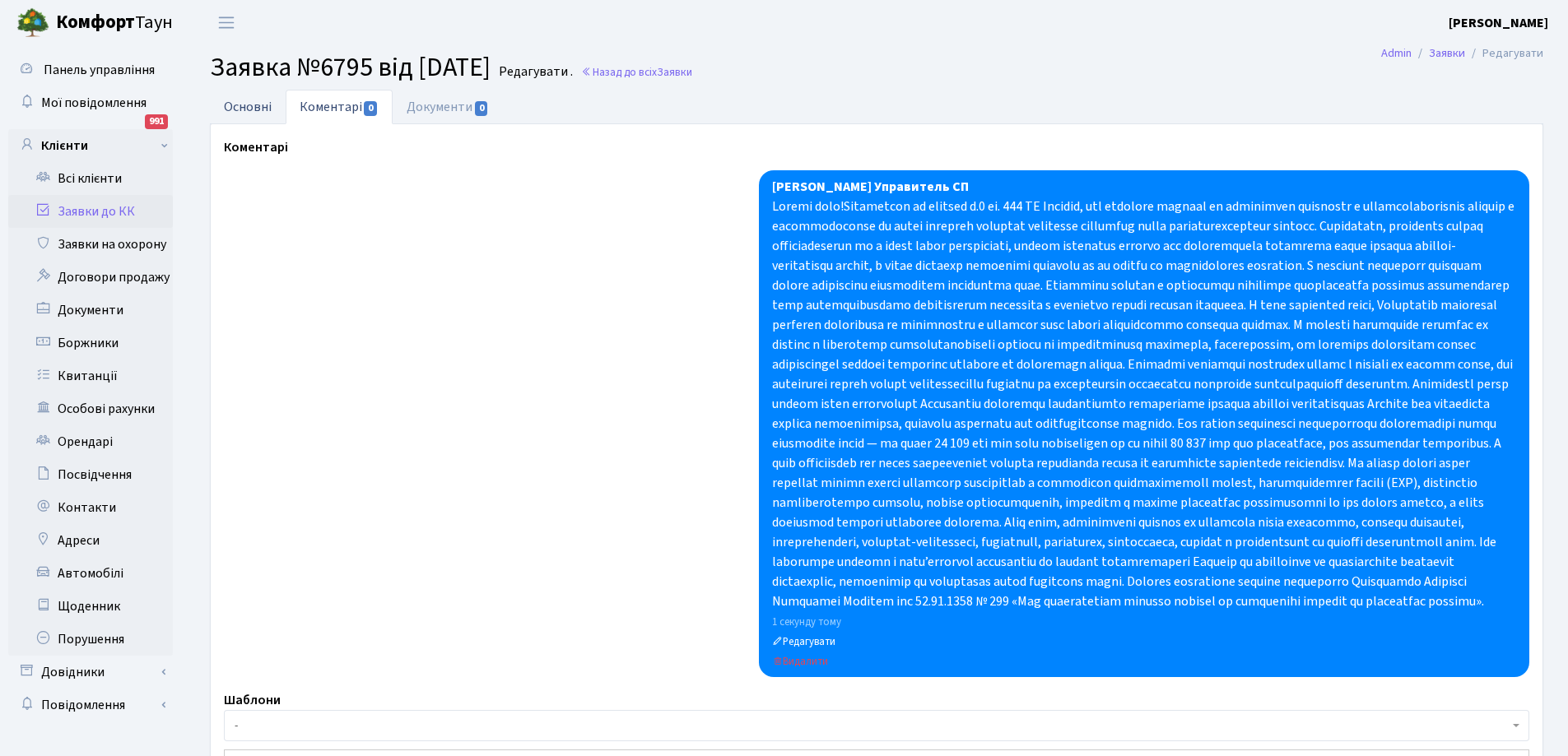
click at [252, 106] on link "Основні" at bounding box center [248, 107] width 76 height 34
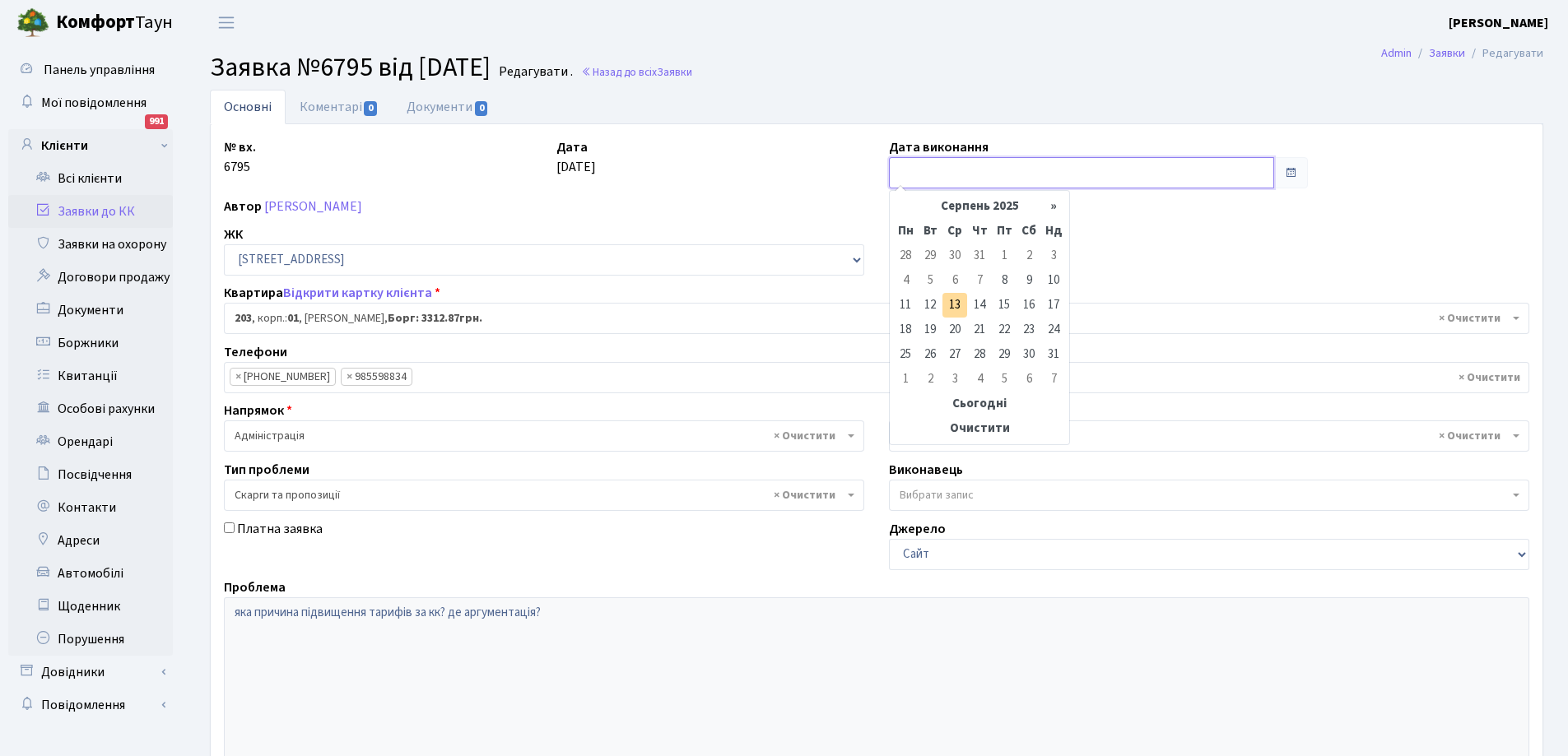
click at [1016, 179] on input "text" at bounding box center [1081, 172] width 385 height 31
click at [948, 309] on td "13" at bounding box center [954, 306] width 24 height 24
type input "[DATE]"
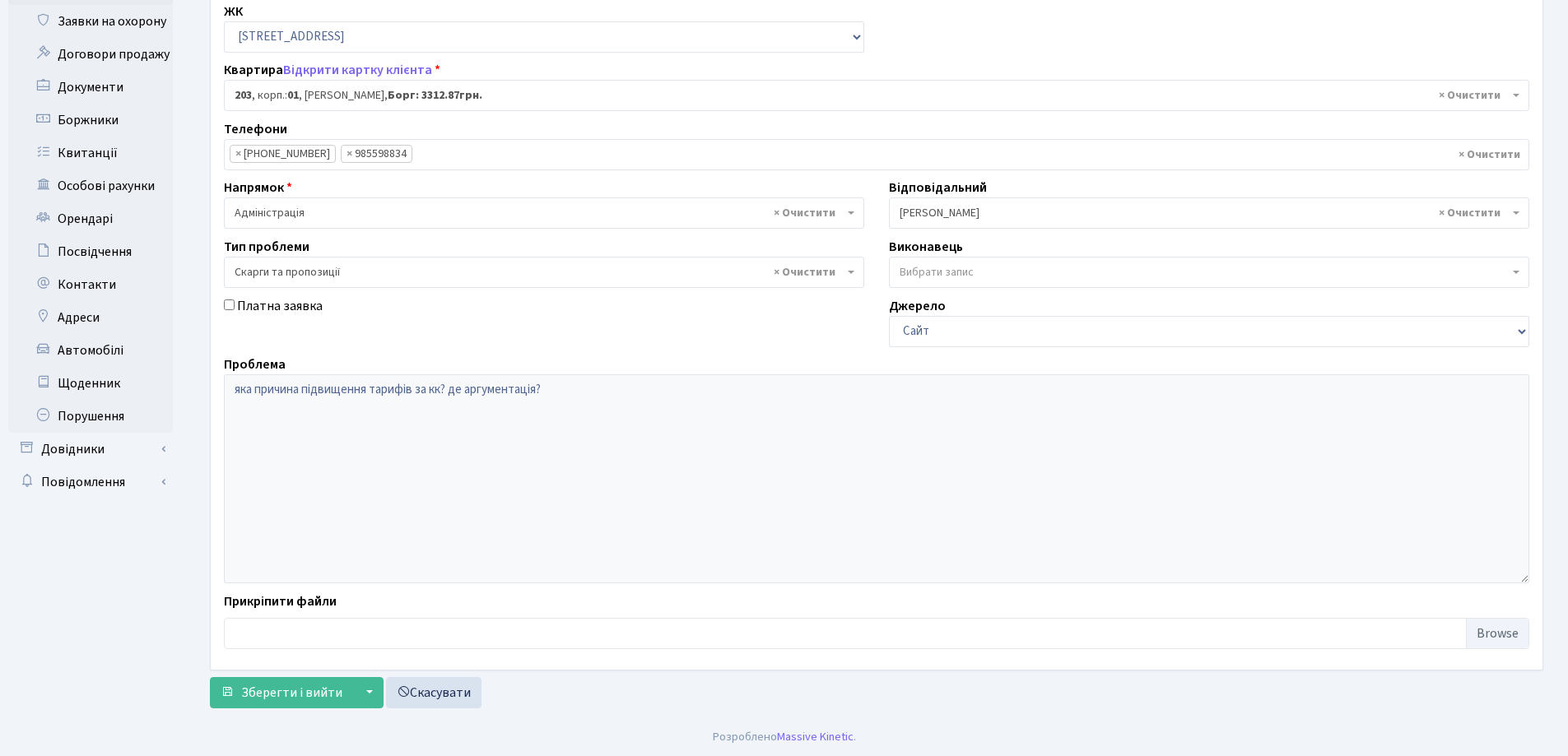
scroll to position [224, 0]
click at [304, 689] on span "Зберегти і вийти" at bounding box center [292, 691] width 101 height 18
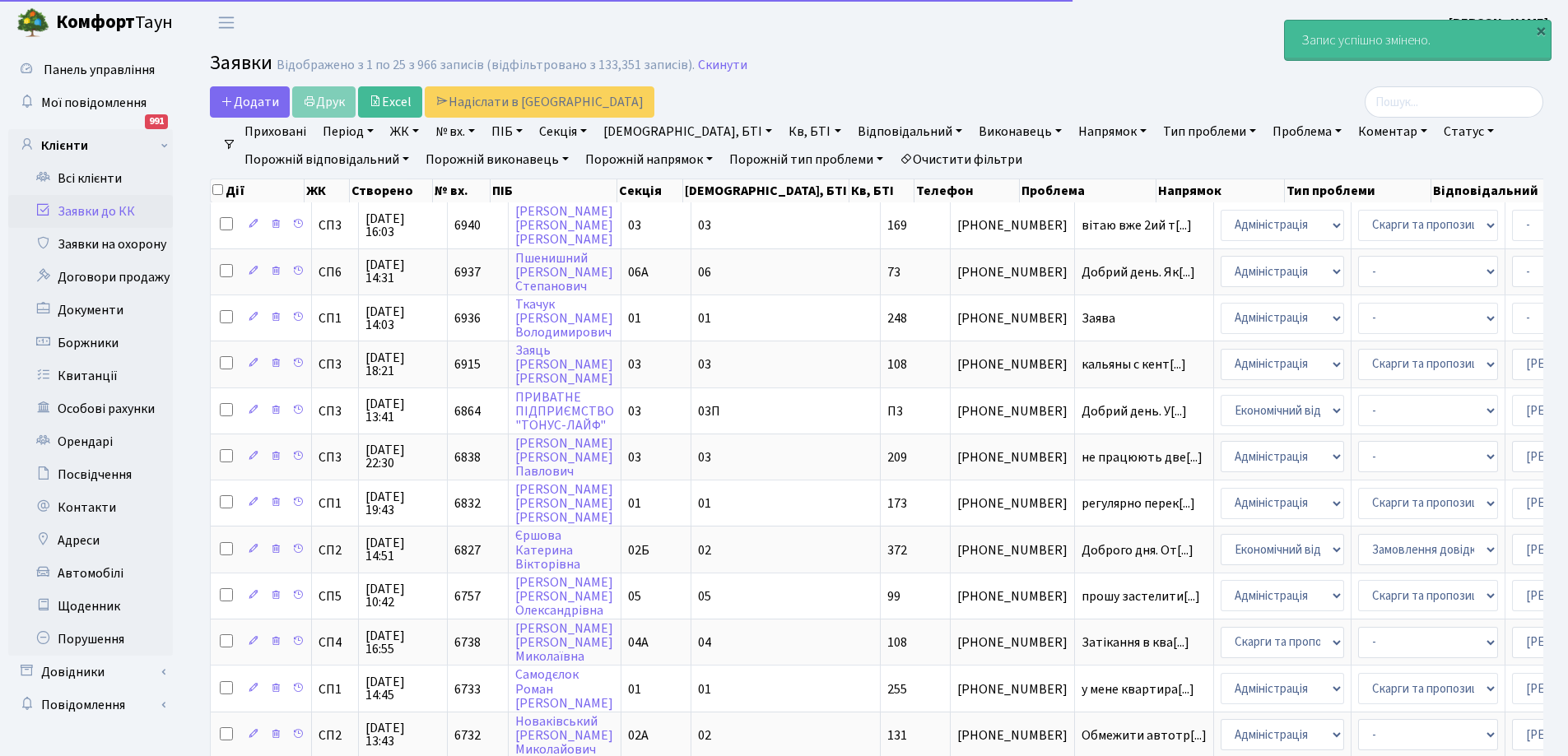
select select "25"
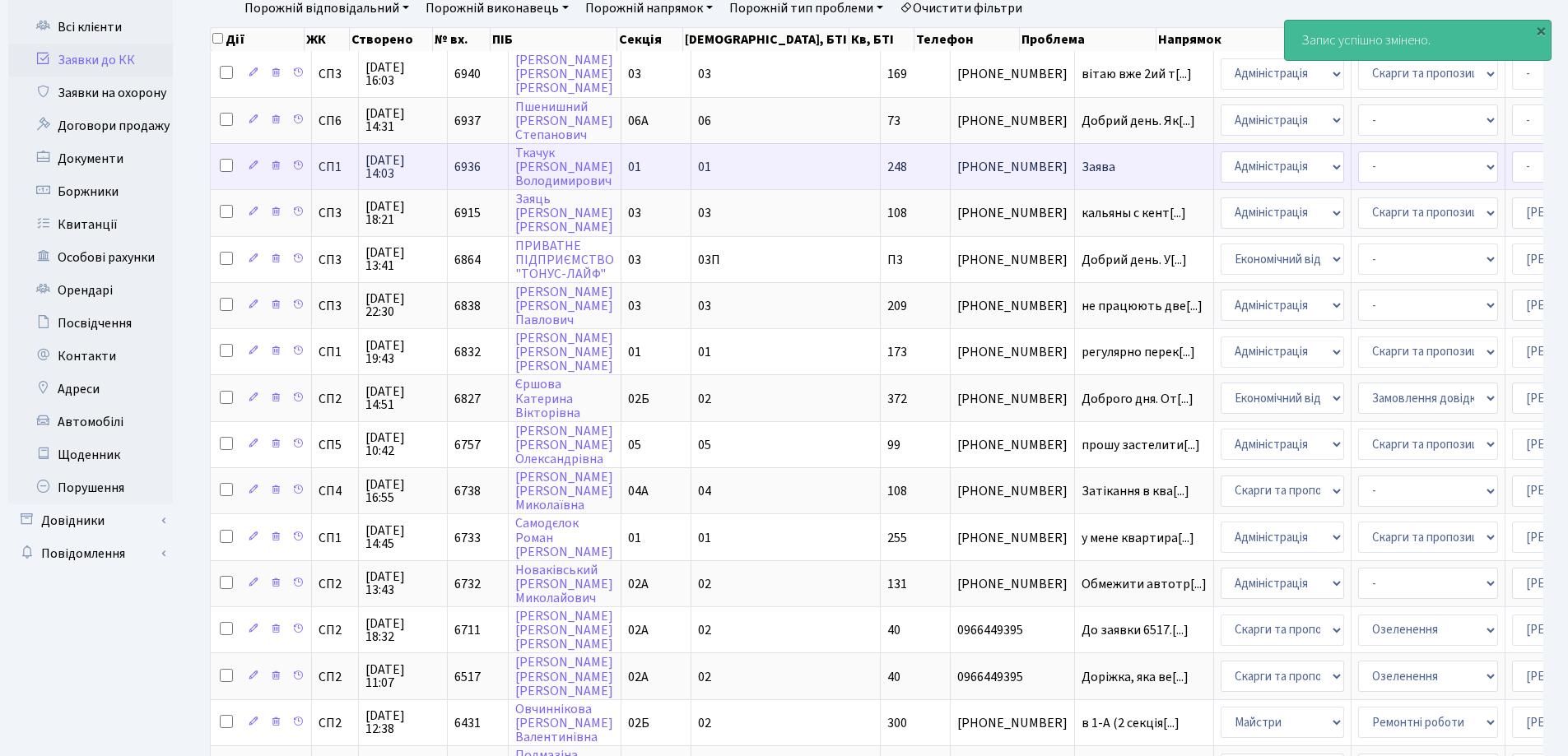
scroll to position [164, 0]
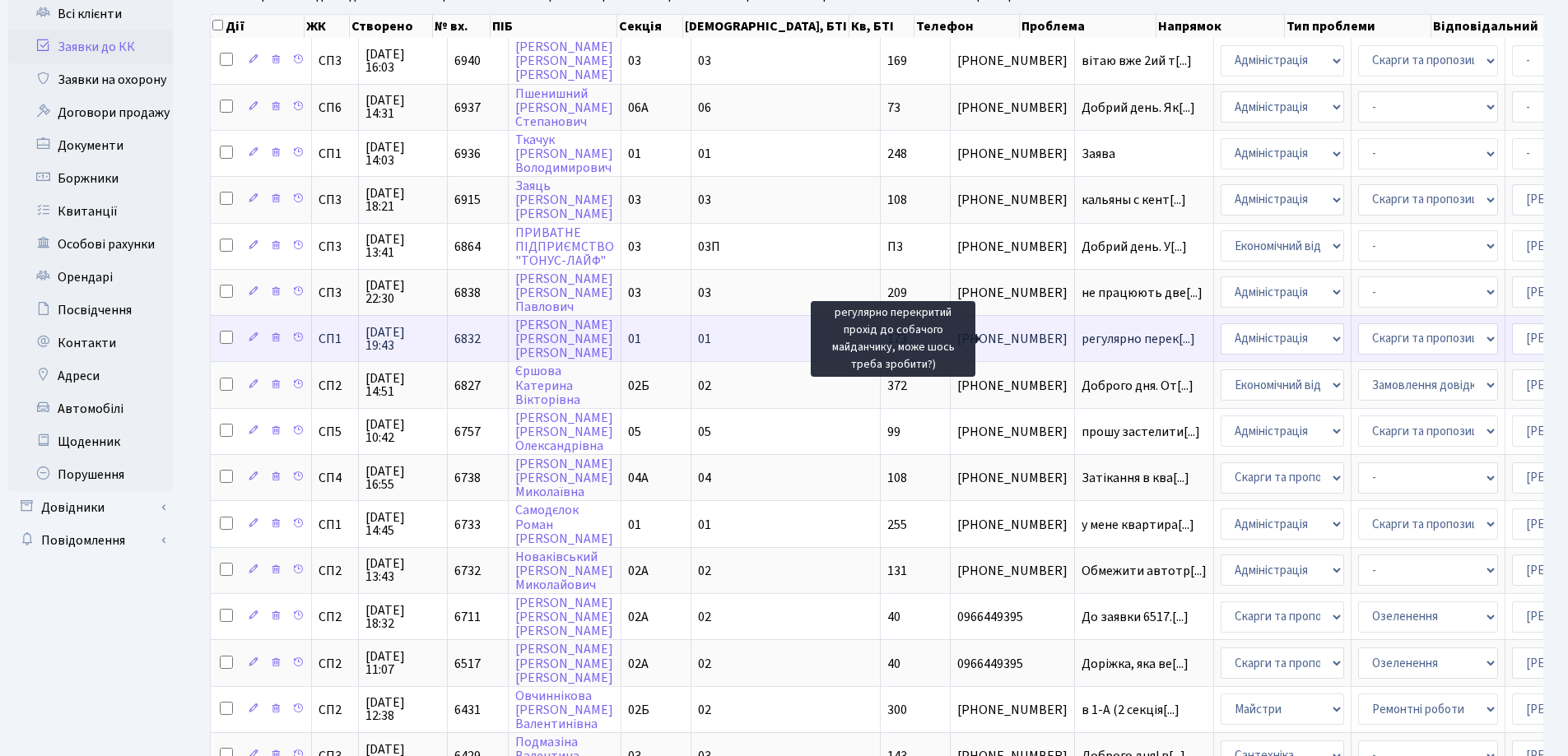
click at [1081, 335] on span "регулярно перек[...]" at bounding box center [1138, 338] width 114 height 18
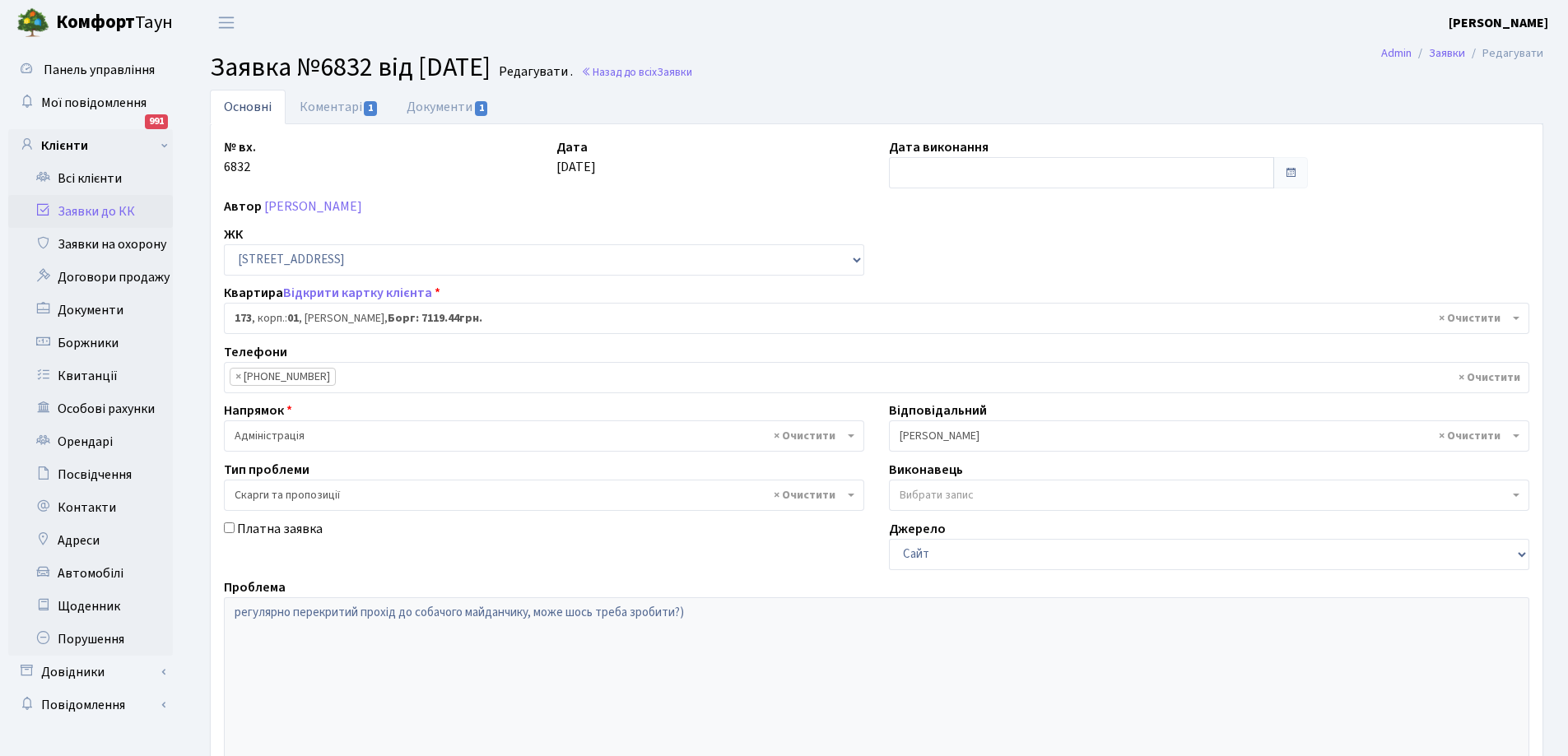
select select "20098"
select select "55"
click at [430, 103] on link "Документи 1" at bounding box center [448, 107] width 110 height 34
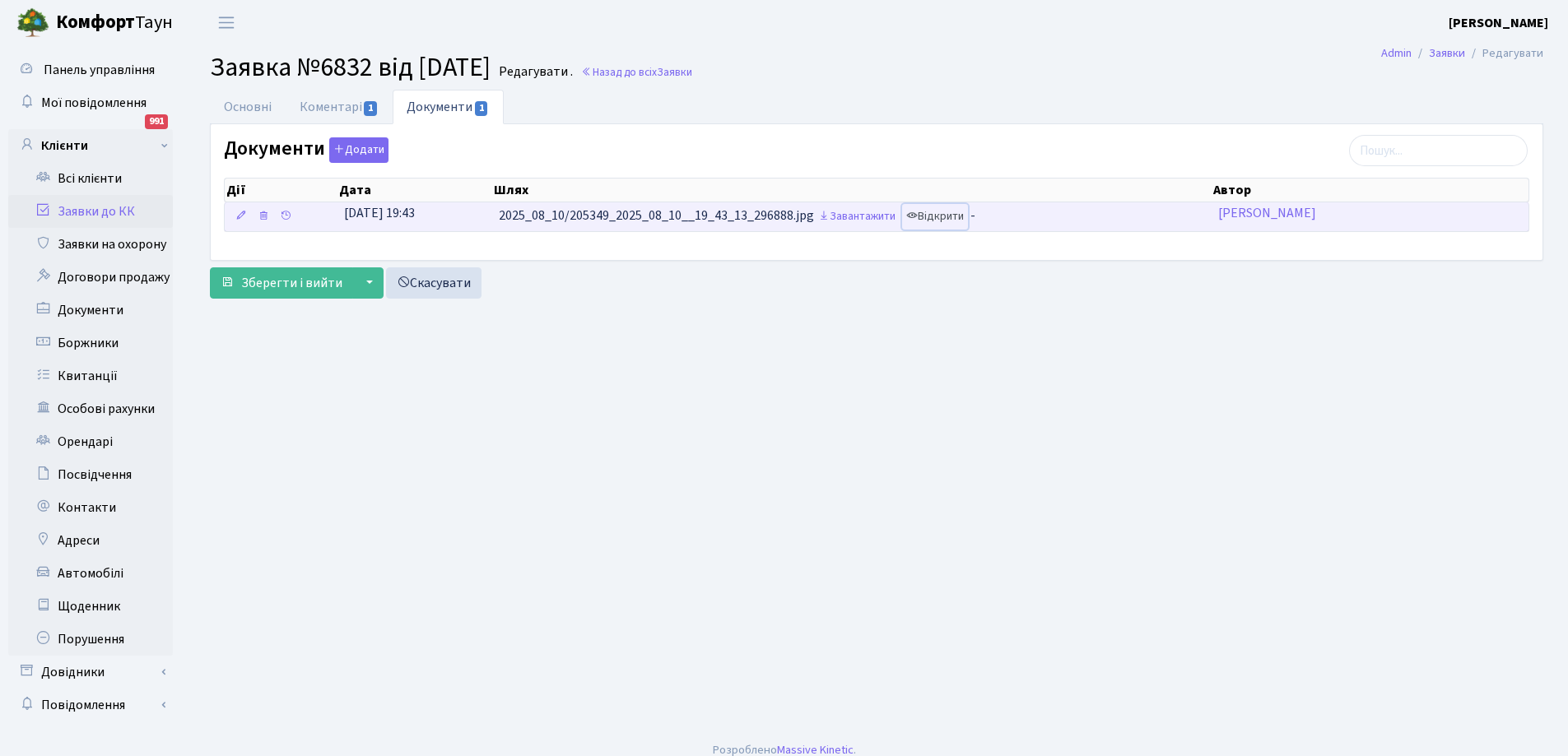
click at [953, 216] on link "Відкрити" at bounding box center [934, 216] width 65 height 25
